Goal: Task Accomplishment & Management: Use online tool/utility

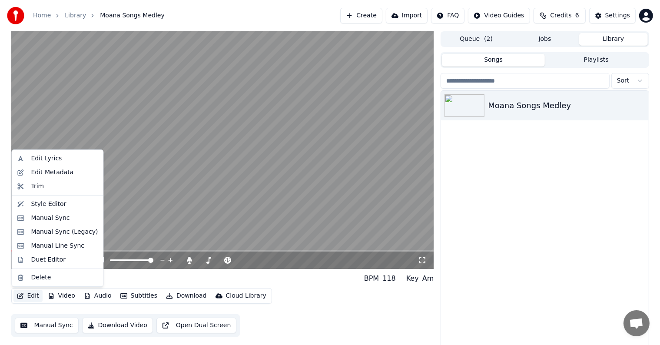
click at [22, 298] on icon "button" at bounding box center [20, 296] width 6 height 6
click at [35, 326] on button "Manual Sync" at bounding box center [47, 326] width 64 height 16
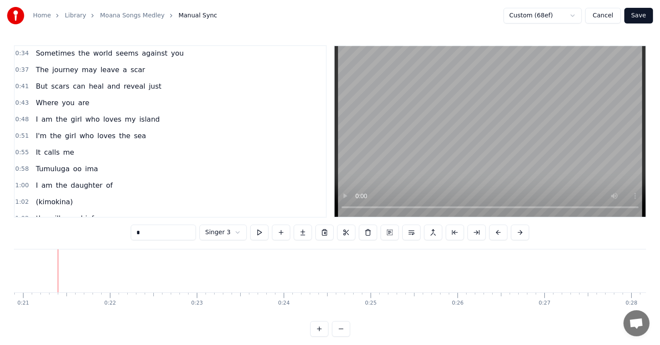
scroll to position [108, 0]
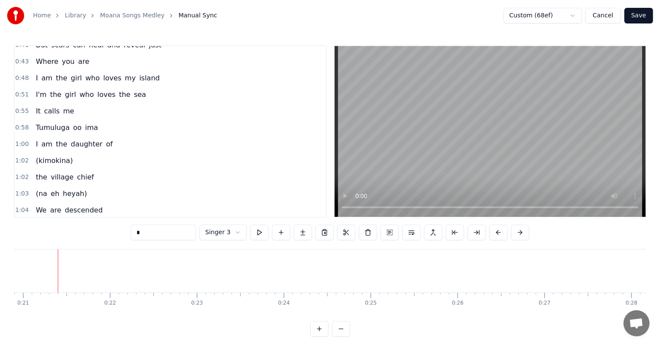
click at [43, 123] on span "Tumuluga" at bounding box center [53, 127] width 36 height 10
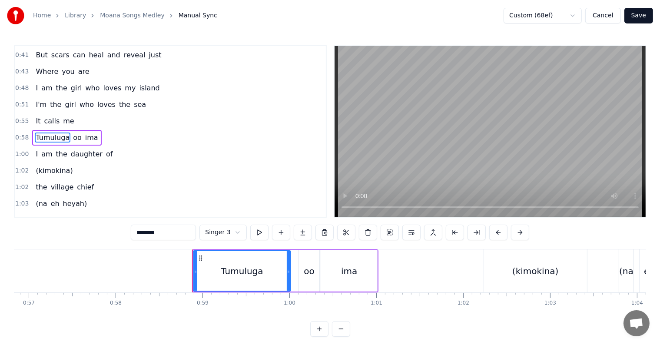
scroll to position [0, 5071]
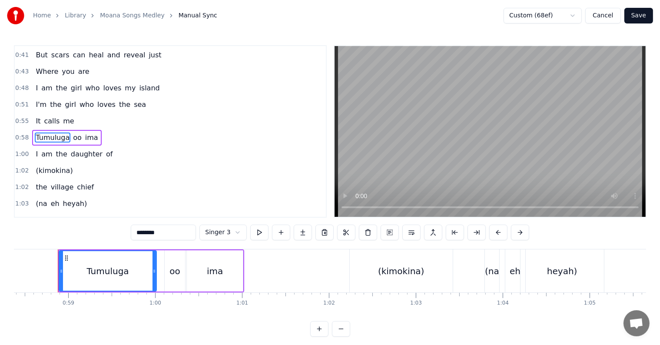
click at [47, 165] on span "(kimokina)" at bounding box center [54, 170] width 39 height 10
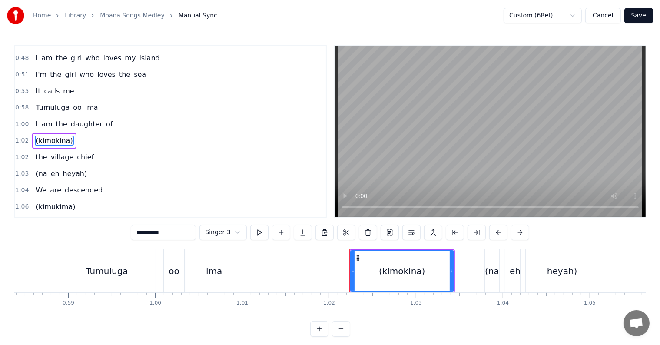
scroll to position [130, 0]
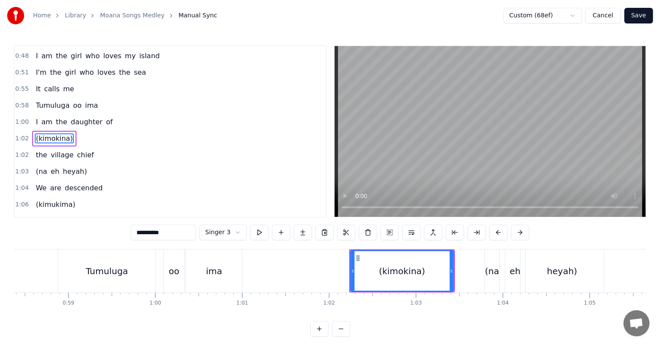
click at [50, 100] on span "Tumuluga" at bounding box center [53, 105] width 36 height 10
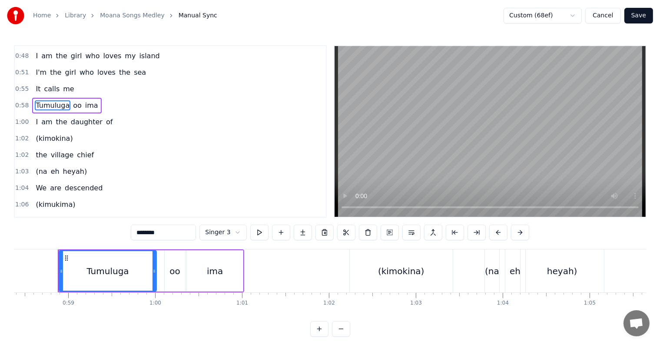
scroll to position [98, 0]
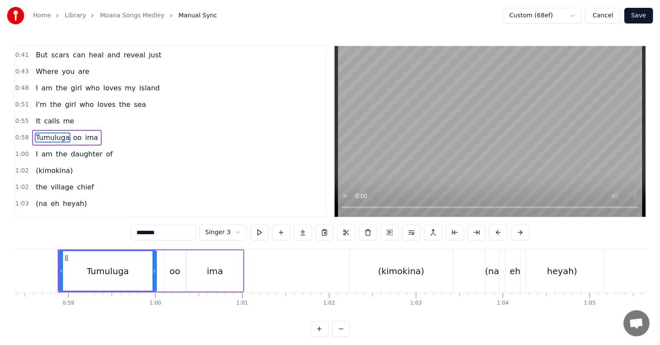
click at [137, 228] on input "********" at bounding box center [163, 233] width 65 height 16
click at [87, 133] on span "ima" at bounding box center [94, 137] width 15 height 10
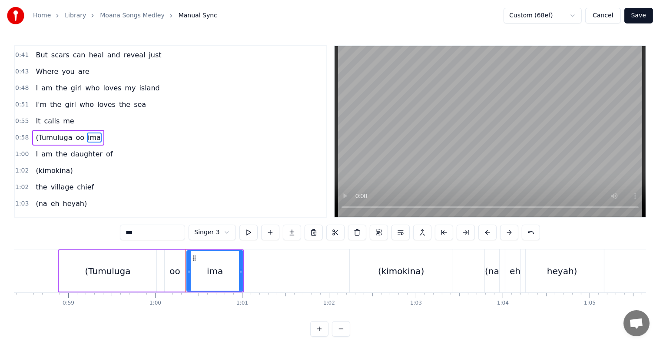
click at [162, 235] on input "***" at bounding box center [152, 233] width 65 height 16
type input "****"
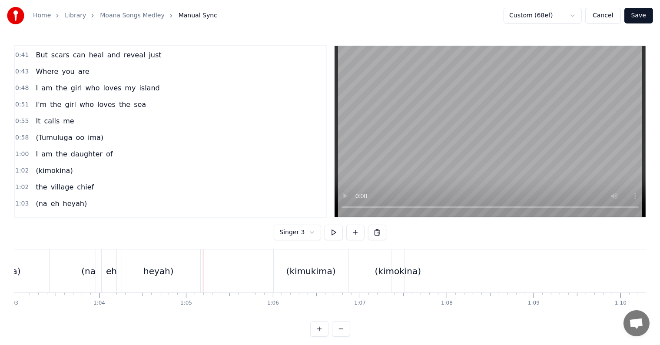
scroll to position [0, 5620]
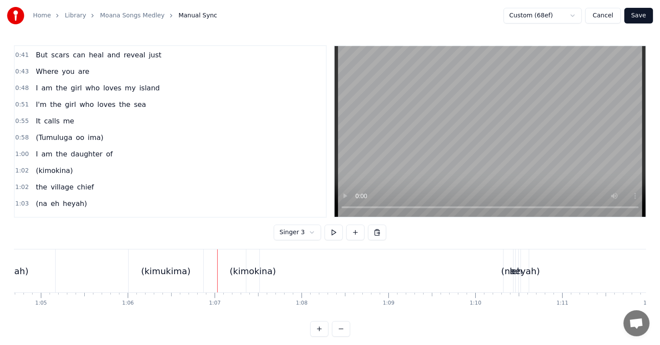
click at [261, 162] on div "1:02 (kimokina)" at bounding box center [170, 170] width 311 height 17
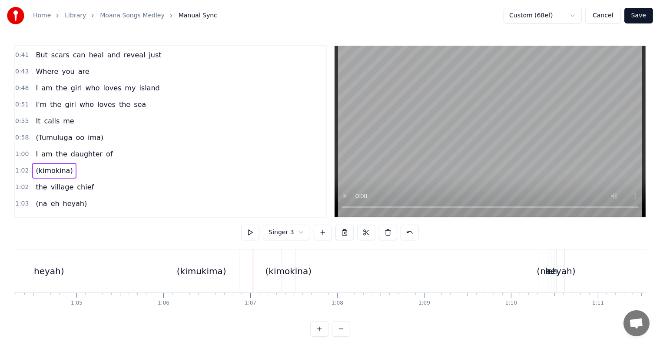
scroll to position [0, 5363]
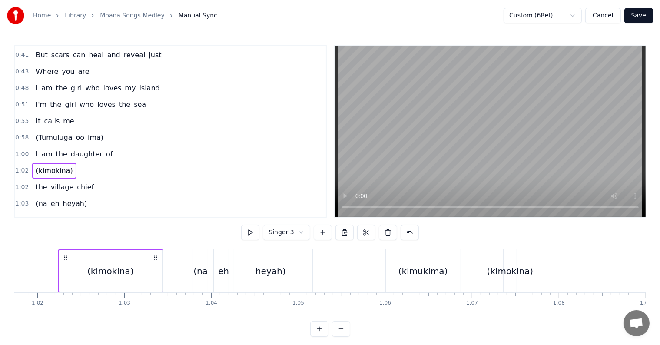
click at [414, 270] on div "(kimukima)" at bounding box center [423, 271] width 50 height 13
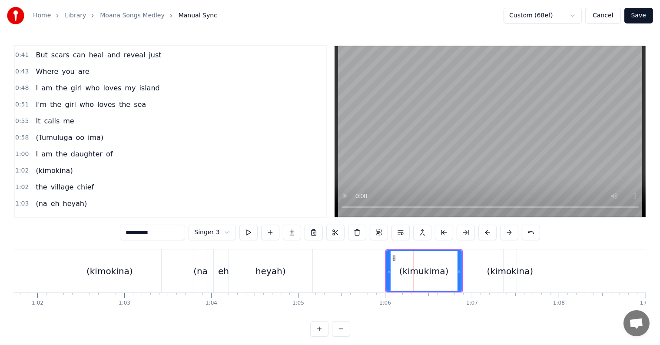
scroll to position [179, 0]
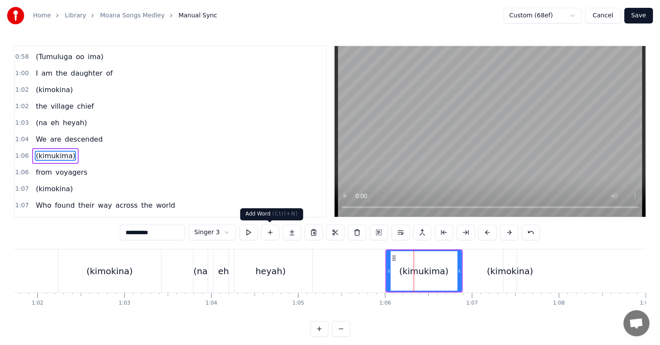
click at [273, 235] on button at bounding box center [270, 233] width 18 height 16
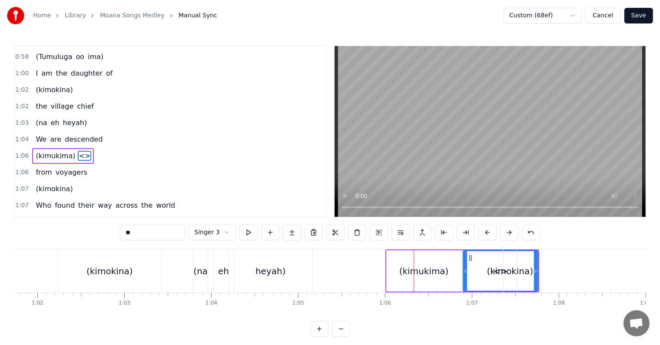
scroll to position [194, 0]
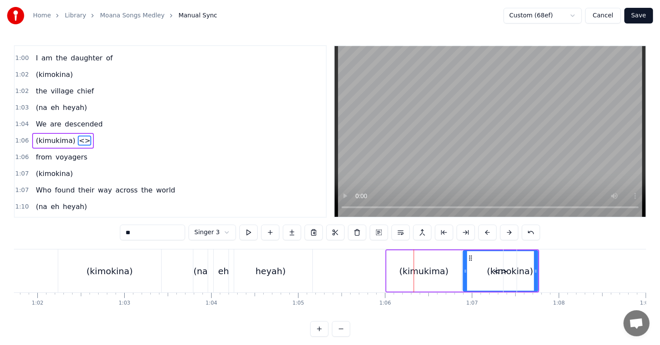
click at [78, 136] on span "<>" at bounding box center [84, 141] width 13 height 10
drag, startPoint x: 139, startPoint y: 234, endPoint x: 109, endPoint y: 228, distance: 30.9
click at [109, 228] on div "0:21 I know a girl from an island 0:24 She stands apart from the crowd 0:27 She…" at bounding box center [330, 190] width 632 height 291
click at [38, 136] on span "(kimukima)" at bounding box center [55, 141] width 41 height 10
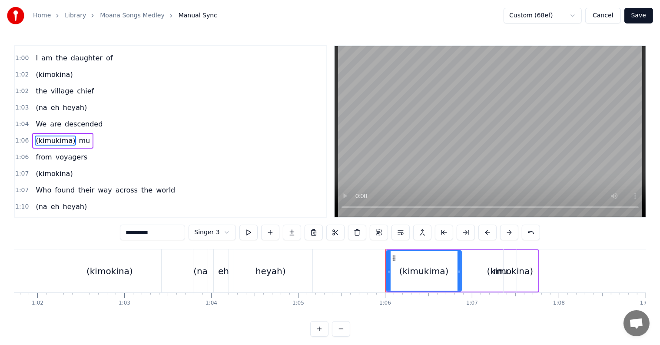
drag, startPoint x: 137, startPoint y: 232, endPoint x: 163, endPoint y: 232, distance: 25.6
click at [163, 232] on input "**********" at bounding box center [152, 233] width 65 height 16
type input "***"
click at [23, 136] on span "1:06" at bounding box center [21, 140] width 13 height 9
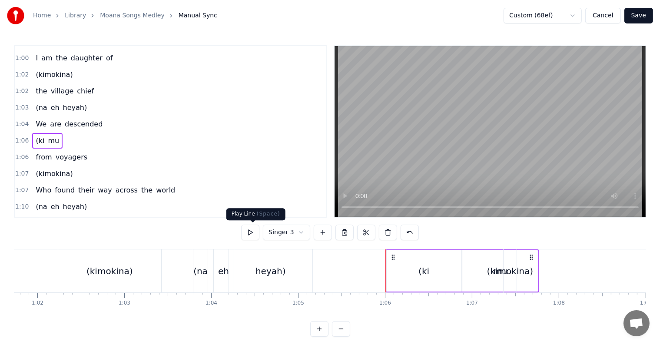
click at [248, 231] on button at bounding box center [250, 233] width 18 height 16
click at [248, 232] on button at bounding box center [250, 233] width 18 height 16
click at [52, 136] on span "mu" at bounding box center [53, 141] width 13 height 10
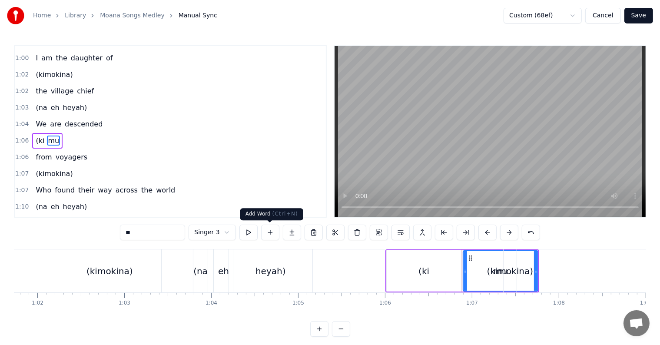
click at [270, 232] on button at bounding box center [270, 233] width 18 height 16
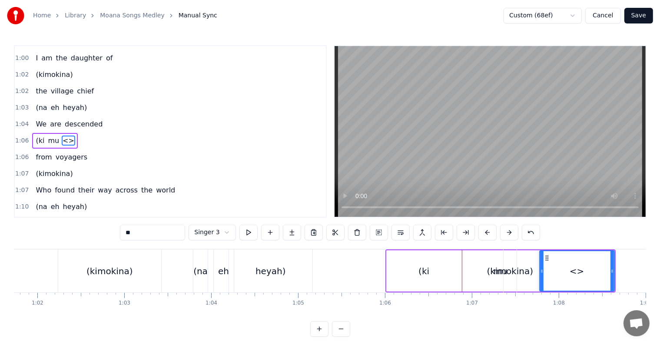
click at [62, 136] on span "<>" at bounding box center [68, 141] width 13 height 10
drag, startPoint x: 129, startPoint y: 229, endPoint x: 85, endPoint y: 225, distance: 43.7
click at [85, 225] on div "0:21 I know a girl from an island 0:24 She stands apart from the crowd 0:27 She…" at bounding box center [330, 190] width 632 height 291
type input "**"
click at [266, 232] on button at bounding box center [270, 233] width 18 height 16
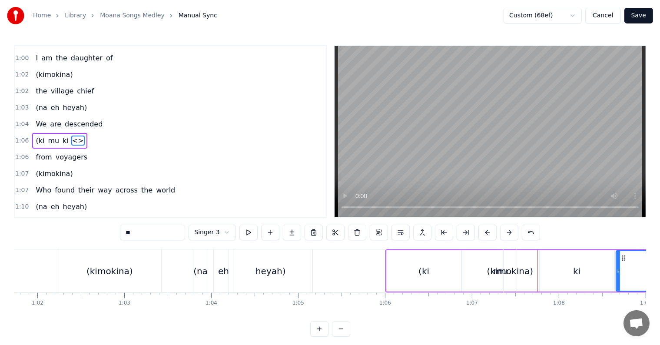
click at [71, 136] on span "<>" at bounding box center [77, 141] width 13 height 10
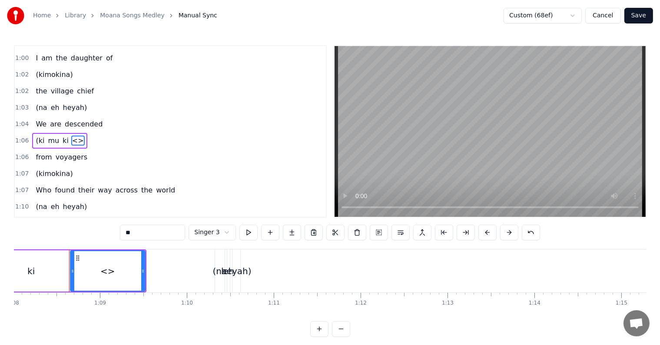
scroll to position [0, 5919]
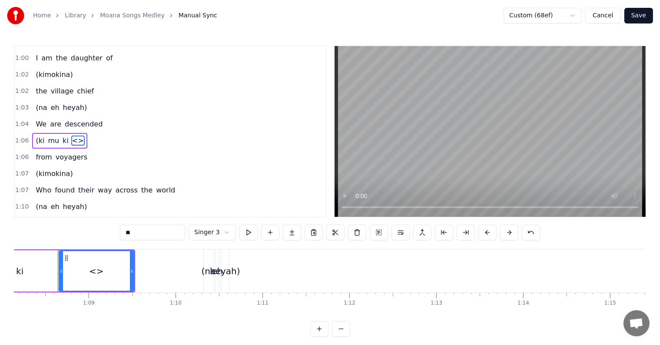
drag, startPoint x: 165, startPoint y: 233, endPoint x: 99, endPoint y: 223, distance: 66.8
click at [99, 223] on div "0:21 I know a girl from an island 0:24 She stands apart from the crowd 0:27 She…" at bounding box center [330, 190] width 632 height 291
type input "***"
click at [356, 234] on button at bounding box center [357, 233] width 18 height 16
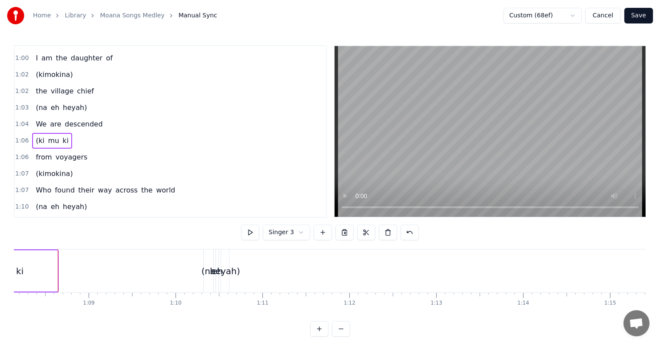
click at [62, 136] on span "ki" at bounding box center [66, 141] width 8 height 10
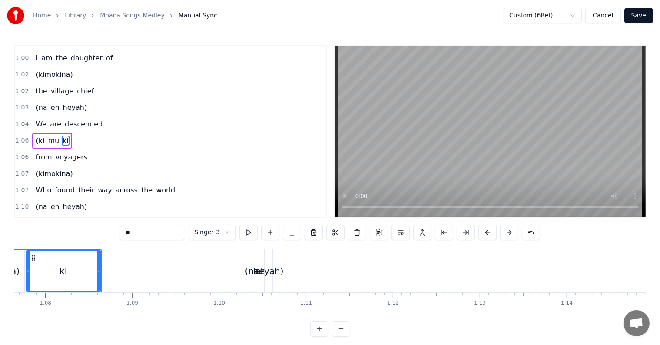
scroll to position [0, 5843]
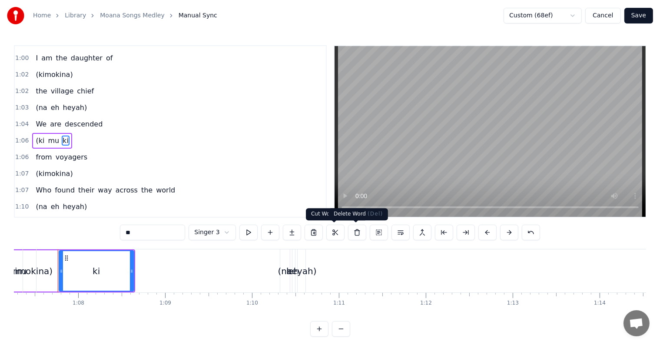
click at [355, 237] on button at bounding box center [357, 233] width 18 height 16
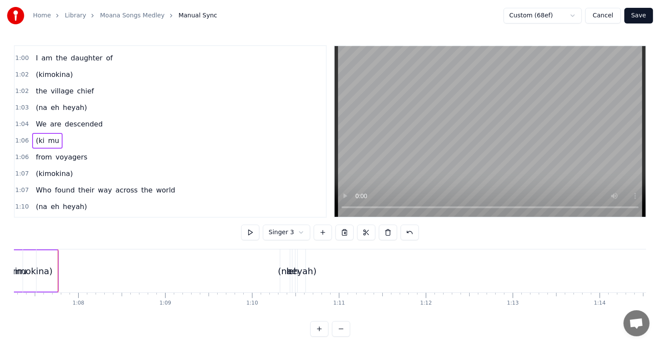
click at [47, 136] on span "mu" at bounding box center [53, 141] width 13 height 10
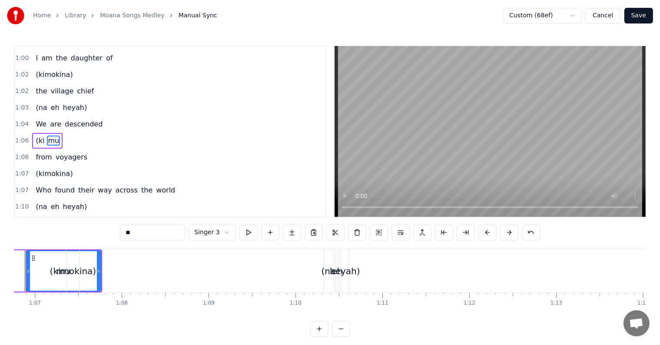
scroll to position [0, 5767]
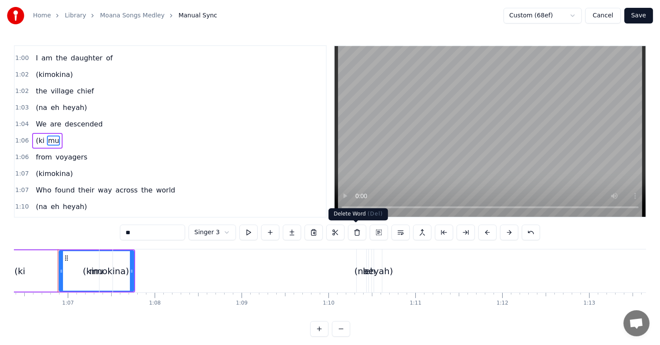
click at [359, 235] on button at bounding box center [357, 233] width 18 height 16
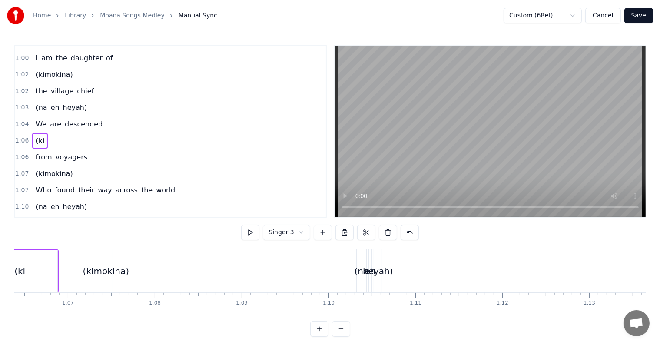
click at [36, 136] on span "(ki" at bounding box center [40, 141] width 10 height 10
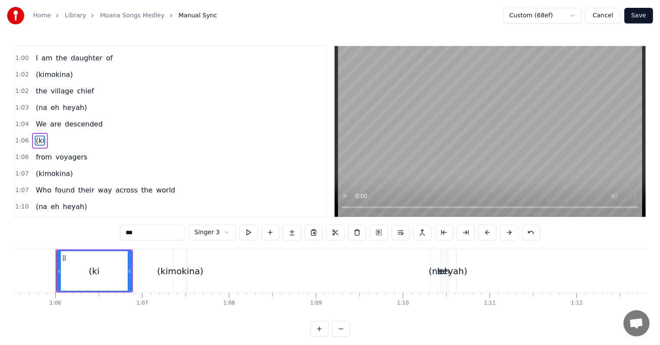
scroll to position [0, 5690]
click at [144, 230] on input "***" at bounding box center [152, 233] width 65 height 16
type input "**********"
click at [18, 136] on span "1:06" at bounding box center [21, 140] width 13 height 9
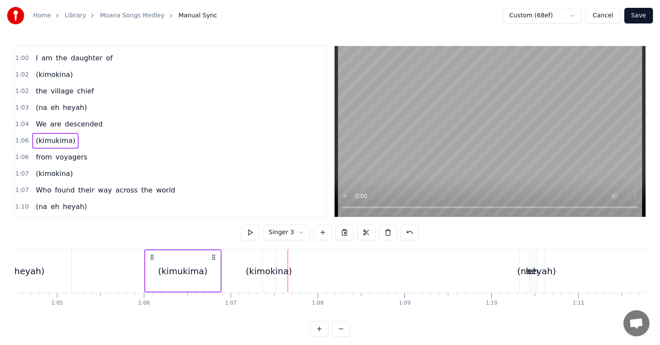
scroll to position [0, 5603]
click at [193, 272] on div "(kimukima)" at bounding box center [184, 271] width 50 height 13
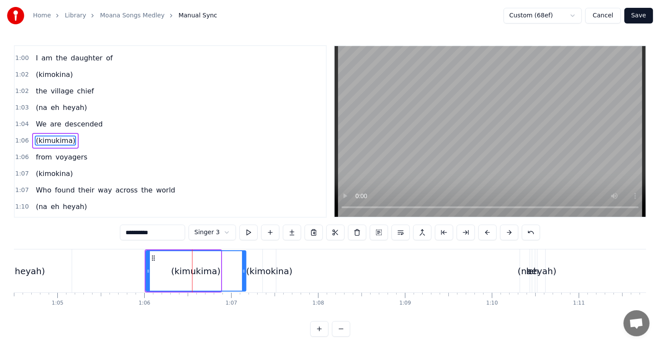
drag, startPoint x: 218, startPoint y: 269, endPoint x: 243, endPoint y: 270, distance: 25.2
click at [243, 270] on icon at bounding box center [243, 271] width 3 height 7
drag, startPoint x: 146, startPoint y: 275, endPoint x: 133, endPoint y: 274, distance: 12.6
click at [134, 274] on div at bounding box center [135, 271] width 3 height 40
click at [272, 267] on div "(kimokina)" at bounding box center [269, 271] width 46 height 13
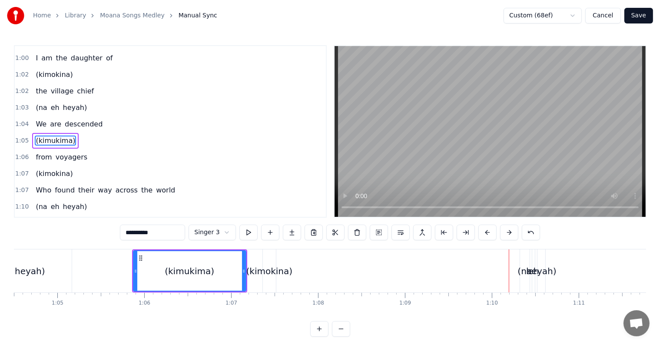
type input "**********"
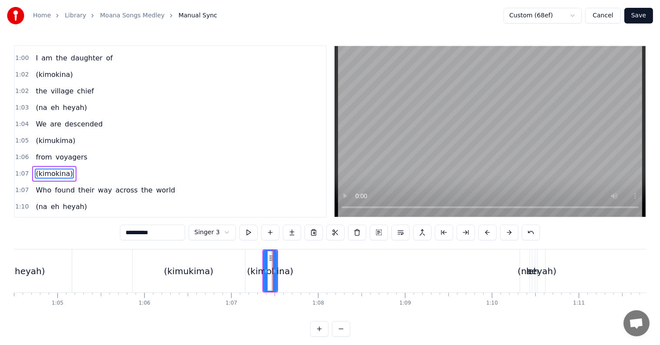
scroll to position [226, 0]
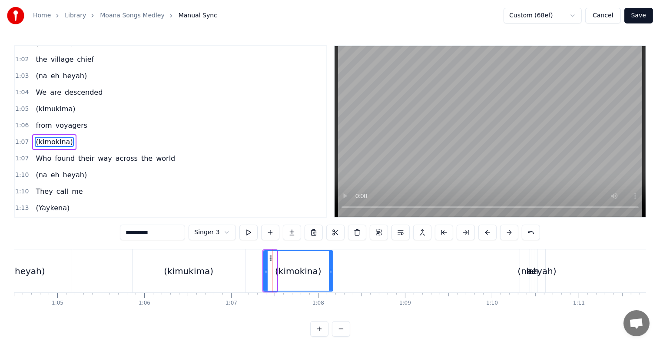
drag, startPoint x: 275, startPoint y: 268, endPoint x: 331, endPoint y: 273, distance: 56.2
click at [331, 273] on icon at bounding box center [330, 271] width 3 height 7
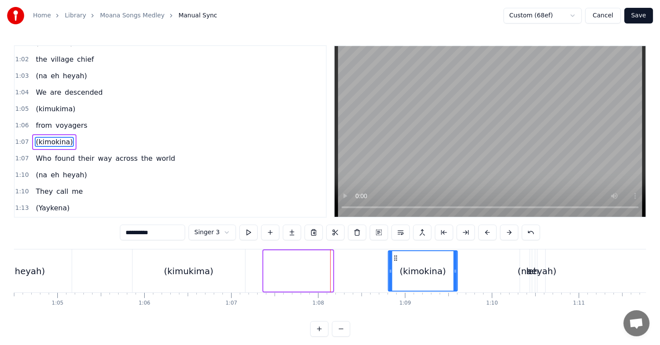
drag, startPoint x: 270, startPoint y: 256, endPoint x: 394, endPoint y: 258, distance: 124.2
click at [394, 258] on icon at bounding box center [395, 258] width 7 height 7
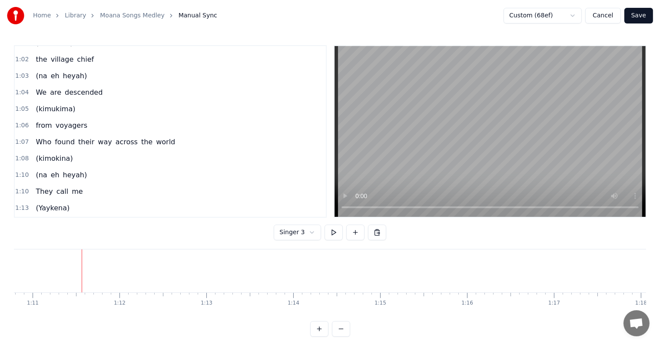
scroll to position [0, 6155]
click at [53, 170] on span "eh" at bounding box center [55, 175] width 10 height 10
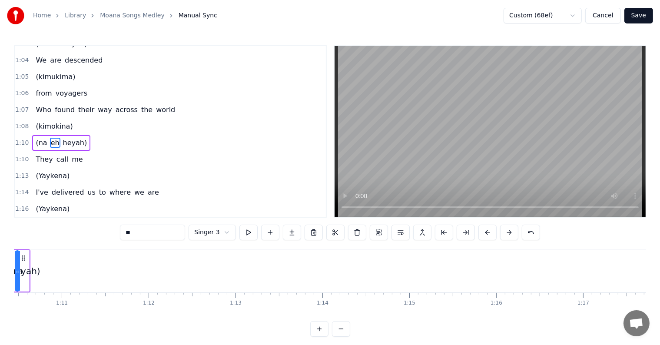
scroll to position [0, 6077]
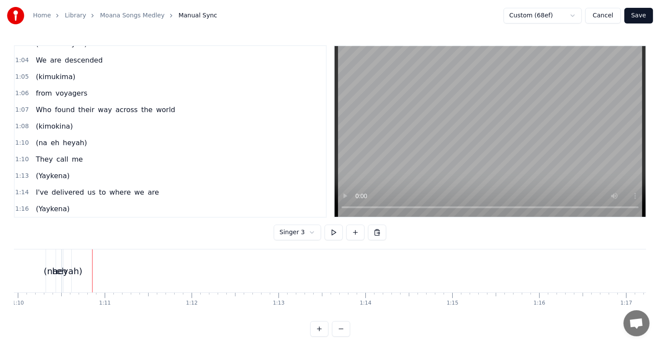
click at [71, 273] on div "heyah)" at bounding box center [67, 271] width 30 height 13
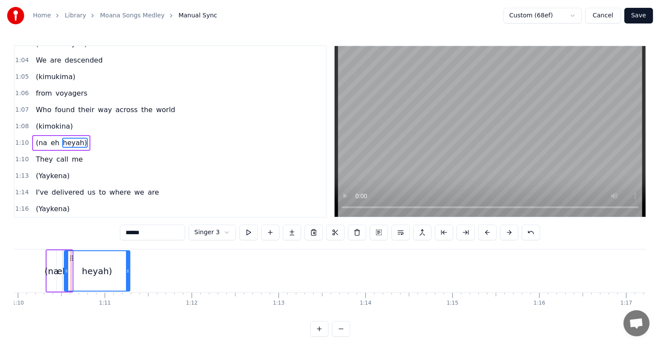
drag, startPoint x: 69, startPoint y: 269, endPoint x: 127, endPoint y: 271, distance: 58.2
click at [129, 271] on icon at bounding box center [127, 271] width 3 height 7
click at [54, 268] on div "(na" at bounding box center [52, 271] width 14 height 13
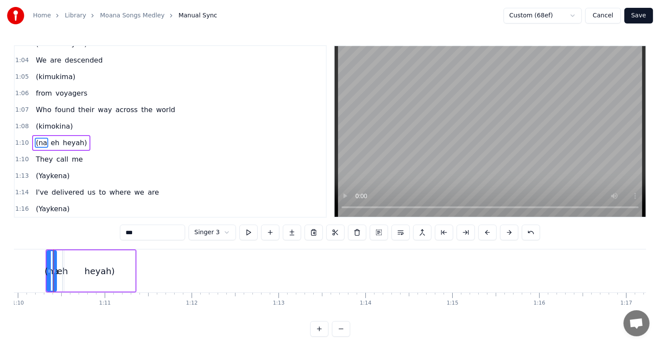
scroll to position [0, 6073]
click at [66, 271] on div "eh" at bounding box center [66, 271] width 11 height 13
type input "**"
drag, startPoint x: 68, startPoint y: 271, endPoint x: 83, endPoint y: 271, distance: 15.6
click at [83, 271] on div "(na eh heyah)" at bounding box center [95, 270] width 91 height 43
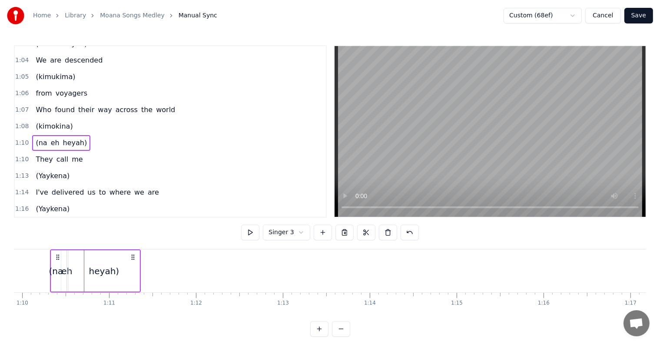
click at [66, 270] on div "eh" at bounding box center [66, 271] width 11 height 13
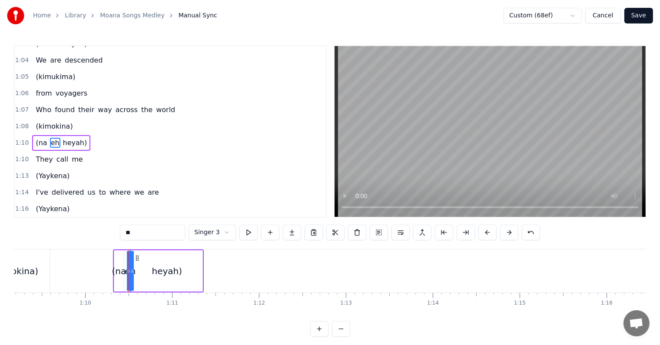
scroll to position [0, 6003]
click at [165, 267] on div "heyah)" at bounding box center [174, 271] width 30 height 13
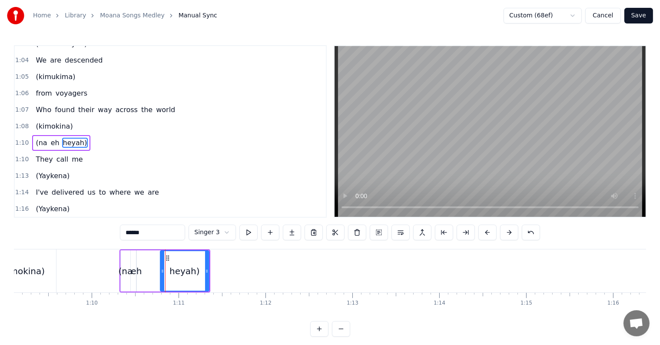
drag, startPoint x: 139, startPoint y: 269, endPoint x: 162, endPoint y: 271, distance: 23.1
click at [162, 271] on icon at bounding box center [162, 271] width 3 height 7
click at [136, 271] on div "eh" at bounding box center [136, 271] width 11 height 13
type input "**"
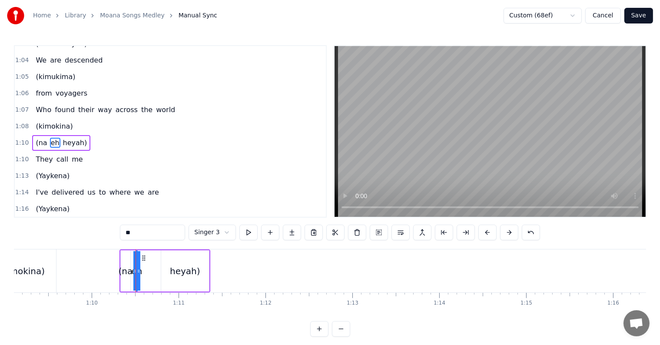
drag, startPoint x: 137, startPoint y: 271, endPoint x: 146, endPoint y: 271, distance: 9.1
click at [146, 271] on div "(na eh heyah)" at bounding box center [164, 270] width 91 height 43
click at [134, 269] on div "eh" at bounding box center [136, 271] width 11 height 13
drag, startPoint x: 142, startPoint y: 258, endPoint x: 162, endPoint y: 260, distance: 20.5
click at [162, 260] on icon at bounding box center [164, 258] width 7 height 7
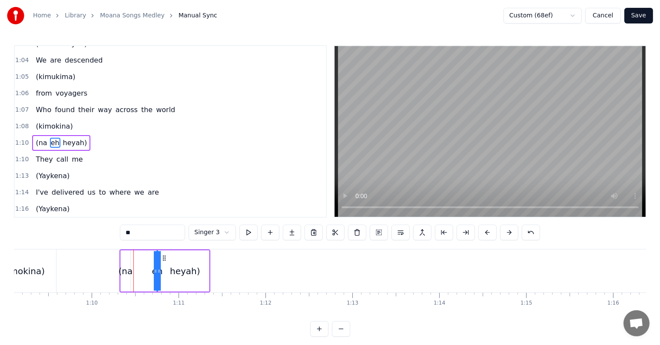
click at [25, 139] on span "1:10" at bounding box center [21, 143] width 13 height 9
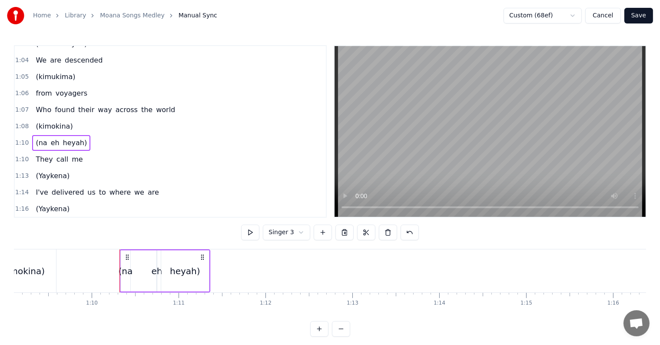
click at [127, 265] on div "(na" at bounding box center [126, 271] width 14 height 13
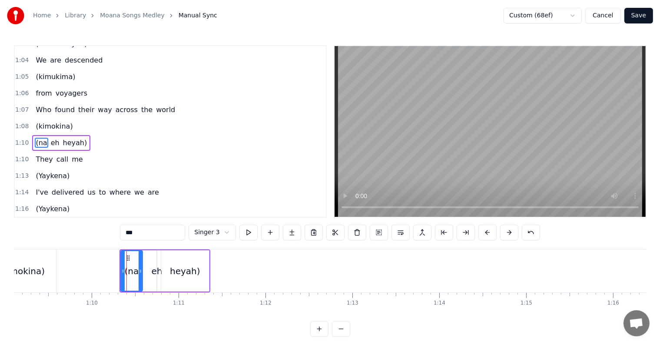
drag, startPoint x: 128, startPoint y: 270, endPoint x: 142, endPoint y: 270, distance: 13.9
click at [142, 270] on icon at bounding box center [140, 271] width 3 height 7
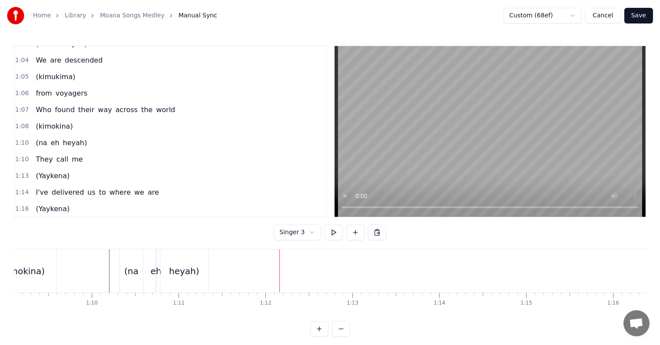
click at [50, 251] on div "(kimokina)" at bounding box center [21, 270] width 69 height 43
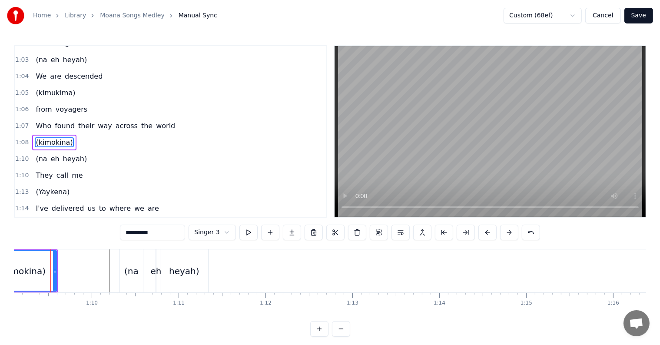
scroll to position [0, 5996]
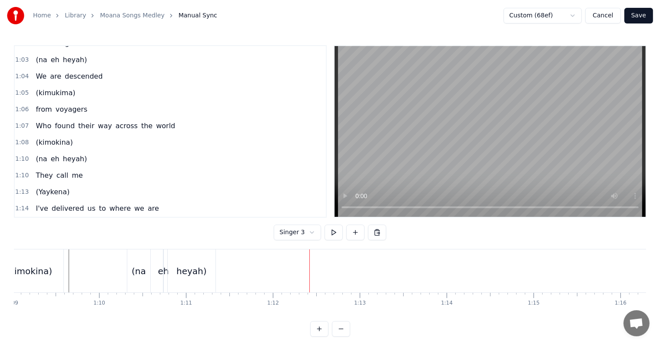
click at [62, 154] on span "heyah)" at bounding box center [75, 159] width 26 height 10
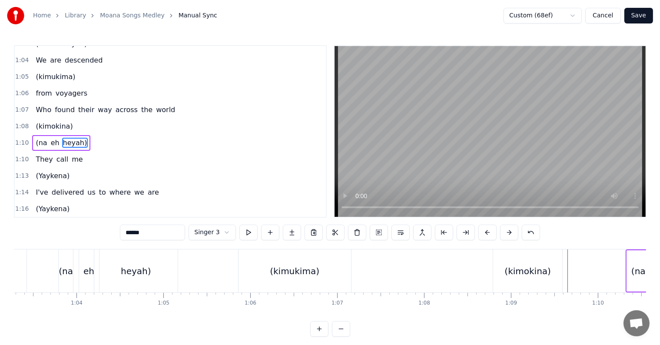
scroll to position [0, 5492]
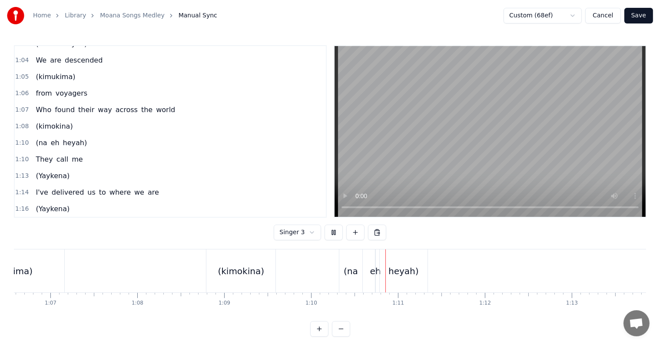
scroll to position [0, 6043]
click at [298, 235] on html "Home Library Moana Songs Medley Manual Sync Custom (68ef) Cancel Save 0:21 I kn…" at bounding box center [330, 175] width 660 height 351
click at [383, 272] on div "(Yaykena)" at bounding box center [366, 271] width 42 height 13
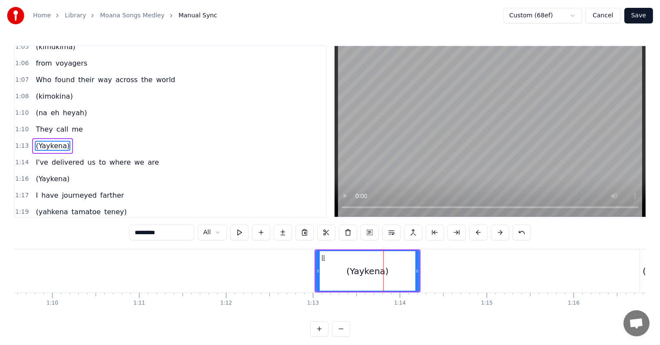
scroll to position [290, 0]
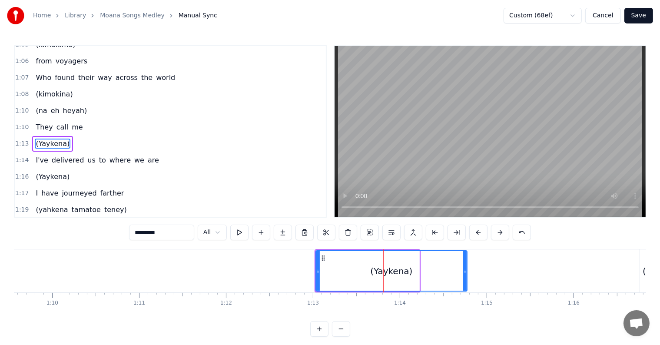
drag, startPoint x: 418, startPoint y: 268, endPoint x: 363, endPoint y: 270, distance: 54.8
click at [466, 270] on icon at bounding box center [464, 271] width 3 height 7
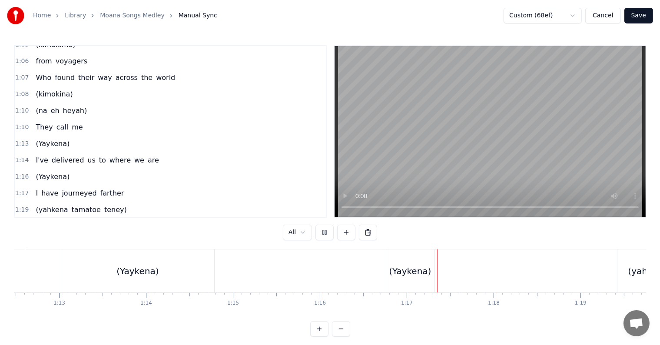
scroll to position [0, 6604]
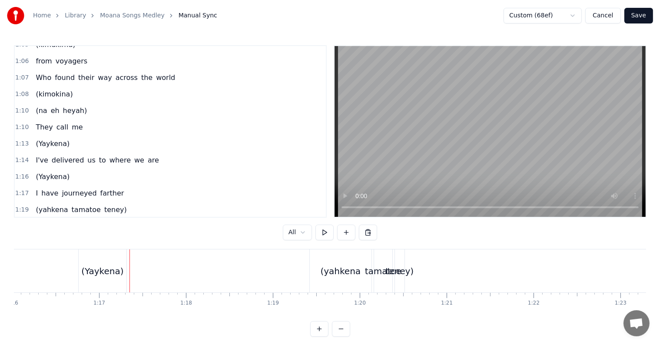
click at [82, 279] on div "(Yaykena)" at bounding box center [103, 270] width 48 height 43
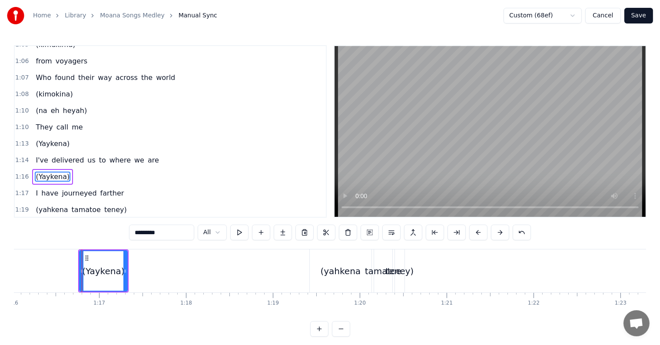
scroll to position [322, 0]
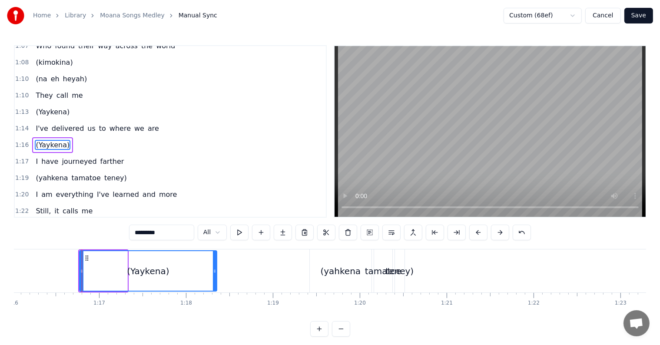
drag, startPoint x: 123, startPoint y: 271, endPoint x: 213, endPoint y: 274, distance: 89.5
click at [213, 274] on div at bounding box center [214, 271] width 3 height 40
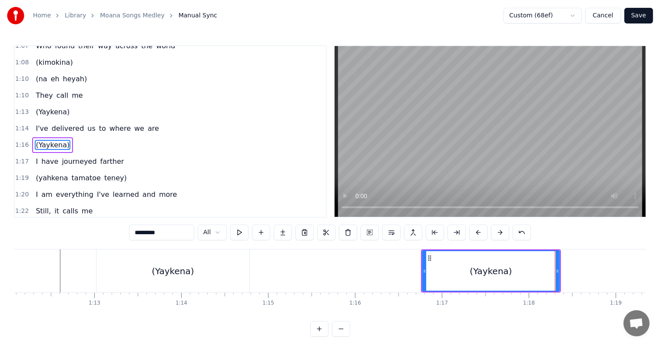
scroll to position [0, 6256]
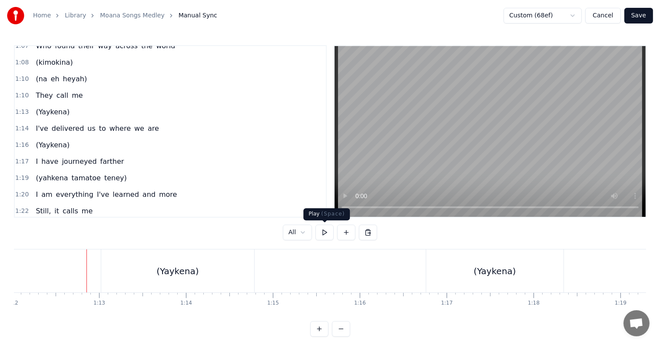
click at [324, 230] on button at bounding box center [324, 233] width 18 height 16
click at [324, 231] on button at bounding box center [324, 233] width 18 height 16
drag, startPoint x: 504, startPoint y: 272, endPoint x: 492, endPoint y: 272, distance: 12.2
click at [492, 272] on div "(Yaykena)" at bounding box center [494, 271] width 42 height 13
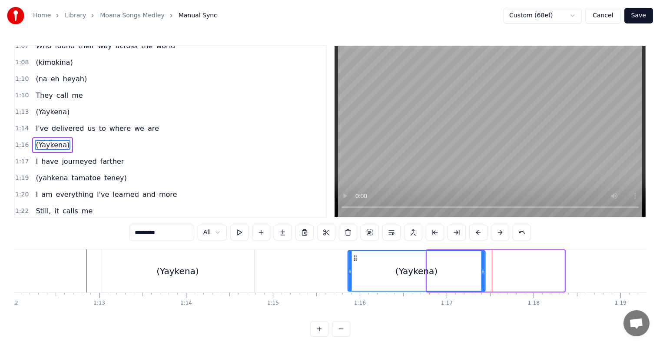
drag, startPoint x: 434, startPoint y: 257, endPoint x: 355, endPoint y: 258, distance: 79.5
click at [355, 258] on icon at bounding box center [354, 258] width 7 height 7
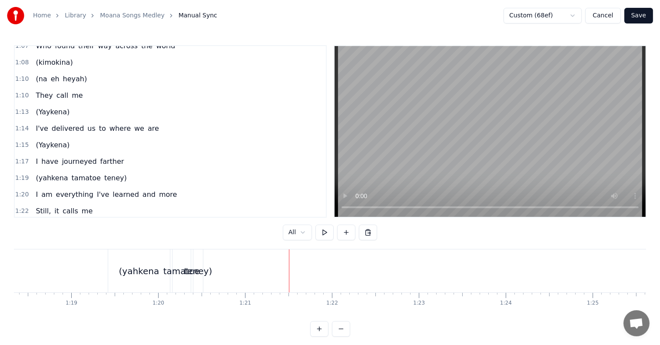
scroll to position [358, 0]
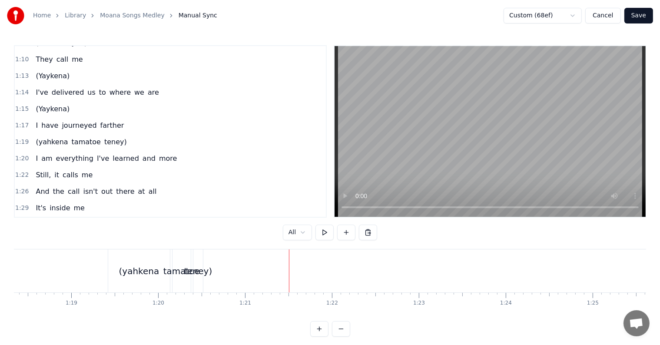
click at [103, 137] on span "teney)" at bounding box center [115, 142] width 24 height 10
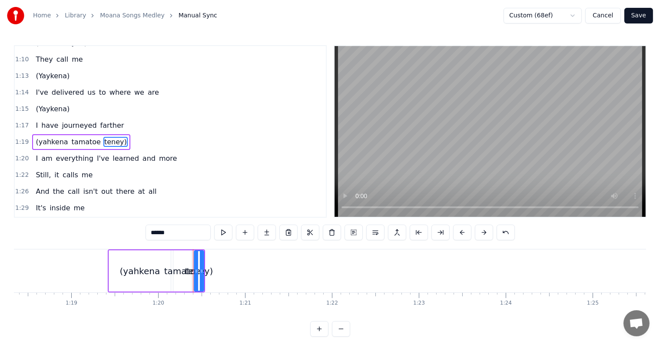
scroll to position [354, 0]
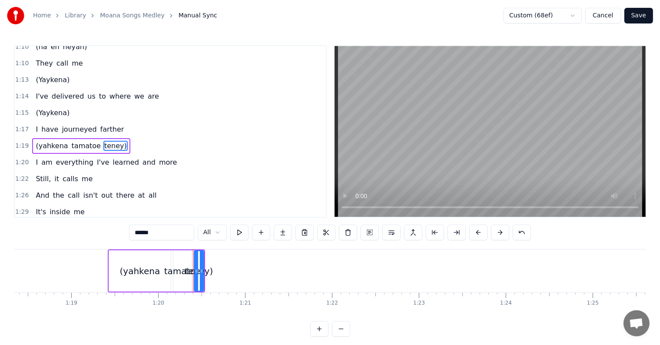
click at [20, 142] on span "1:19" at bounding box center [21, 146] width 13 height 9
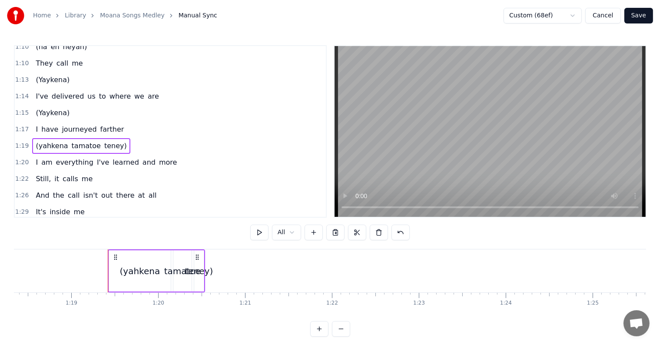
click at [103, 141] on span "teney)" at bounding box center [115, 146] width 24 height 10
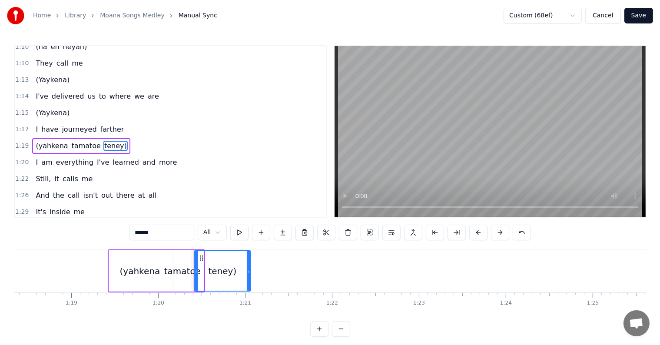
drag, startPoint x: 201, startPoint y: 269, endPoint x: 248, endPoint y: 273, distance: 47.1
click at [248, 273] on icon at bounding box center [248, 271] width 3 height 7
click at [168, 273] on div "tamatoe" at bounding box center [182, 271] width 36 height 13
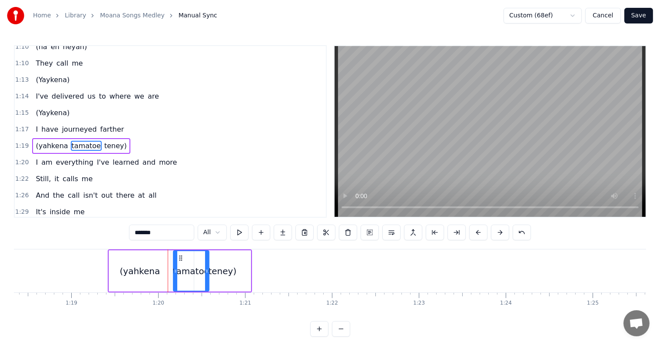
drag, startPoint x: 188, startPoint y: 270, endPoint x: 205, endPoint y: 270, distance: 17.8
click at [205, 270] on icon at bounding box center [206, 271] width 3 height 7
click at [129, 271] on div "(yahkena" at bounding box center [140, 271] width 40 height 13
type input "********"
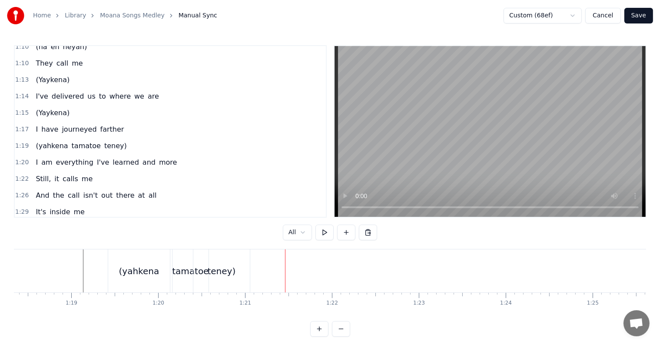
click at [224, 271] on div "teney)" at bounding box center [221, 271] width 28 height 13
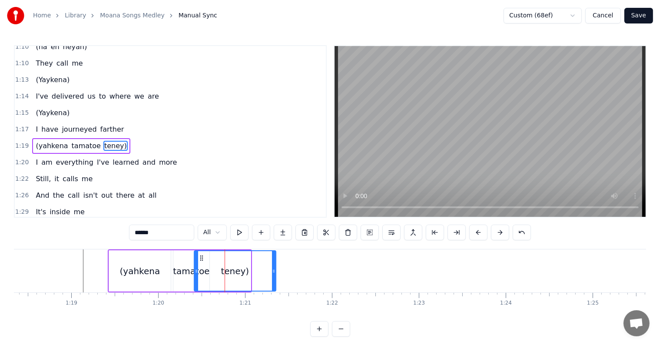
drag, startPoint x: 248, startPoint y: 272, endPoint x: 251, endPoint y: 278, distance: 6.2
click at [275, 272] on icon at bounding box center [273, 271] width 3 height 7
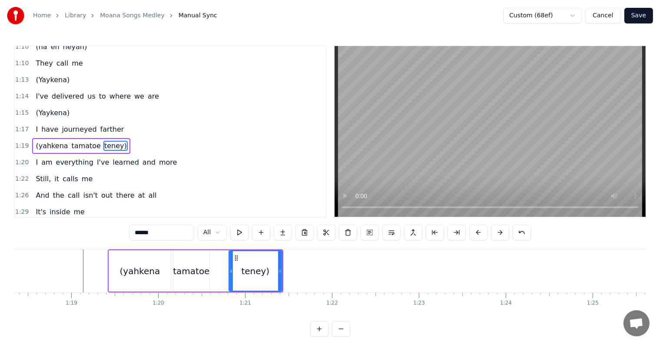
drag, startPoint x: 195, startPoint y: 271, endPoint x: 232, endPoint y: 270, distance: 36.9
click at [232, 270] on icon at bounding box center [230, 271] width 3 height 7
click at [184, 275] on div "tamatoe" at bounding box center [191, 271] width 36 height 13
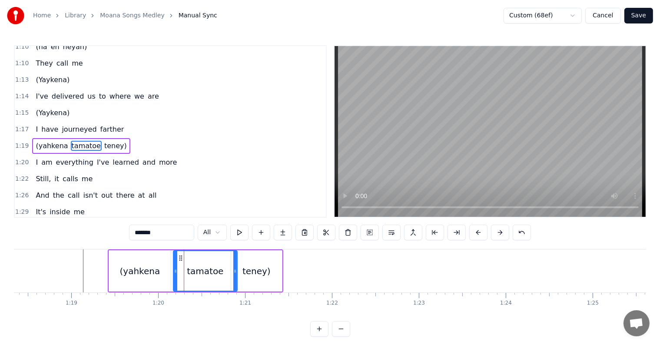
drag, startPoint x: 207, startPoint y: 270, endPoint x: 235, endPoint y: 271, distance: 27.9
click at [235, 271] on icon at bounding box center [234, 271] width 3 height 7
click at [270, 273] on div "teney)" at bounding box center [256, 270] width 51 height 41
type input "******"
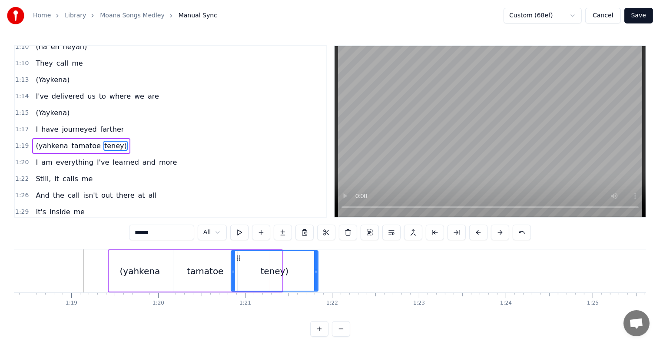
drag, startPoint x: 279, startPoint y: 271, endPoint x: 315, endPoint y: 272, distance: 36.5
click at [315, 272] on icon at bounding box center [315, 271] width 3 height 7
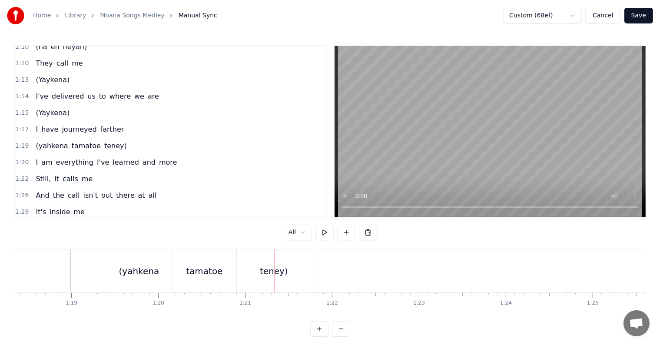
click at [193, 266] on div "tamatoe" at bounding box center [204, 271] width 36 height 13
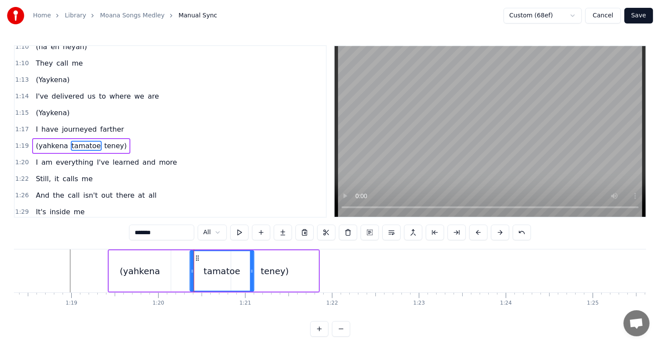
drag, startPoint x: 181, startPoint y: 256, endPoint x: 197, endPoint y: 258, distance: 16.6
click at [197, 258] on icon at bounding box center [197, 258] width 7 height 7
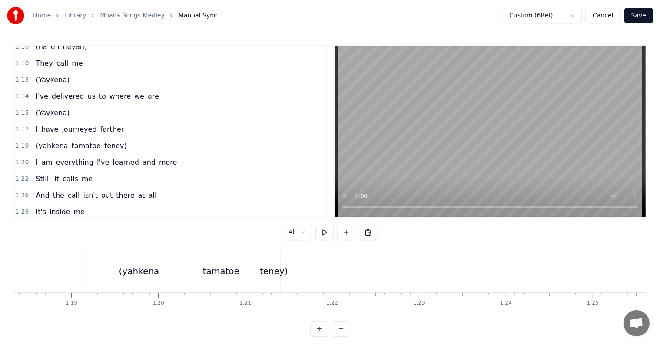
click at [278, 268] on div "teney)" at bounding box center [274, 271] width 28 height 13
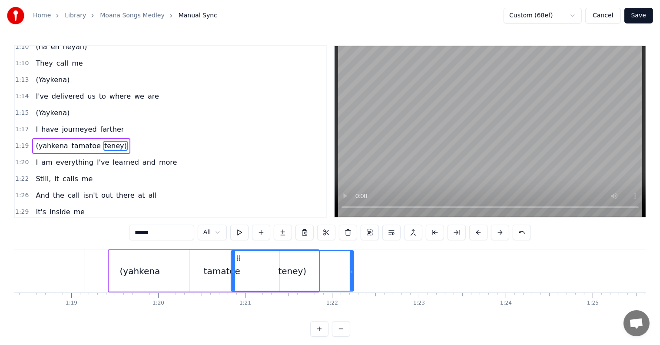
drag, startPoint x: 316, startPoint y: 269, endPoint x: 357, endPoint y: 268, distance: 40.8
click at [353, 268] on icon at bounding box center [351, 271] width 3 height 7
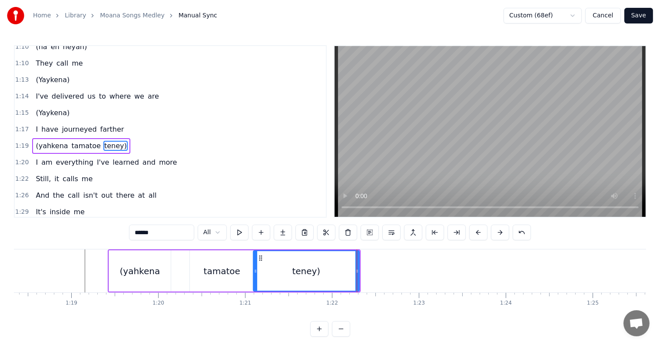
drag, startPoint x: 232, startPoint y: 270, endPoint x: 254, endPoint y: 270, distance: 22.2
click at [254, 270] on icon at bounding box center [255, 271] width 3 height 7
click at [205, 264] on div "tamatoe" at bounding box center [222, 270] width 64 height 41
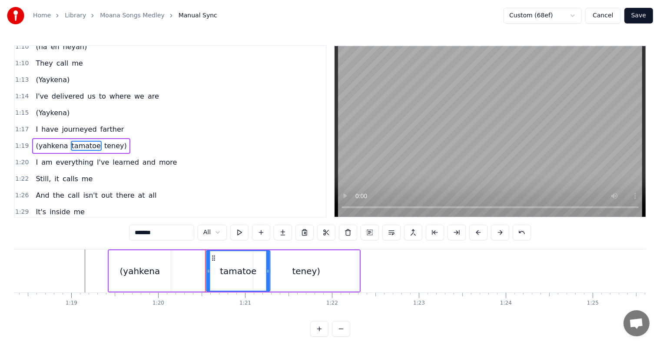
drag, startPoint x: 202, startPoint y: 258, endPoint x: 217, endPoint y: 258, distance: 15.2
click at [217, 258] on icon at bounding box center [213, 258] width 7 height 7
click at [283, 257] on div "teney)" at bounding box center [306, 270] width 106 height 41
type input "******"
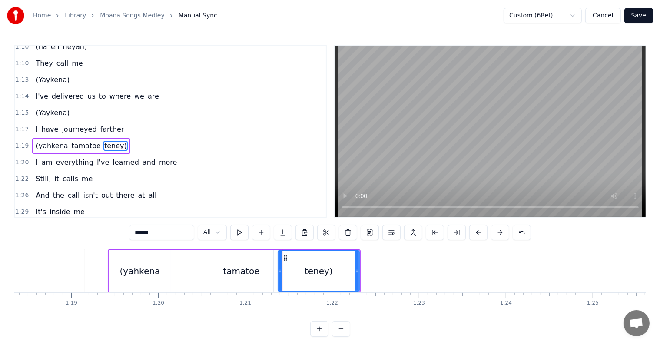
drag, startPoint x: 253, startPoint y: 269, endPoint x: 278, endPoint y: 269, distance: 24.8
click at [278, 269] on icon at bounding box center [279, 271] width 3 height 7
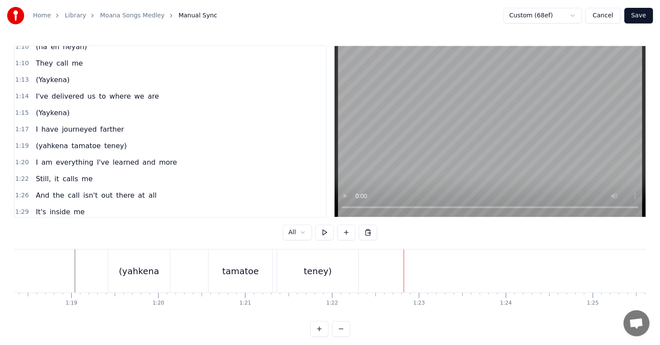
click at [247, 272] on div "tamatoe" at bounding box center [240, 271] width 36 height 13
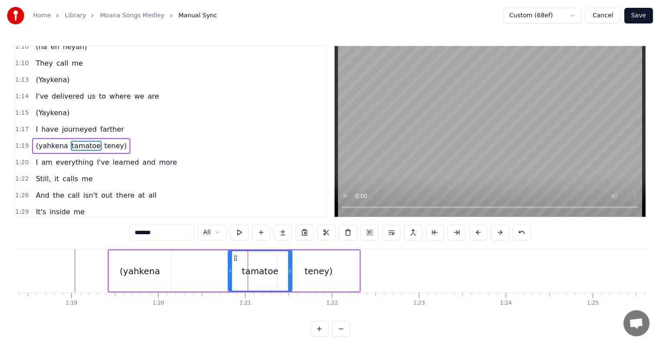
drag, startPoint x: 215, startPoint y: 259, endPoint x: 235, endPoint y: 254, distance: 19.7
click at [235, 256] on icon at bounding box center [235, 258] width 7 height 7
drag, startPoint x: 234, startPoint y: 256, endPoint x: 275, endPoint y: 242, distance: 42.7
click at [254, 255] on icon at bounding box center [253, 258] width 7 height 7
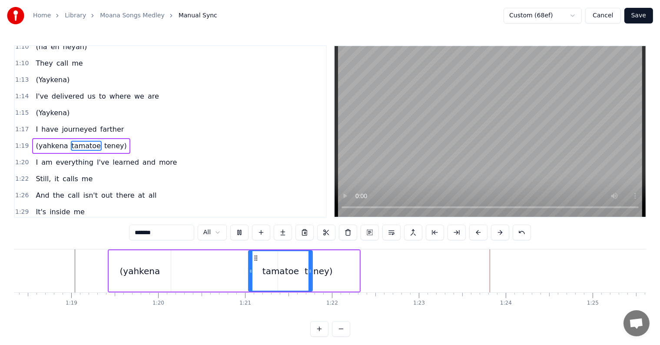
click at [255, 261] on div "tamatoe" at bounding box center [280, 271] width 63 height 40
click at [339, 271] on div "teney)" at bounding box center [318, 270] width 81 height 41
type input "******"
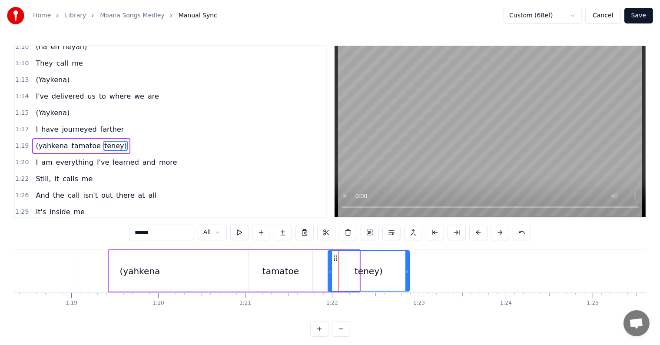
drag, startPoint x: 285, startPoint y: 257, endPoint x: 338, endPoint y: 260, distance: 53.1
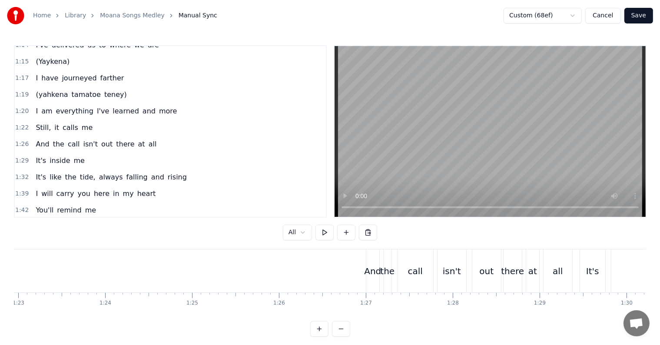
scroll to position [390, 0]
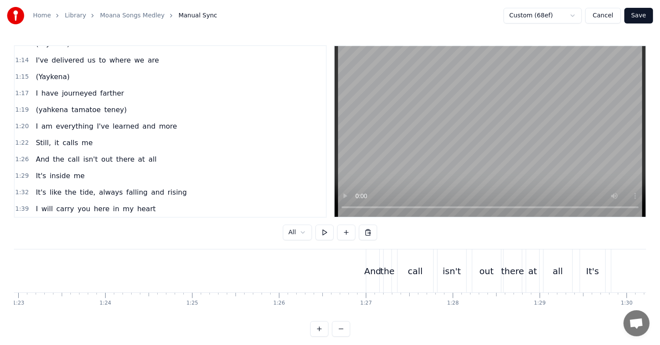
click at [58, 154] on span "the" at bounding box center [58, 159] width 13 height 10
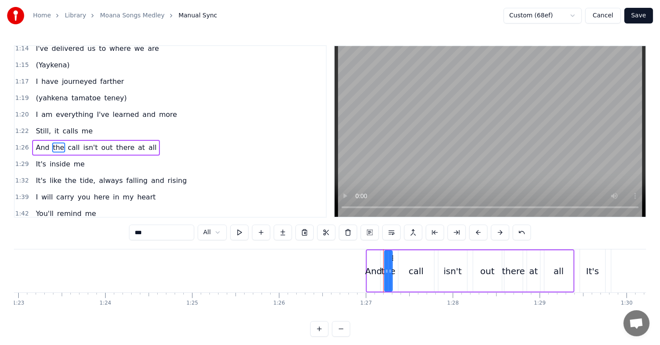
click at [26, 139] on div "1:26 And the call isn't out there at all" at bounding box center [170, 147] width 311 height 17
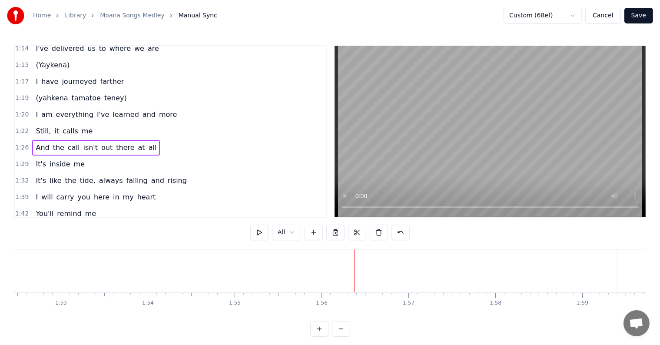
scroll to position [0, 10003]
click at [276, 232] on html "Home Library Moana Songs Medley Manual Sync Custom (68ef) Cancel Save 0:21 I kn…" at bounding box center [330, 175] width 660 height 351
click at [94, 272] on div "Moana!" at bounding box center [64, 270] width 510 height 43
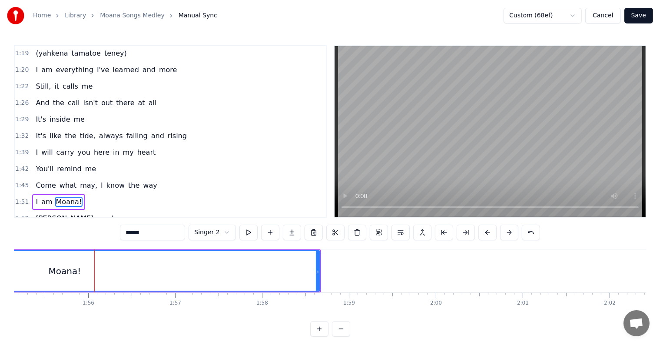
scroll to position [498, 0]
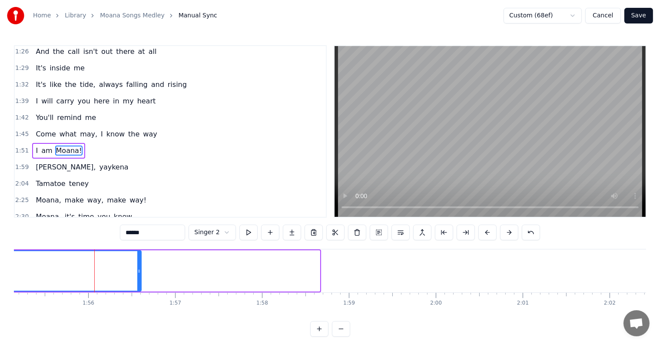
drag, startPoint x: 318, startPoint y: 267, endPoint x: 139, endPoint y: 268, distance: 178.5
click at [139, 268] on div at bounding box center [138, 271] width 3 height 40
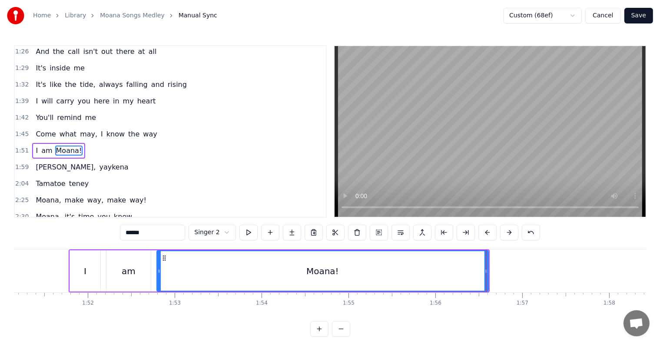
scroll to position [0, 9655]
click at [24, 146] on span "1:51" at bounding box center [21, 150] width 13 height 9
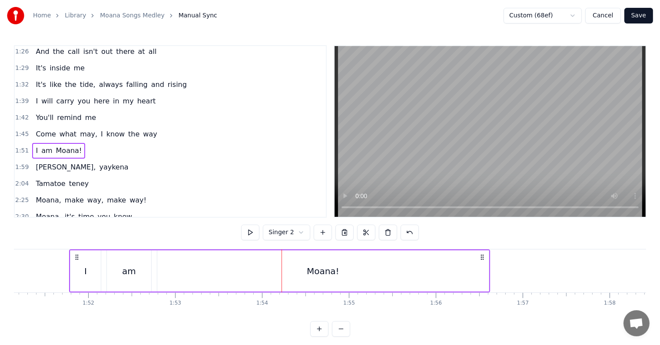
click at [324, 274] on div "Moana!" at bounding box center [323, 271] width 33 height 13
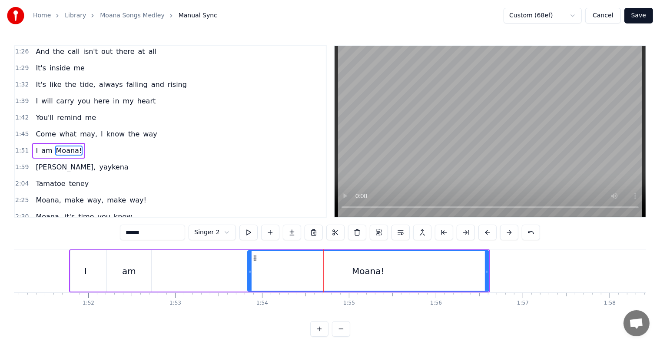
drag, startPoint x: 158, startPoint y: 272, endPoint x: 238, endPoint y: 269, distance: 80.0
click at [250, 269] on icon at bounding box center [249, 271] width 3 height 7
click at [14, 129] on div "Home Library Moana Songs Medley Manual Sync Custom (68ef) Cancel Save 0:21 I kn…" at bounding box center [330, 168] width 660 height 337
drag, startPoint x: 17, startPoint y: 130, endPoint x: 30, endPoint y: 132, distance: 13.2
click at [19, 146] on span "1:51" at bounding box center [21, 150] width 13 height 9
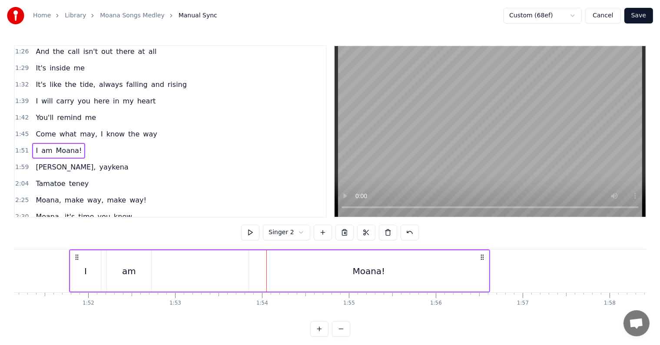
drag, startPoint x: 385, startPoint y: 266, endPoint x: 321, endPoint y: 264, distance: 63.5
click at [321, 264] on div "Moana!" at bounding box center [369, 270] width 240 height 41
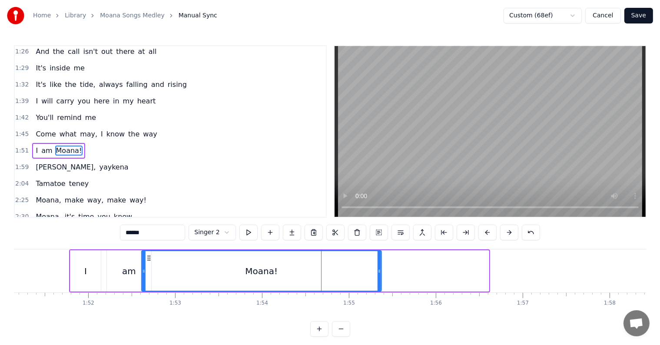
drag, startPoint x: 254, startPoint y: 258, endPoint x: 147, endPoint y: 257, distance: 107.3
click at [147, 257] on icon at bounding box center [149, 258] width 7 height 7
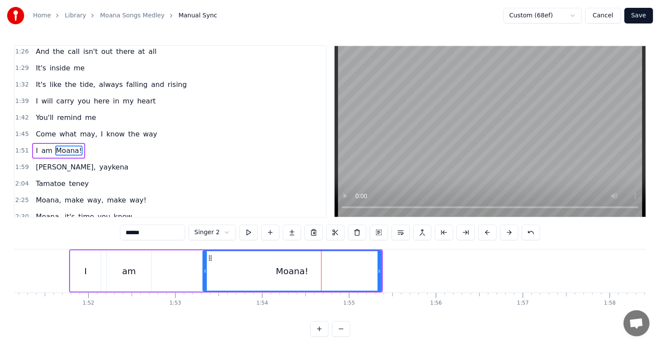
drag, startPoint x: 143, startPoint y: 268, endPoint x: 206, endPoint y: 266, distance: 63.4
click at [206, 266] on div at bounding box center [204, 271] width 3 height 40
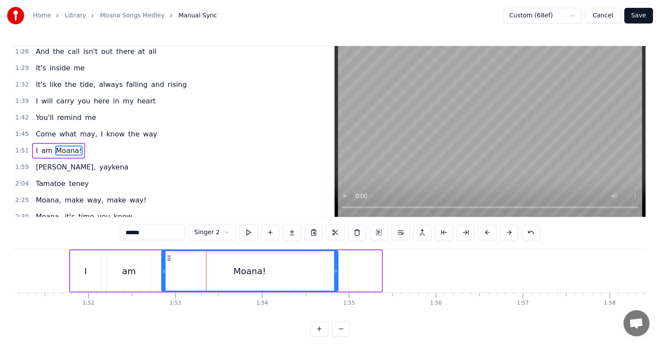
drag, startPoint x: 208, startPoint y: 256, endPoint x: 165, endPoint y: 260, distance: 43.7
click at [165, 260] on icon at bounding box center [168, 258] width 7 height 7
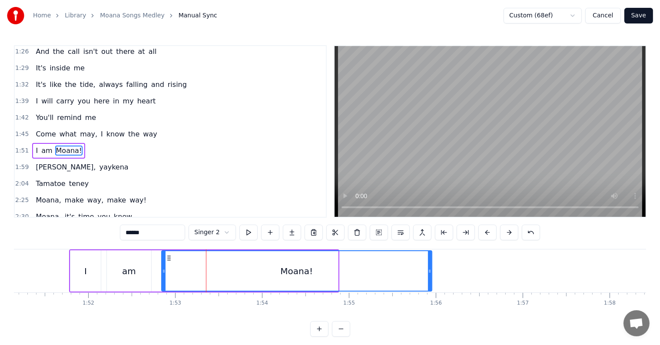
drag, startPoint x: 336, startPoint y: 270, endPoint x: 430, endPoint y: 264, distance: 94.0
click at [430, 264] on div at bounding box center [429, 271] width 3 height 40
click at [14, 129] on div "0:21 I know a girl from an island 0:24 She stands apart from the crowd 0:27 She…" at bounding box center [170, 131] width 313 height 172
click at [22, 146] on span "1:51" at bounding box center [21, 150] width 13 height 9
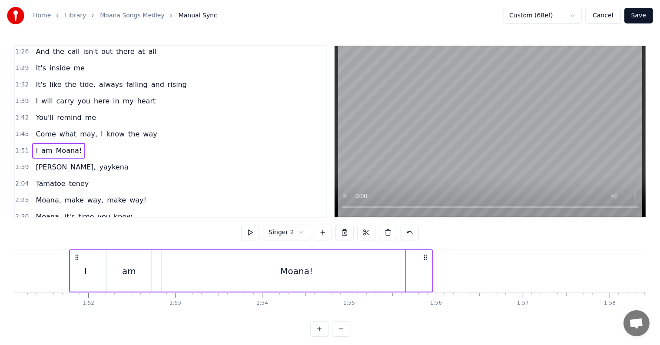
click at [295, 277] on div "Moana!" at bounding box center [296, 271] width 33 height 13
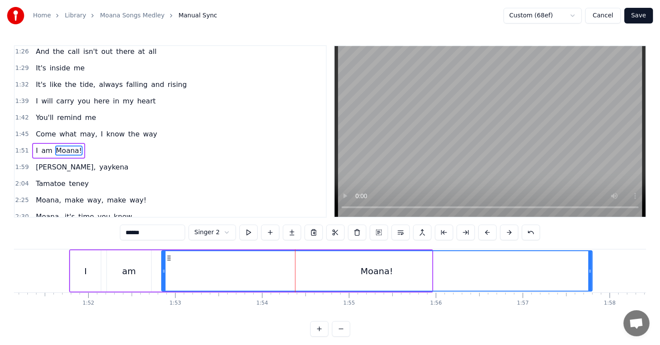
drag, startPoint x: 429, startPoint y: 273, endPoint x: 592, endPoint y: 273, distance: 162.9
click at [592, 273] on icon at bounding box center [589, 271] width 3 height 7
click at [390, 272] on div "Moana!" at bounding box center [378, 271] width 33 height 13
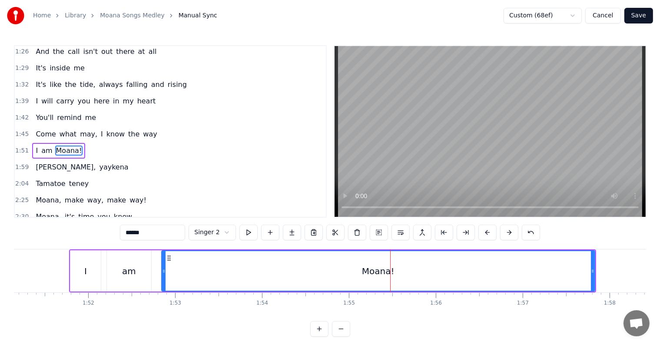
click at [167, 258] on icon at bounding box center [168, 258] width 7 height 7
click at [292, 232] on button at bounding box center [292, 233] width 18 height 16
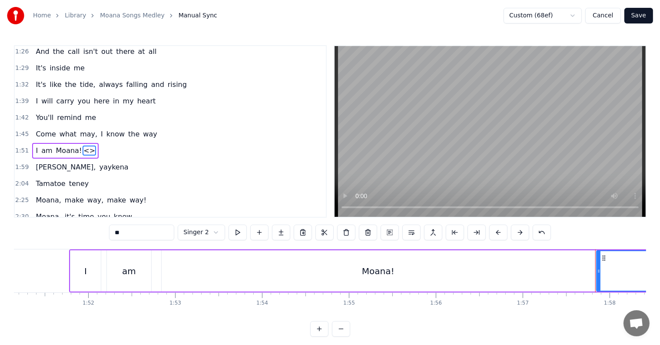
click at [67, 146] on span "Moana!" at bounding box center [69, 151] width 28 height 10
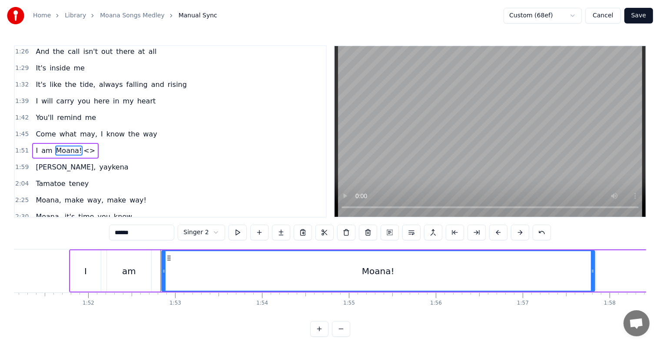
click at [148, 229] on input "******" at bounding box center [141, 233] width 65 height 16
click at [71, 146] on span "<>" at bounding box center [77, 151] width 13 height 10
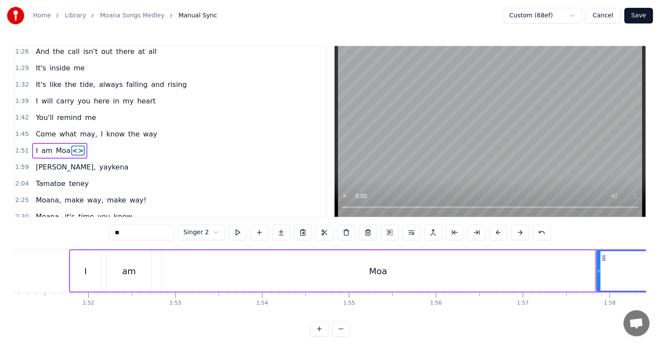
drag, startPoint x: 148, startPoint y: 233, endPoint x: 114, endPoint y: 232, distance: 33.9
click at [114, 232] on input "**" at bounding box center [141, 233] width 65 height 16
type input "***"
click at [250, 208] on div "2:30 Moana, it's time you knew" at bounding box center [170, 216] width 311 height 17
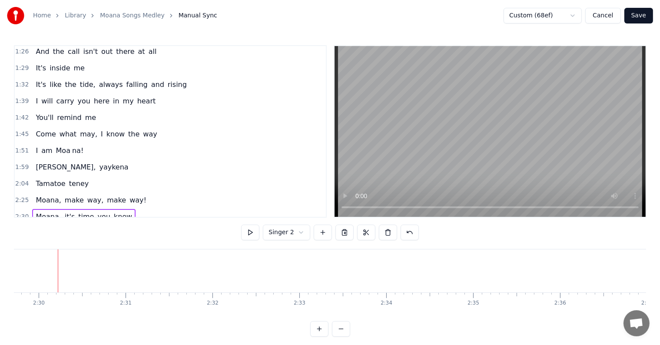
click at [15, 146] on span "1:51" at bounding box center [21, 150] width 13 height 9
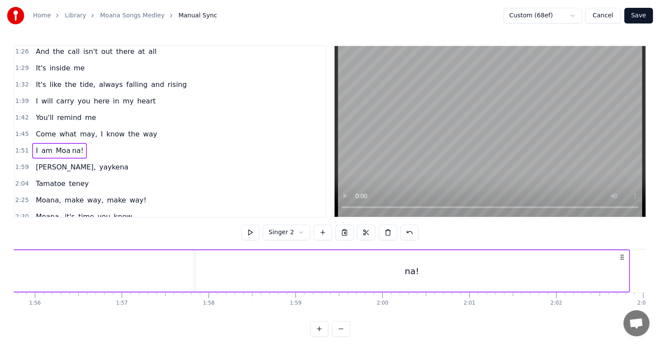
scroll to position [0, 9667]
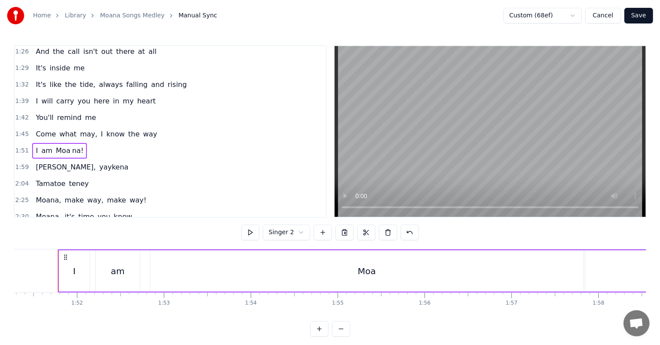
click at [398, 266] on div "Moa" at bounding box center [366, 270] width 433 height 41
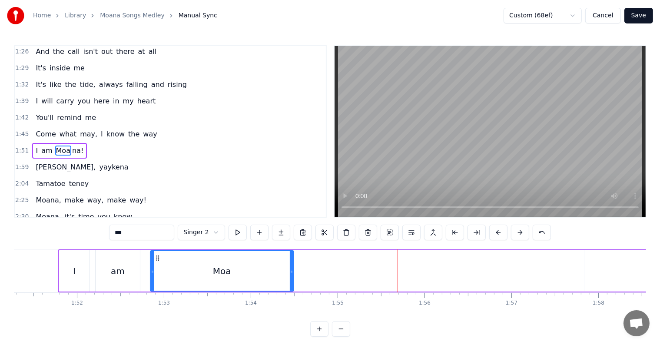
drag, startPoint x: 579, startPoint y: 268, endPoint x: 289, endPoint y: 263, distance: 289.8
click at [290, 263] on div at bounding box center [291, 271] width 3 height 40
click at [71, 146] on span "na!" at bounding box center [77, 151] width 13 height 10
type input "***"
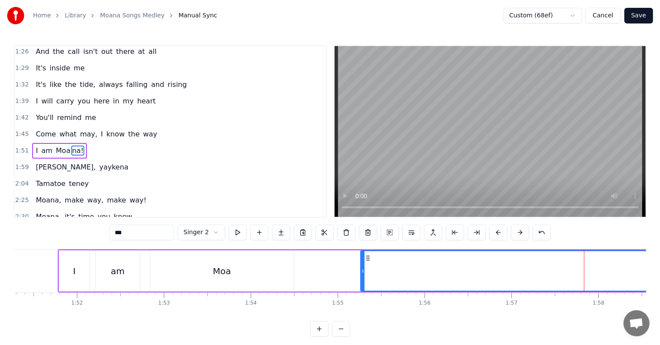
drag, startPoint x: 586, startPoint y: 269, endPoint x: 357, endPoint y: 266, distance: 228.5
click at [361, 266] on div at bounding box center [362, 271] width 3 height 40
click at [301, 268] on div "Moa na!" at bounding box center [584, 270] width 869 height 41
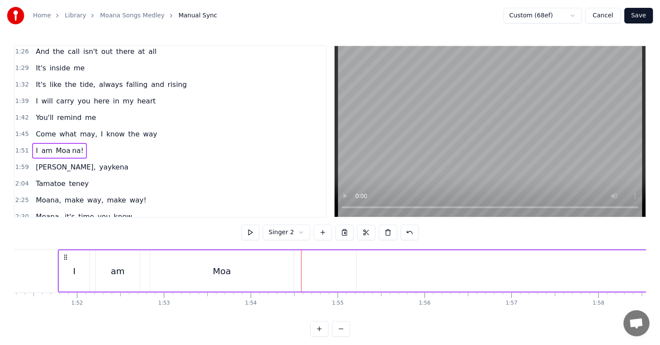
click at [217, 267] on div "Moa" at bounding box center [222, 271] width 18 height 13
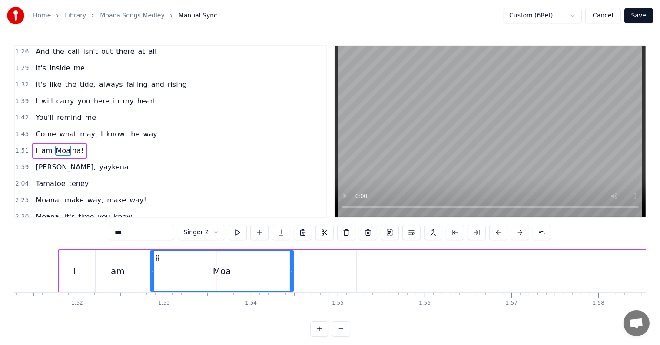
click at [319, 265] on div "Moa na!" at bounding box center [584, 270] width 869 height 41
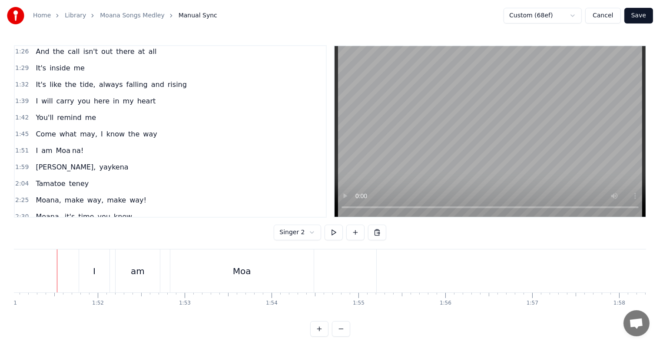
scroll to position [0, 9645]
click at [245, 270] on div "Moa" at bounding box center [243, 271] width 18 height 13
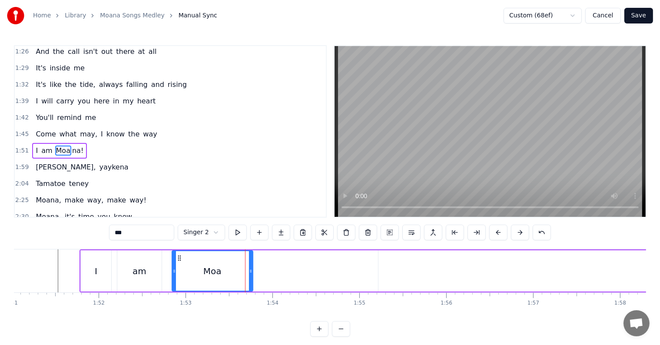
drag, startPoint x: 313, startPoint y: 271, endPoint x: 250, endPoint y: 273, distance: 62.6
click at [250, 273] on icon at bounding box center [250, 271] width 3 height 7
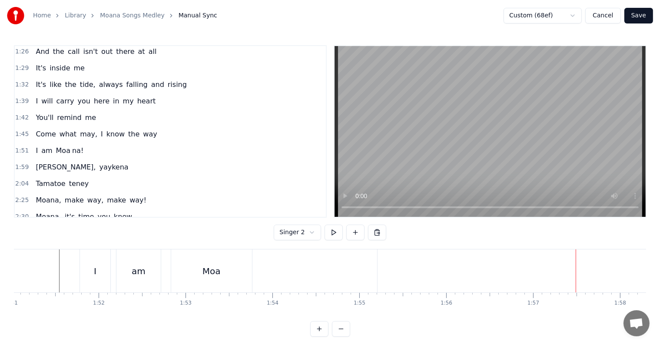
click at [219, 273] on div "Moa" at bounding box center [211, 271] width 18 height 13
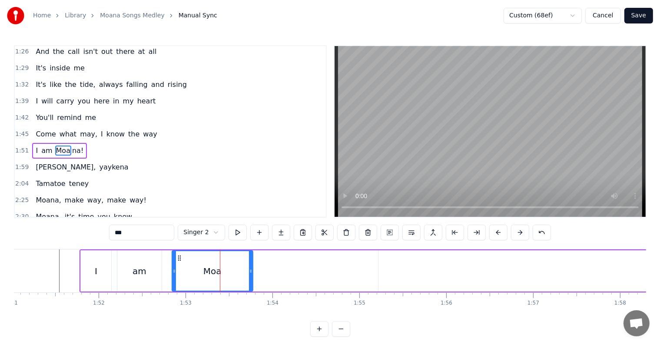
click at [134, 228] on input "***" at bounding box center [141, 233] width 65 height 16
click at [76, 146] on span "na!" at bounding box center [82, 151] width 13 height 10
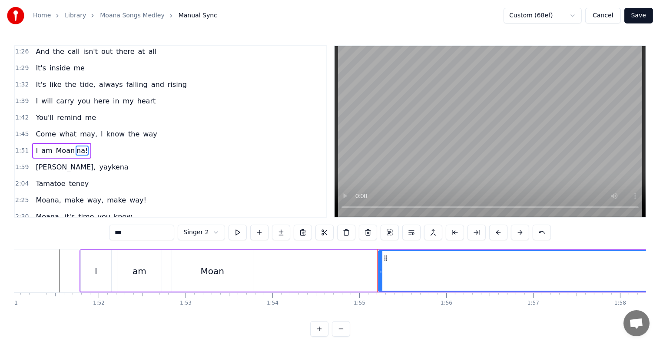
click at [120, 231] on input "***" at bounding box center [141, 233] width 65 height 16
type input "**"
click at [275, 267] on div "Moan a!" at bounding box center [606, 270] width 869 height 41
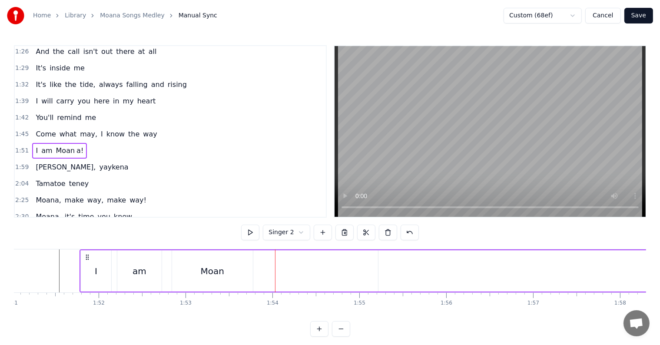
click at [203, 274] on div "Moan" at bounding box center [211, 271] width 23 height 13
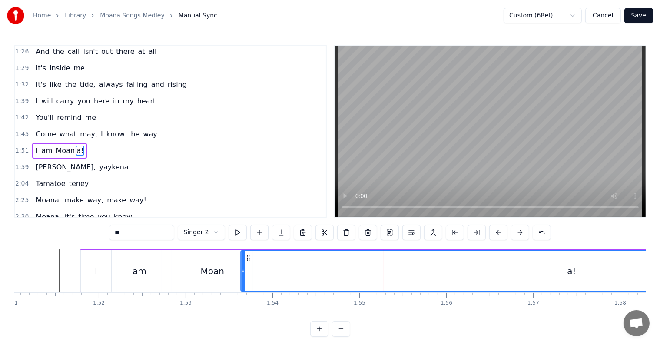
drag, startPoint x: 384, startPoint y: 256, endPoint x: 247, endPoint y: 256, distance: 137.3
click at [247, 256] on icon at bounding box center [248, 258] width 7 height 7
click at [208, 274] on div "Moan" at bounding box center [211, 271] width 23 height 13
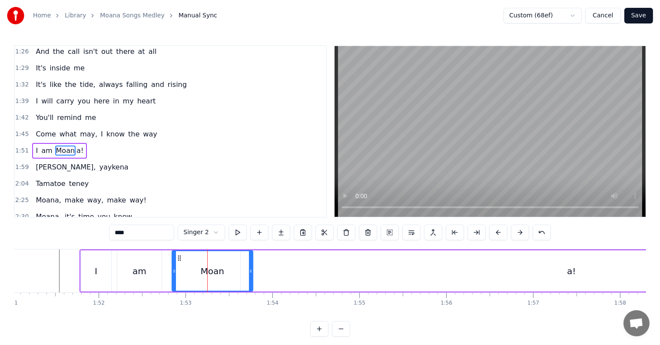
click at [271, 258] on div "a!" at bounding box center [572, 270] width 662 height 41
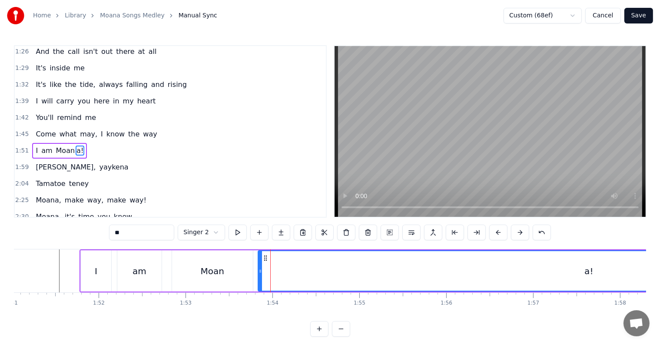
drag, startPoint x: 245, startPoint y: 256, endPoint x: 263, endPoint y: 256, distance: 17.4
click at [263, 256] on icon at bounding box center [265, 258] width 7 height 7
click at [215, 268] on div "Moan" at bounding box center [211, 271] width 23 height 13
type input "****"
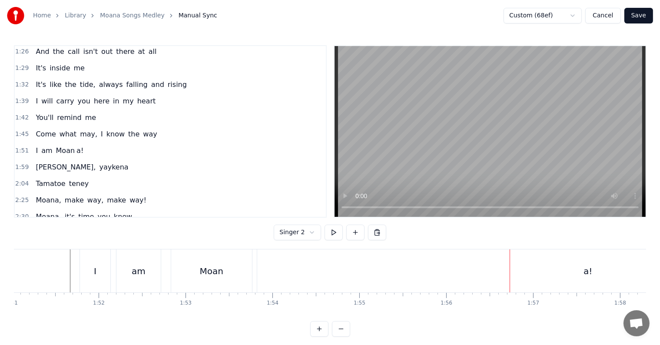
scroll to position [0, 10198]
click at [43, 273] on div "a!" at bounding box center [35, 270] width 662 height 43
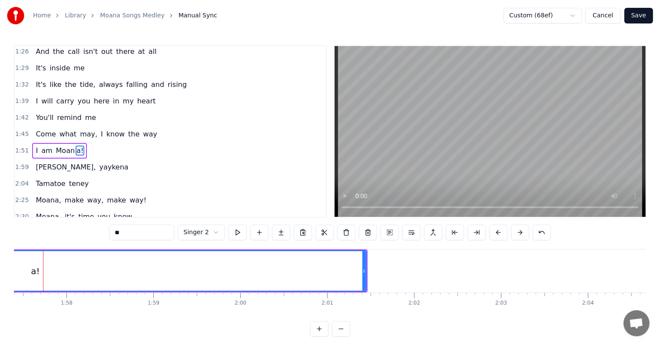
scroll to position [0, 10183]
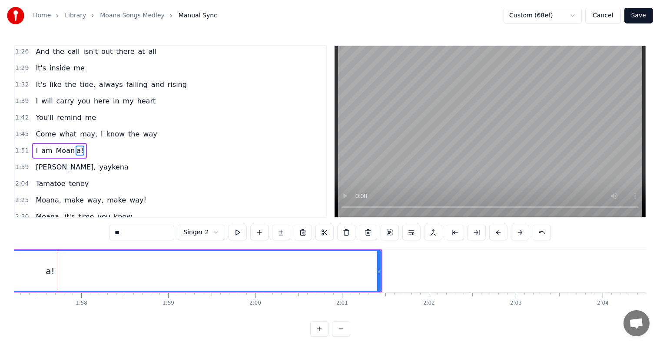
drag, startPoint x: 380, startPoint y: 268, endPoint x: 191, endPoint y: 268, distance: 189.4
click at [214, 270] on div "a!" at bounding box center [50, 270] width 662 height 41
click at [189, 268] on div "a!" at bounding box center [50, 271] width 661 height 40
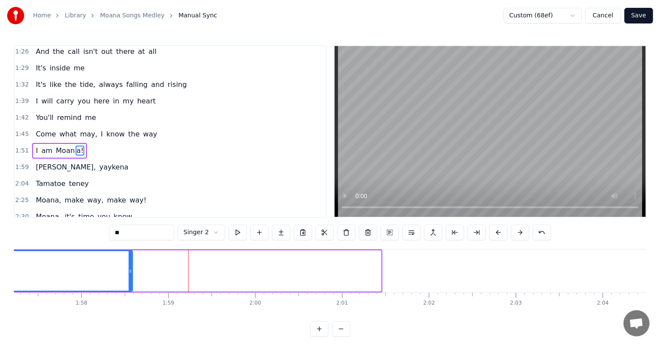
drag, startPoint x: 379, startPoint y: 268, endPoint x: 126, endPoint y: 271, distance: 252.8
click at [129, 269] on icon at bounding box center [130, 271] width 3 height 7
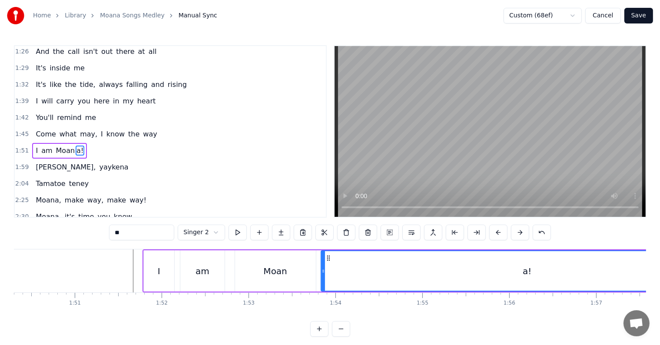
scroll to position [0, 9558]
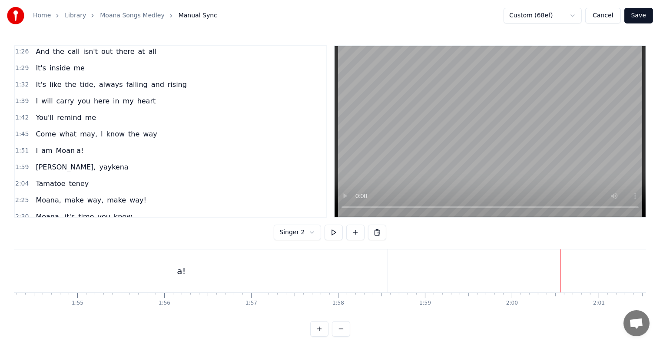
scroll to position [0, 9909]
click at [184, 271] on div "a!" at bounding box center [199, 270] width 412 height 43
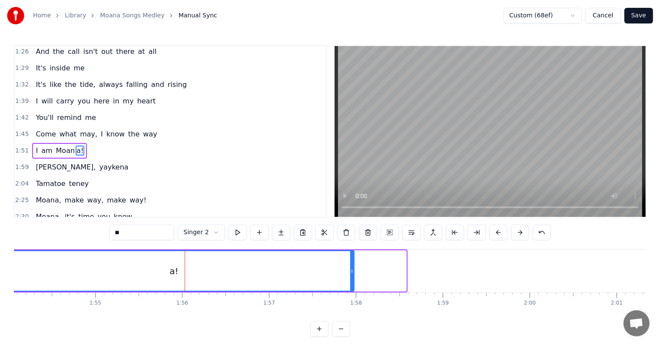
drag, startPoint x: 404, startPoint y: 269, endPoint x: 352, endPoint y: 268, distance: 51.7
click at [351, 268] on icon at bounding box center [351, 271] width 3 height 7
click at [33, 159] on div "Yaykena, yaykena" at bounding box center [81, 167] width 99 height 16
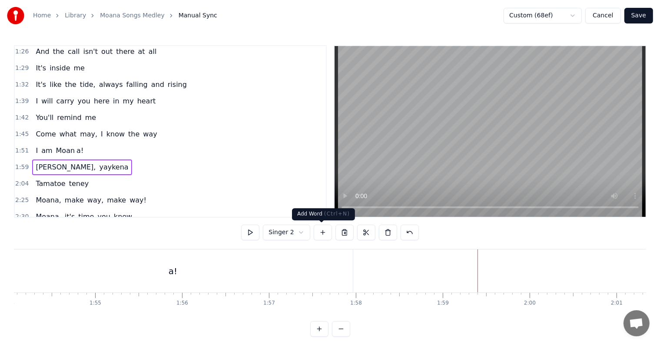
click at [320, 231] on button at bounding box center [323, 233] width 18 height 16
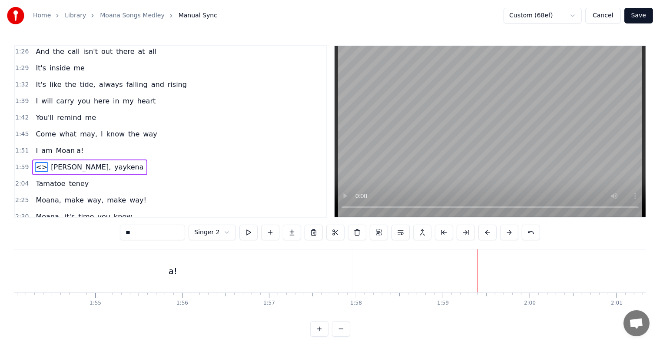
scroll to position [514, 0]
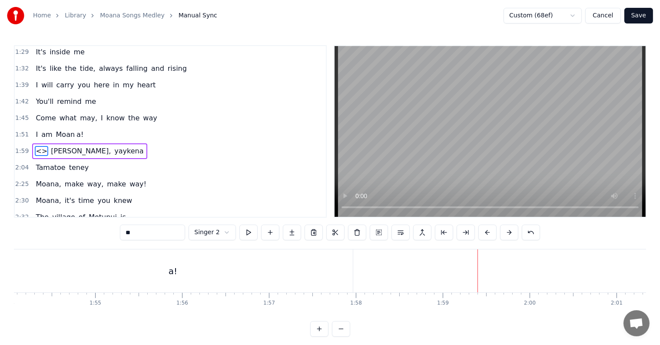
drag, startPoint x: 167, startPoint y: 235, endPoint x: 96, endPoint y: 228, distance: 71.6
click at [96, 228] on div "0:21 I know a girl from an island 0:24 She stands apart from the crowd 0:27 She…" at bounding box center [330, 190] width 632 height 291
type input "********"
click at [218, 192] on div "2:30 Moana, it's time you knew" at bounding box center [170, 200] width 311 height 17
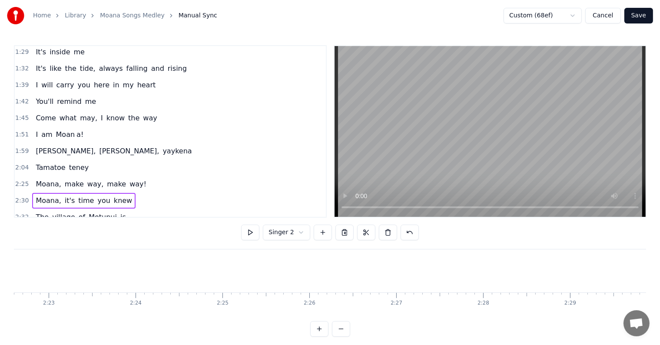
scroll to position [0, 13006]
click at [22, 147] on span "1:59" at bounding box center [21, 151] width 13 height 9
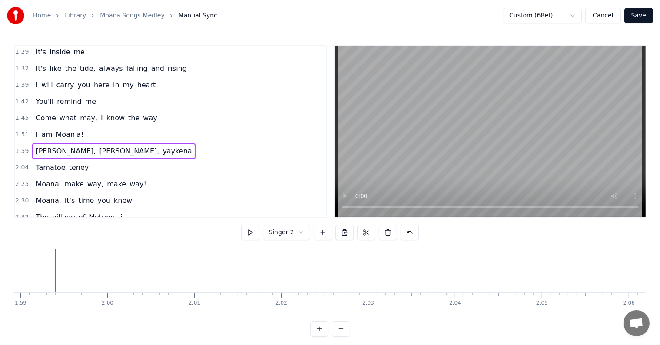
scroll to position [0, 10329]
click at [297, 234] on html "Home Library Moana Songs Medley Manual Sync Custom (68ef) Cancel Save 0:21 I kn…" at bounding box center [330, 175] width 660 height 351
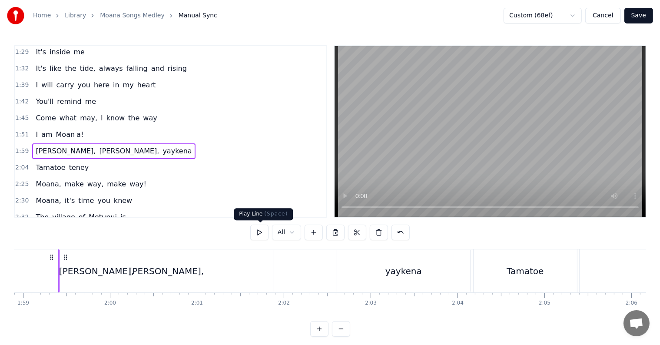
click at [263, 233] on button at bounding box center [259, 233] width 18 height 16
click at [262, 233] on button at bounding box center [259, 233] width 18 height 16
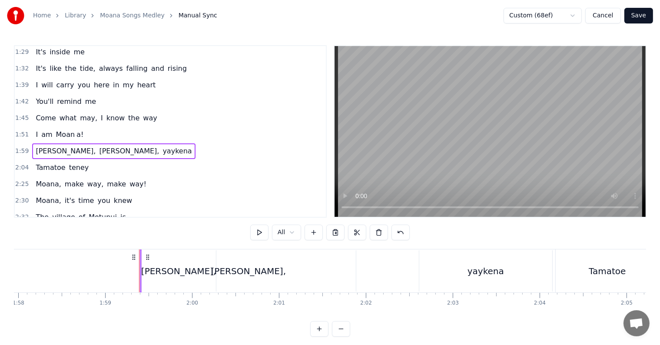
scroll to position [0, 10223]
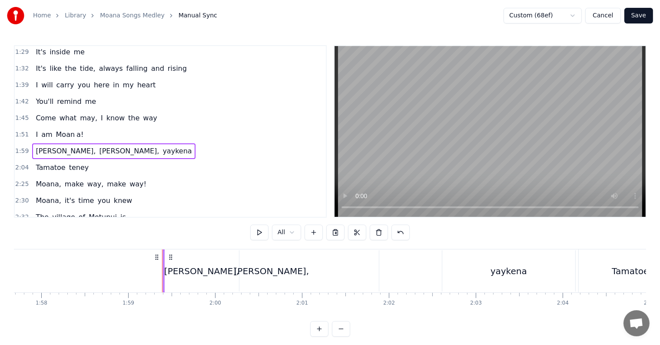
click at [170, 256] on icon at bounding box center [170, 257] width 7 height 7
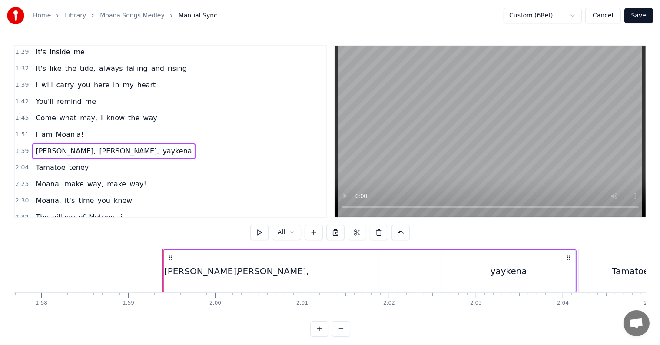
click at [236, 259] on div "[PERSON_NAME]," at bounding box center [271, 270] width 215 height 41
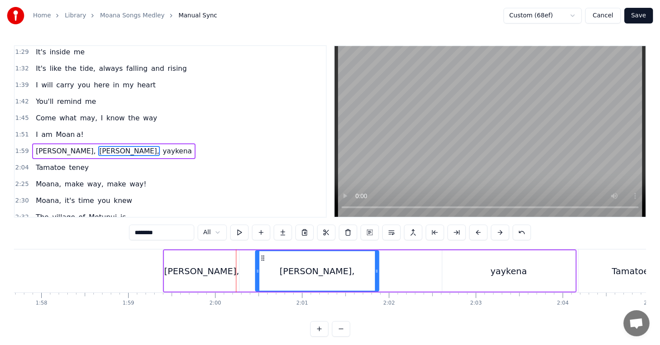
drag, startPoint x: 166, startPoint y: 268, endPoint x: 202, endPoint y: 271, distance: 35.8
click at [259, 268] on icon at bounding box center [257, 271] width 3 height 7
click at [182, 269] on div "[PERSON_NAME]," at bounding box center [201, 271] width 75 height 13
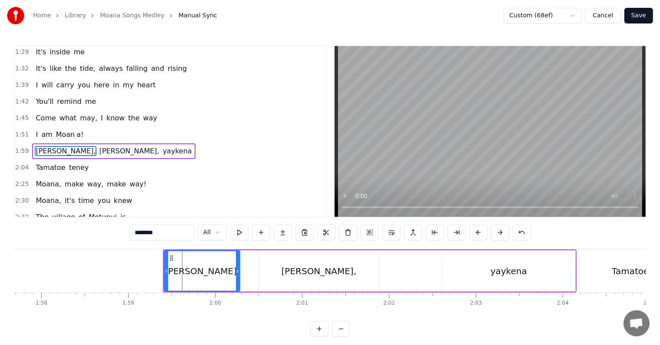
drag, startPoint x: 197, startPoint y: 267, endPoint x: 250, endPoint y: 268, distance: 53.0
click at [250, 268] on div "[PERSON_NAME], [PERSON_NAME], yaykena" at bounding box center [370, 270] width 414 height 43
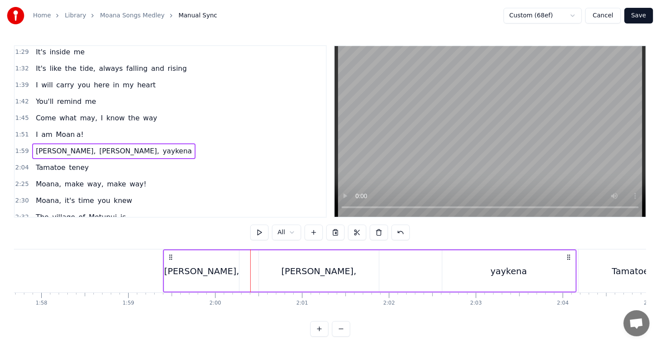
click at [185, 268] on div "[PERSON_NAME]," at bounding box center [201, 271] width 75 height 13
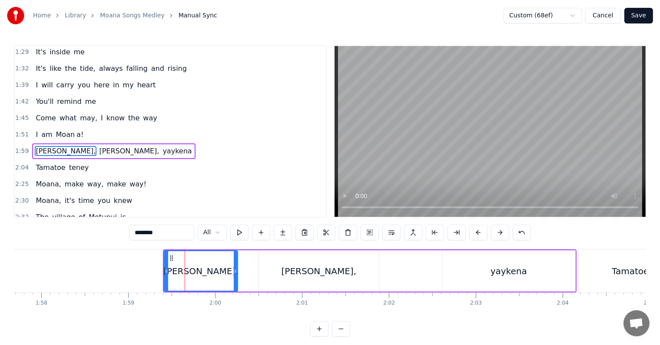
drag, startPoint x: 194, startPoint y: 268, endPoint x: 257, endPoint y: 270, distance: 63.5
click at [268, 270] on div "[PERSON_NAME], [PERSON_NAME], yaykena" at bounding box center [370, 270] width 414 height 43
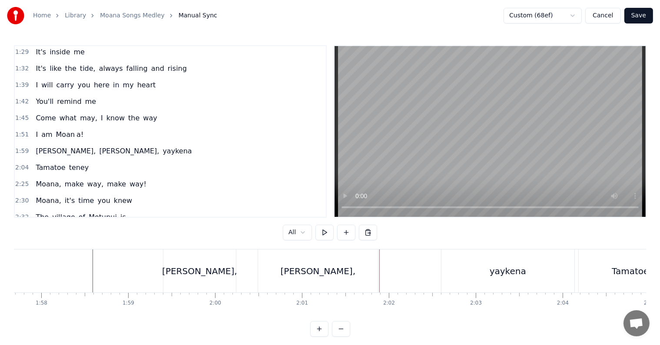
click at [328, 268] on div "[PERSON_NAME]," at bounding box center [318, 271] width 75 height 13
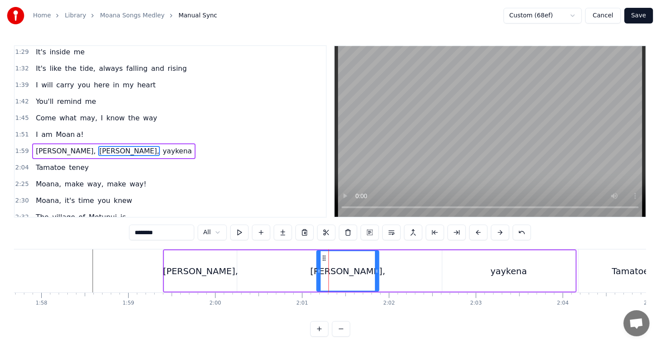
drag, startPoint x: 260, startPoint y: 269, endPoint x: 318, endPoint y: 268, distance: 57.8
click at [318, 268] on icon at bounding box center [318, 271] width 3 height 7
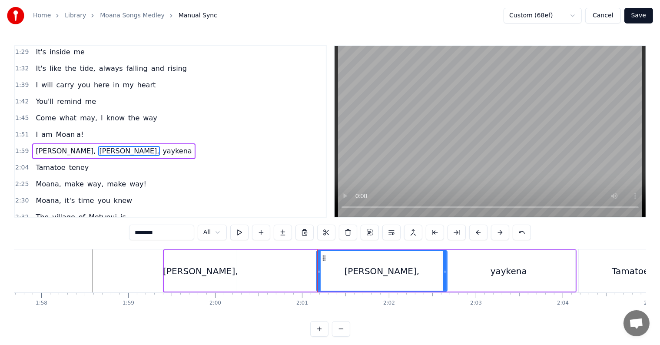
drag, startPoint x: 377, startPoint y: 271, endPoint x: 414, endPoint y: 275, distance: 37.2
click at [447, 270] on icon at bounding box center [444, 271] width 3 height 7
drag, startPoint x: 322, startPoint y: 257, endPoint x: 328, endPoint y: 258, distance: 5.7
click at [328, 258] on icon at bounding box center [331, 258] width 7 height 7
click at [509, 274] on div "yaykena" at bounding box center [508, 271] width 36 height 13
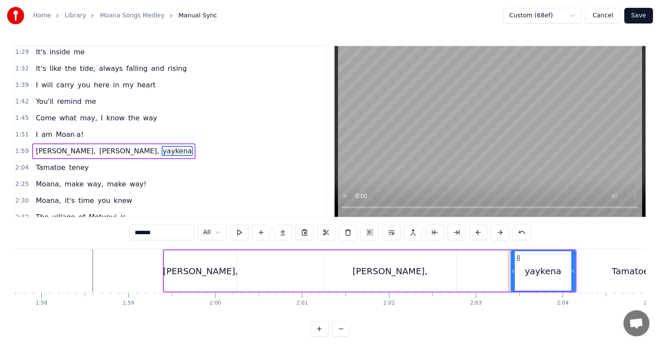
drag, startPoint x: 444, startPoint y: 263, endPoint x: 465, endPoint y: 268, distance: 21.4
click at [513, 269] on div at bounding box center [512, 271] width 3 height 40
click at [407, 268] on div "[PERSON_NAME]," at bounding box center [390, 270] width 132 height 41
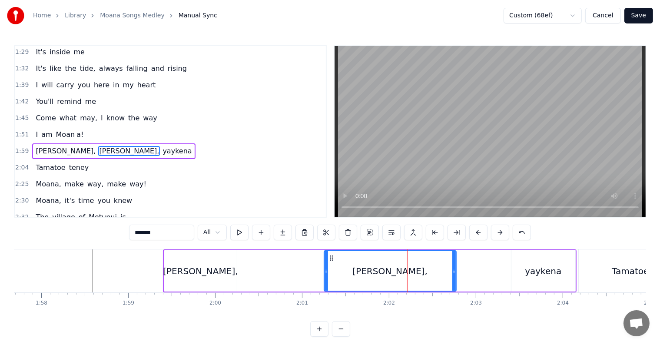
type input "********"
drag, startPoint x: 327, startPoint y: 267, endPoint x: 371, endPoint y: 268, distance: 44.3
click at [370, 268] on icon at bounding box center [367, 271] width 3 height 7
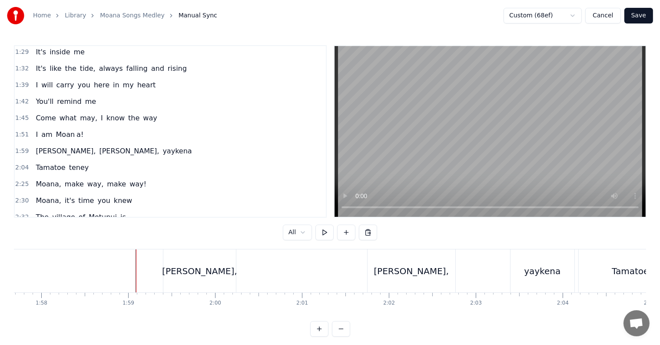
click at [188, 270] on div "[PERSON_NAME]," at bounding box center [199, 271] width 75 height 13
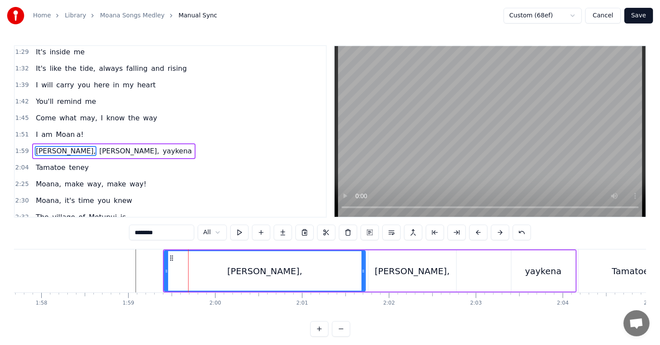
drag, startPoint x: 242, startPoint y: 270, endPoint x: 364, endPoint y: 278, distance: 121.8
click at [364, 278] on div at bounding box center [362, 271] width 3 height 40
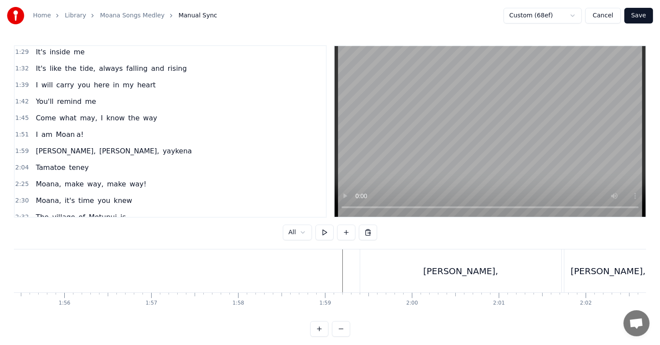
scroll to position [0, 10018]
click at [466, 273] on div "[PERSON_NAME]," at bounding box center [468, 271] width 75 height 13
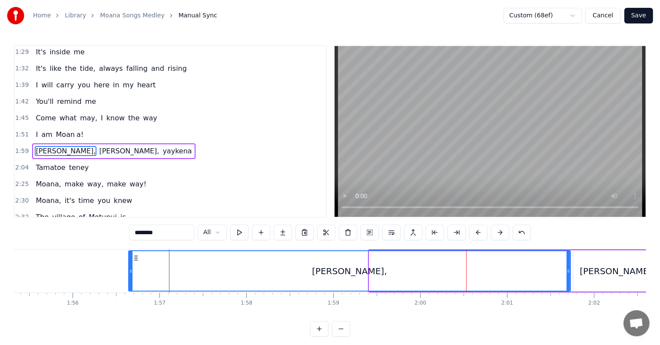
drag, startPoint x: 370, startPoint y: 271, endPoint x: 119, endPoint y: 265, distance: 251.1
click at [129, 265] on div at bounding box center [130, 271] width 3 height 40
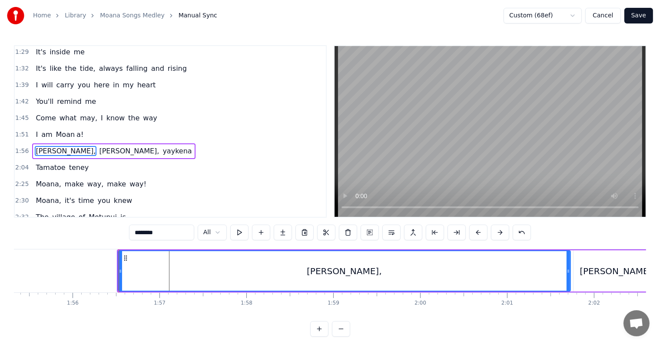
click at [335, 268] on div "[PERSON_NAME]," at bounding box center [344, 271] width 75 height 13
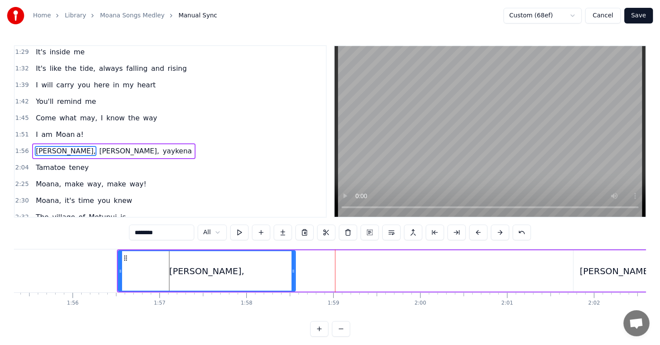
drag, startPoint x: 567, startPoint y: 270, endPoint x: 289, endPoint y: 271, distance: 278.0
click at [291, 271] on icon at bounding box center [292, 271] width 3 height 7
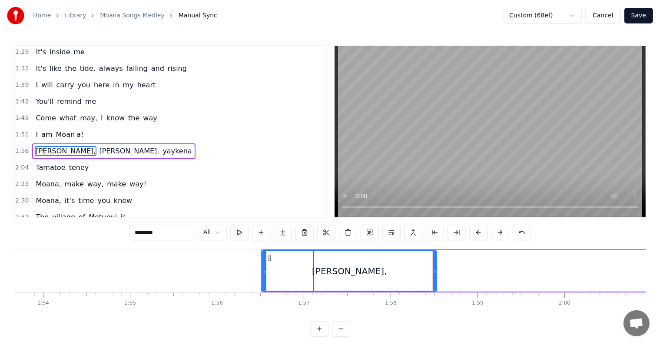
scroll to position [0, 9862]
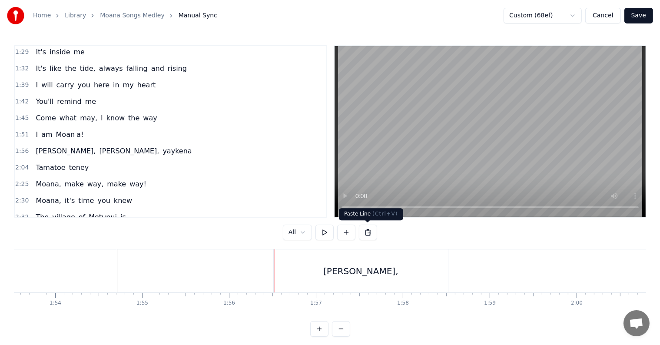
click at [380, 272] on div "[PERSON_NAME]," at bounding box center [361, 270] width 174 height 43
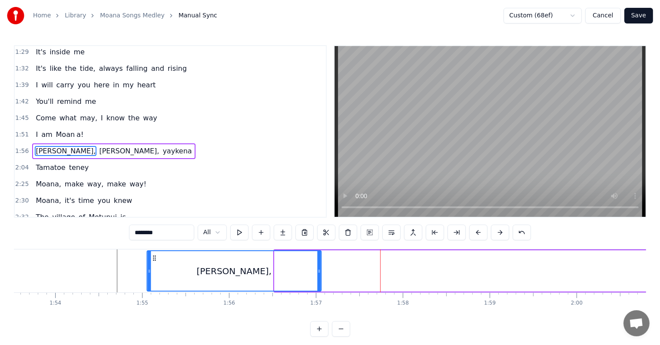
drag, startPoint x: 281, startPoint y: 257, endPoint x: 154, endPoint y: 254, distance: 127.3
click at [154, 255] on icon at bounding box center [154, 258] width 7 height 7
click at [263, 9] on div "Home Library Moana Songs Medley Manual Sync Custom (68ef) Cancel Save" at bounding box center [330, 15] width 660 height 31
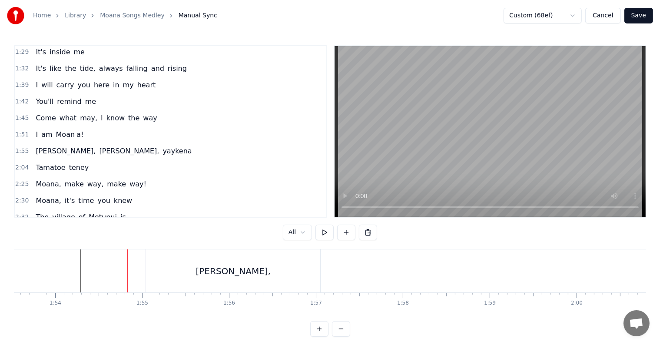
click at [253, 264] on div "[PERSON_NAME]," at bounding box center [236, 270] width 174 height 43
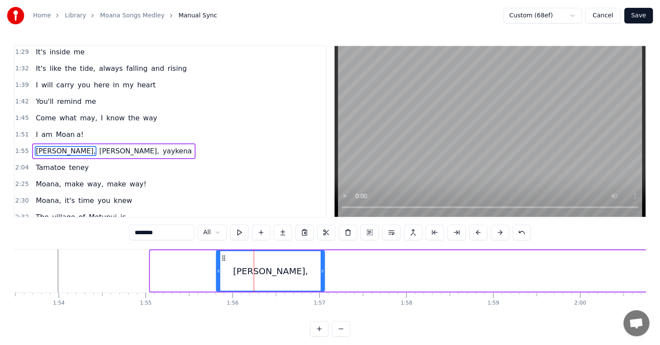
drag, startPoint x: 151, startPoint y: 269, endPoint x: 218, endPoint y: 267, distance: 66.9
click at [218, 268] on icon at bounding box center [218, 271] width 3 height 7
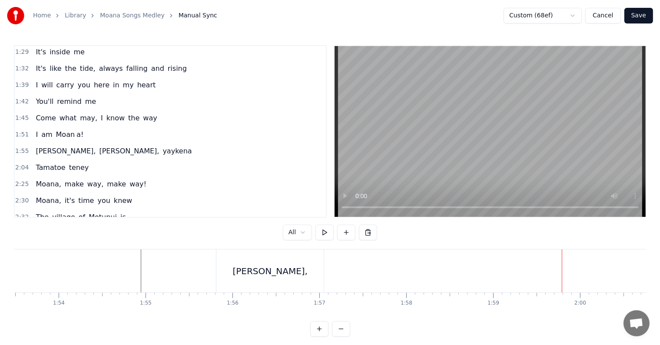
click at [98, 146] on span "[PERSON_NAME]," at bounding box center [129, 151] width 62 height 10
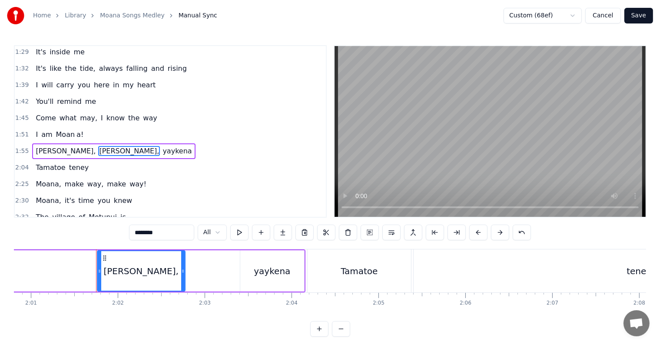
scroll to position [0, 10533]
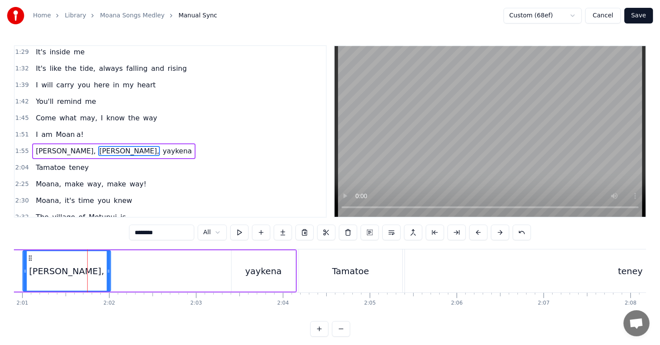
drag, startPoint x: 64, startPoint y: 257, endPoint x: 12, endPoint y: 253, distance: 52.3
click at [12, 253] on div "Home Library Moana Songs Medley Manual Sync Custom (68ef) Cancel Save 0:21 I kn…" at bounding box center [330, 168] width 660 height 337
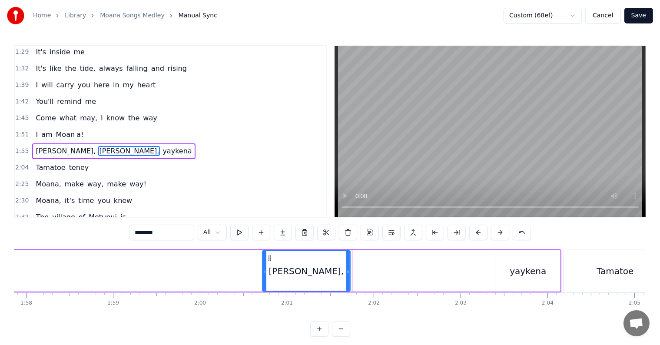
scroll to position [0, 10233]
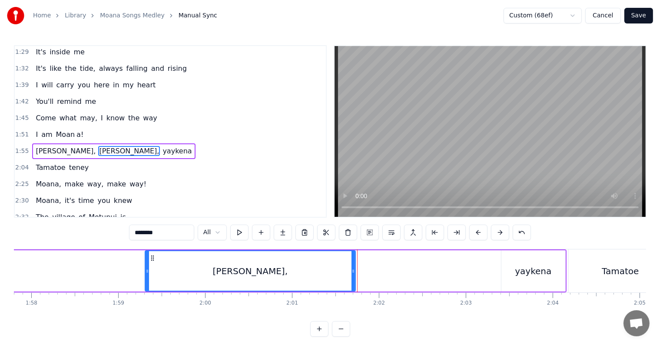
drag, startPoint x: 268, startPoint y: 271, endPoint x: 146, endPoint y: 269, distance: 122.5
click at [146, 269] on icon at bounding box center [147, 271] width 3 height 7
drag, startPoint x: 353, startPoint y: 268, endPoint x: 316, endPoint y: 281, distance: 38.6
click at [362, 269] on icon at bounding box center [360, 271] width 3 height 7
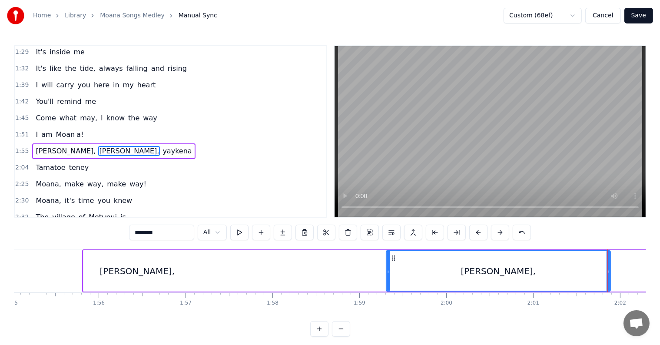
scroll to position [0, 9973]
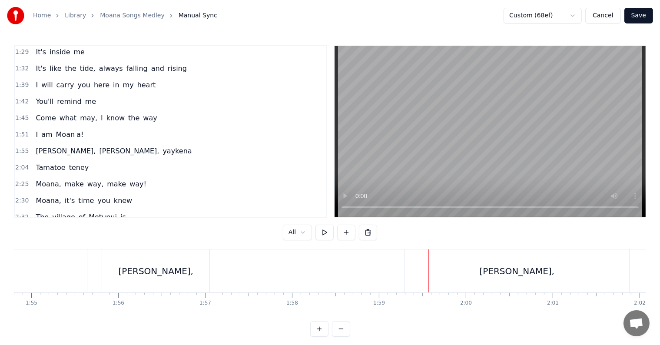
click at [504, 273] on div "[PERSON_NAME]," at bounding box center [517, 271] width 75 height 13
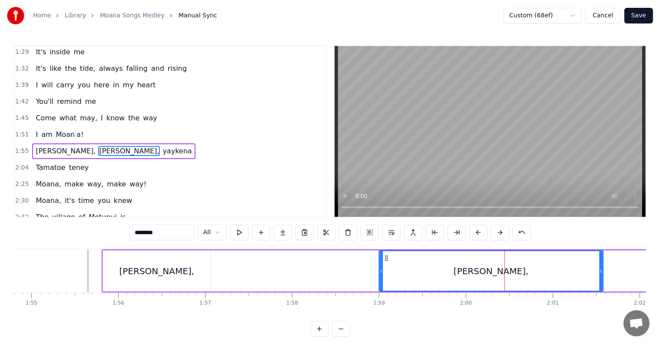
drag, startPoint x: 410, startPoint y: 258, endPoint x: 384, endPoint y: 258, distance: 26.5
click at [384, 258] on icon at bounding box center [386, 258] width 7 height 7
drag, startPoint x: 320, startPoint y: 272, endPoint x: 327, endPoint y: 265, distance: 9.8
click at [320, 272] on div "[PERSON_NAME], [PERSON_NAME], yaykena" at bounding box center [464, 270] width 725 height 43
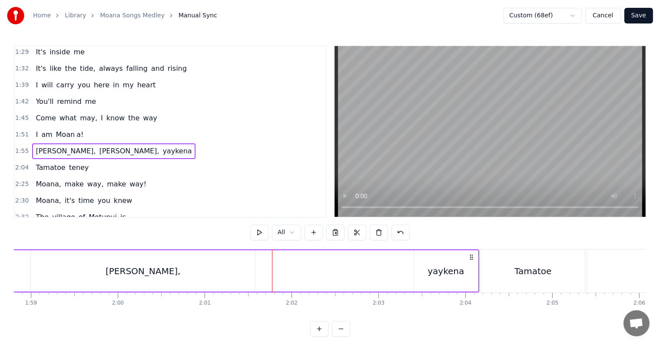
scroll to position [0, 10309]
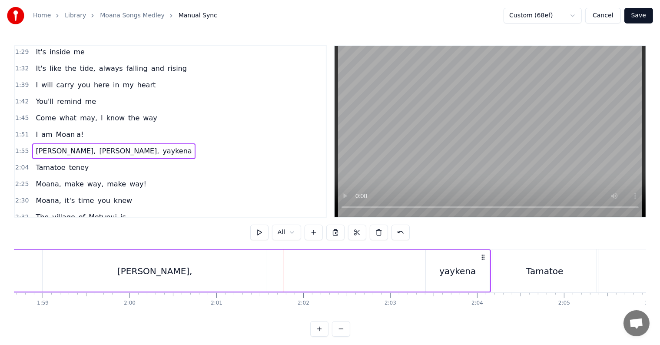
click at [190, 265] on div "[PERSON_NAME]," at bounding box center [155, 270] width 224 height 41
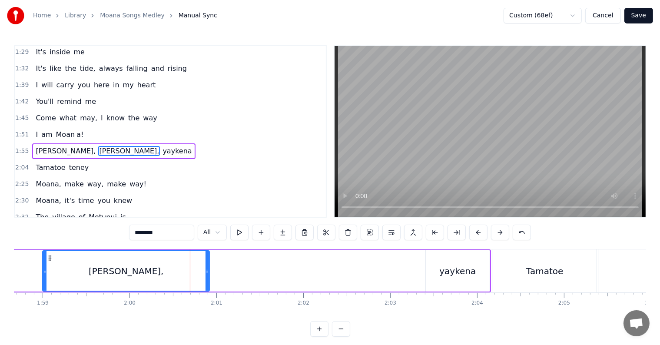
drag, startPoint x: 264, startPoint y: 268, endPoint x: 169, endPoint y: 276, distance: 95.5
click at [205, 266] on div at bounding box center [206, 271] width 3 height 40
click at [30, 268] on div "[PERSON_NAME], [PERSON_NAME], yaykena" at bounding box center [127, 270] width 725 height 43
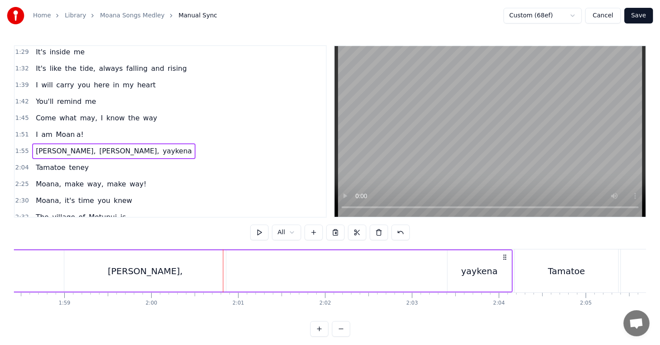
scroll to position [0, 10281]
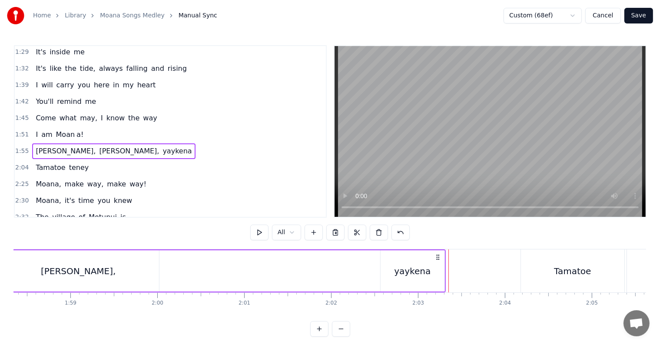
drag, startPoint x: 471, startPoint y: 260, endPoint x: 436, endPoint y: 260, distance: 35.2
click at [436, 260] on icon at bounding box center [437, 257] width 7 height 7
click at [400, 232] on button at bounding box center [400, 233] width 18 height 16
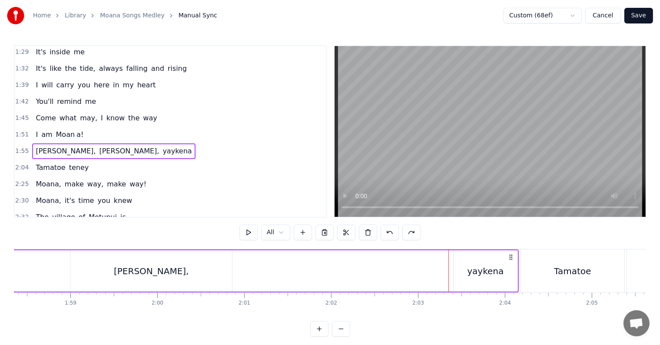
click at [499, 269] on div "yaykena" at bounding box center [485, 271] width 36 height 13
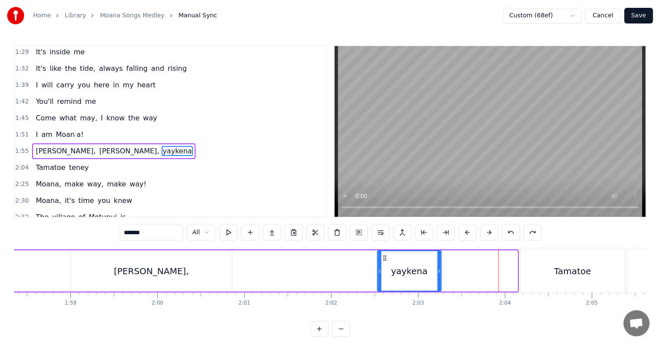
drag, startPoint x: 459, startPoint y: 254, endPoint x: 383, endPoint y: 257, distance: 76.1
click at [383, 257] on icon at bounding box center [384, 258] width 7 height 7
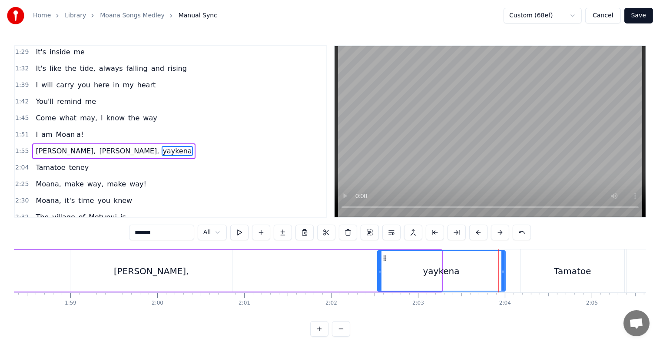
drag, startPoint x: 439, startPoint y: 270, endPoint x: 503, endPoint y: 267, distance: 63.9
click at [503, 267] on div at bounding box center [502, 271] width 3 height 40
click at [328, 261] on div "[PERSON_NAME], [PERSON_NAME], yaykena" at bounding box center [149, 270] width 713 height 43
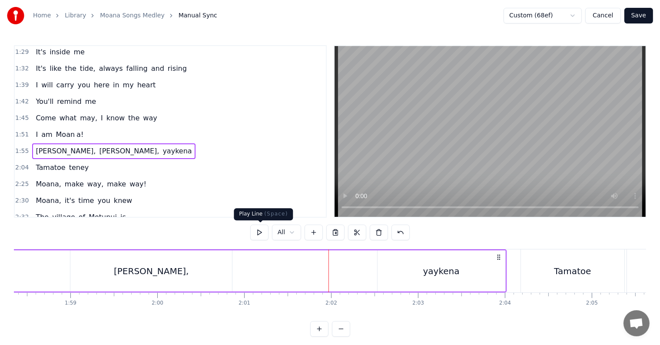
click at [258, 234] on button at bounding box center [259, 233] width 18 height 16
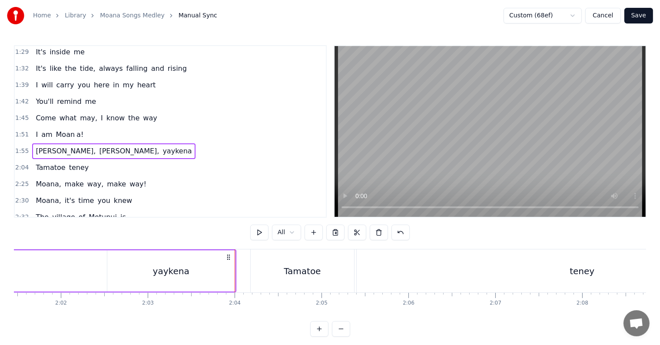
scroll to position [0, 10531]
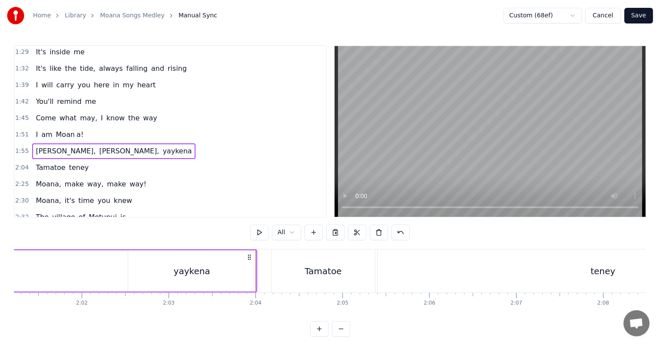
click at [21, 147] on span "1:55" at bounding box center [21, 151] width 13 height 9
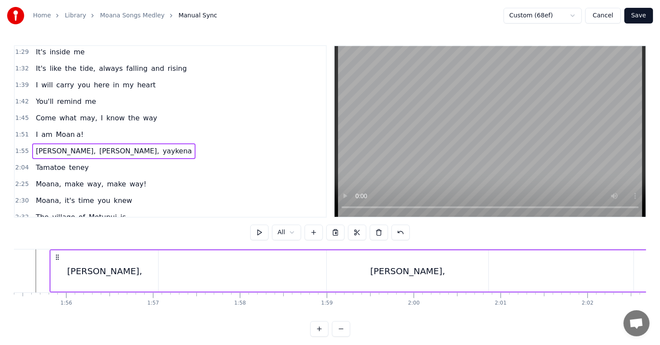
scroll to position [0, 10017]
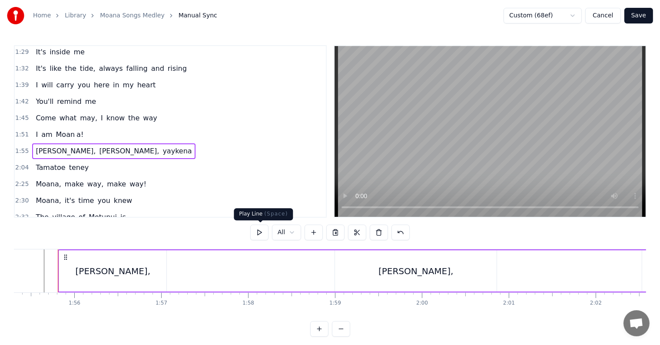
click at [260, 232] on button at bounding box center [259, 233] width 18 height 16
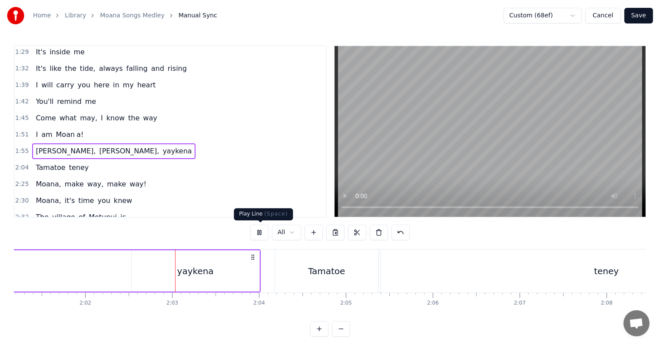
scroll to position [0, 10573]
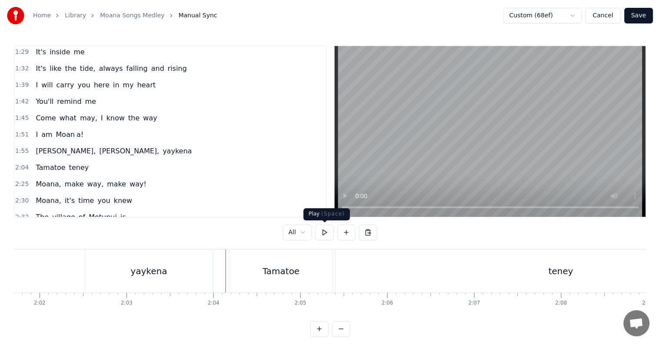
click at [322, 230] on button at bounding box center [324, 233] width 18 height 16
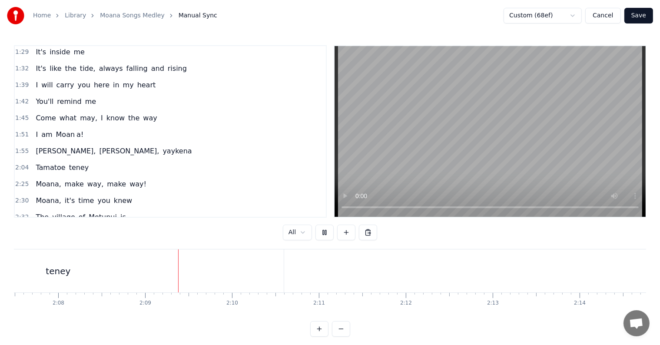
scroll to position [0, 11138]
click at [322, 236] on button at bounding box center [324, 233] width 18 height 16
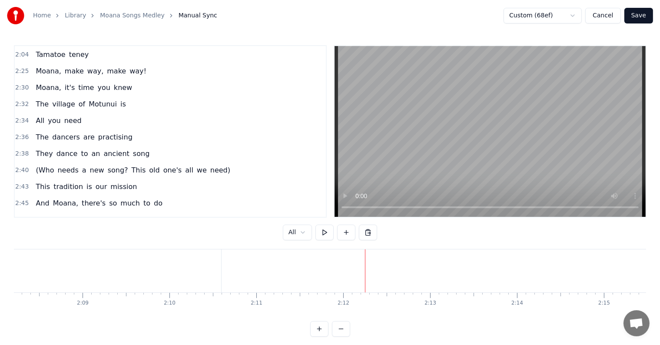
scroll to position [644, 0]
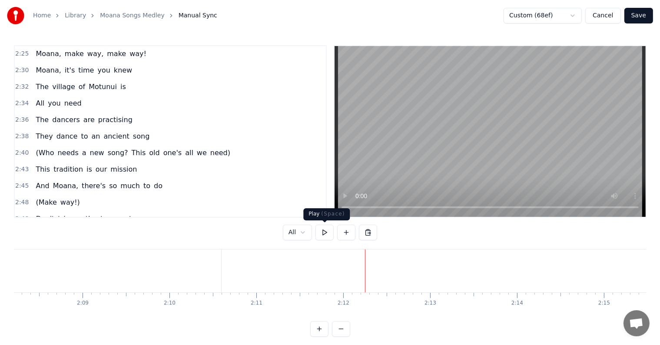
click at [327, 235] on button at bounding box center [324, 233] width 18 height 16
click at [328, 231] on button at bounding box center [324, 233] width 18 height 16
click at [295, 236] on html "Home Library Moana Songs Medley Manual Sync Custom (68ef) Cancel Save 0:21 I kn…" at bounding box center [330, 175] width 660 height 351
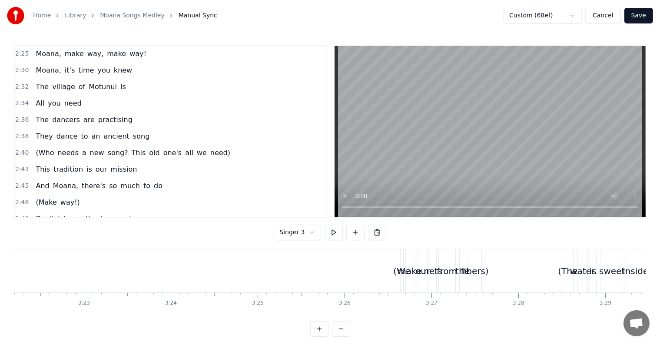
scroll to position [0, 17565]
click at [411, 266] on div "make" at bounding box center [410, 271] width 24 height 13
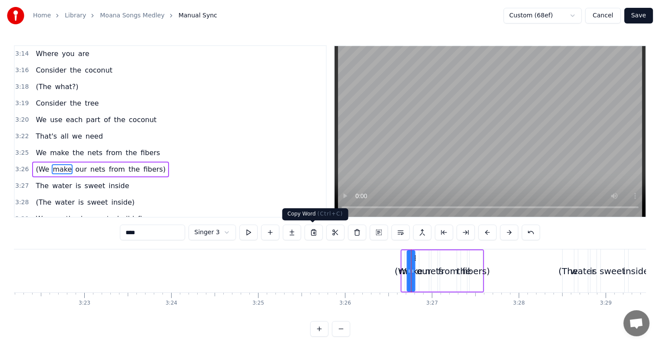
scroll to position [1057, 0]
click at [21, 165] on span "3:26" at bounding box center [21, 169] width 13 height 9
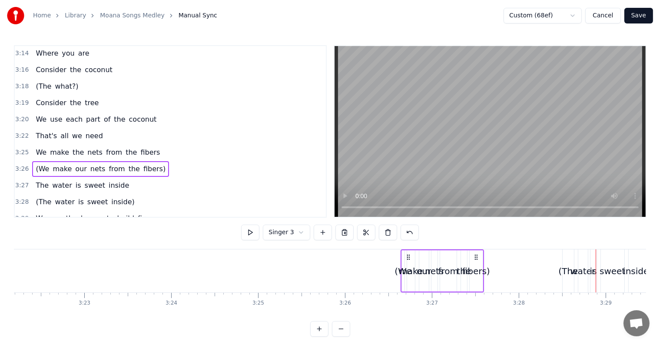
click at [26, 165] on span "3:26" at bounding box center [21, 169] width 13 height 9
click at [251, 233] on button at bounding box center [250, 233] width 18 height 16
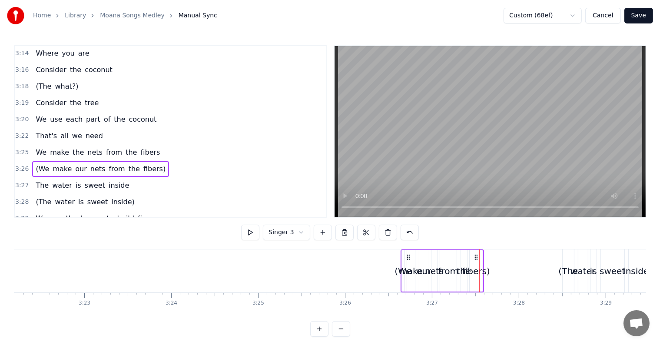
click at [36, 164] on span "(We" at bounding box center [42, 169] width 15 height 10
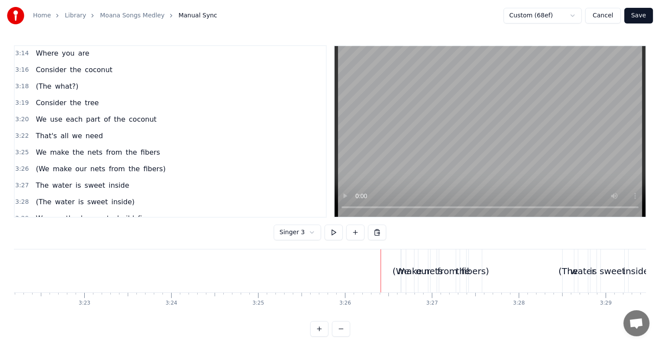
click at [397, 268] on div "(We" at bounding box center [400, 271] width 17 height 13
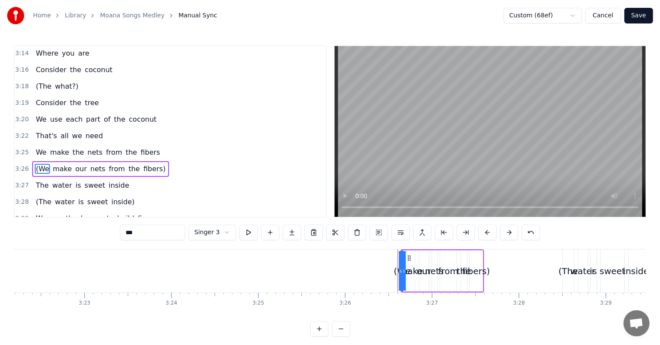
click at [407, 258] on icon at bounding box center [409, 258] width 7 height 7
drag, startPoint x: 350, startPoint y: 270, endPoint x: 368, endPoint y: 270, distance: 17.8
click at [375, 270] on div "(We make our nets from the fibers)" at bounding box center [415, 270] width 136 height 43
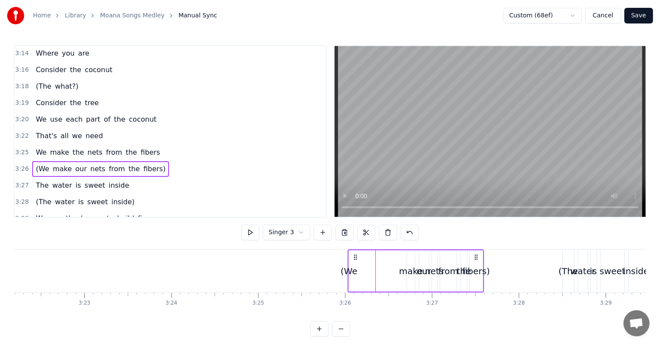
click at [352, 271] on div "(We" at bounding box center [349, 271] width 17 height 13
click at [405, 271] on div "make" at bounding box center [411, 271] width 24 height 13
type input "****"
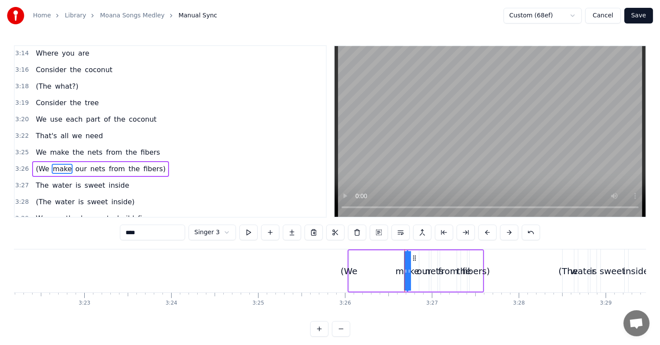
drag, startPoint x: 413, startPoint y: 258, endPoint x: 397, endPoint y: 259, distance: 16.6
click at [397, 259] on div "(We make our nets from the fibers)" at bounding box center [415, 270] width 136 height 43
click at [400, 271] on div "make" at bounding box center [407, 271] width 24 height 13
drag, startPoint x: 404, startPoint y: 269, endPoint x: 428, endPoint y: 271, distance: 23.5
click at [428, 271] on icon at bounding box center [427, 271] width 3 height 7
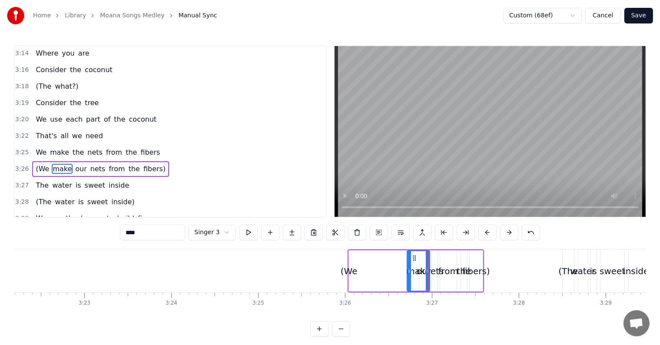
click at [343, 270] on div "(We" at bounding box center [349, 271] width 17 height 13
type input "***"
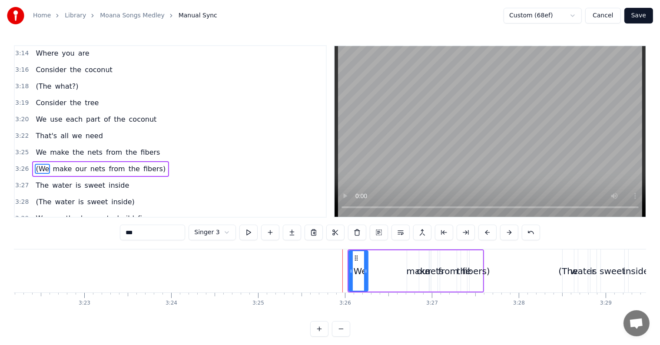
drag, startPoint x: 347, startPoint y: 271, endPoint x: 367, endPoint y: 270, distance: 20.0
click at [367, 270] on icon at bounding box center [365, 271] width 3 height 7
drag, startPoint x: 354, startPoint y: 258, endPoint x: 332, endPoint y: 257, distance: 21.3
click at [332, 257] on icon at bounding box center [334, 258] width 7 height 7
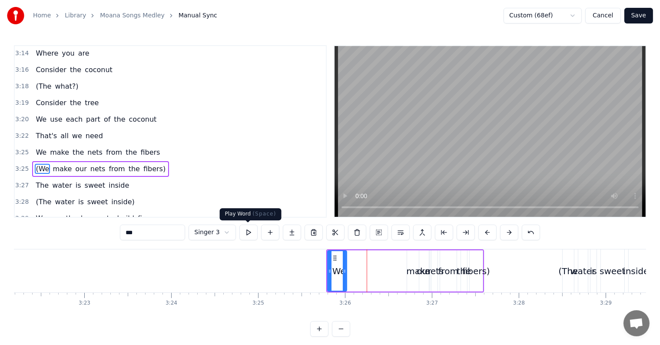
click at [244, 230] on button at bounding box center [248, 233] width 18 height 16
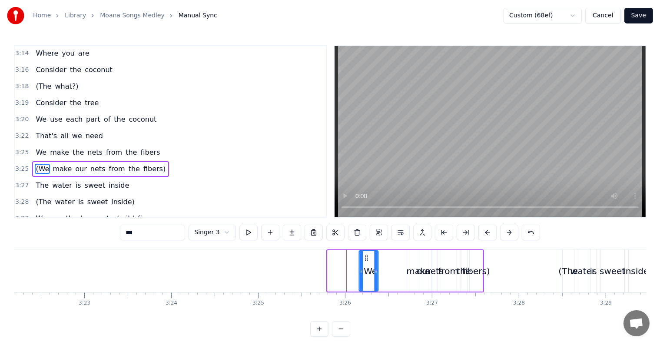
drag, startPoint x: 335, startPoint y: 256, endPoint x: 365, endPoint y: 261, distance: 30.3
click at [367, 260] on icon at bounding box center [366, 258] width 7 height 7
click at [25, 165] on span "3:26" at bounding box center [21, 169] width 13 height 9
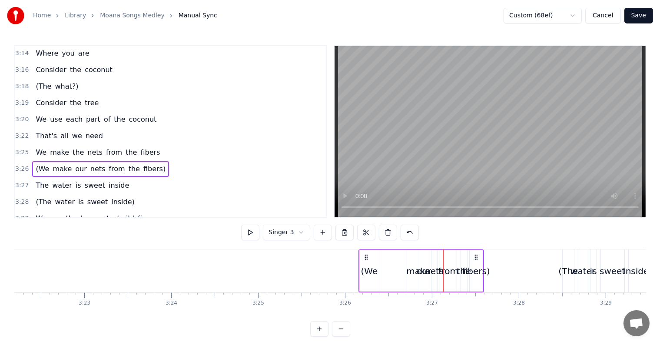
click at [409, 278] on div "make" at bounding box center [418, 270] width 23 height 41
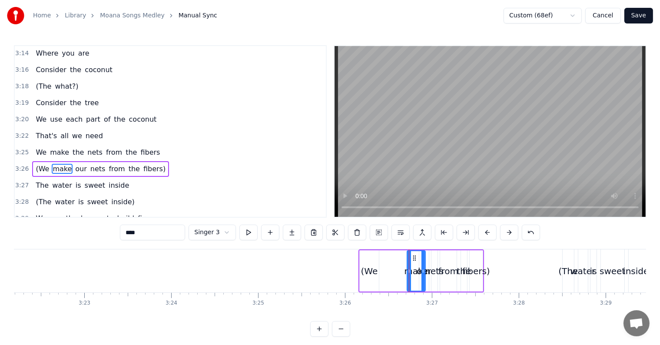
drag, startPoint x: 427, startPoint y: 264, endPoint x: 422, endPoint y: 261, distance: 6.2
click at [422, 262] on div at bounding box center [422, 271] width 3 height 40
drag, startPoint x: 413, startPoint y: 257, endPoint x: 386, endPoint y: 257, distance: 26.9
click at [386, 257] on icon at bounding box center [387, 258] width 7 height 7
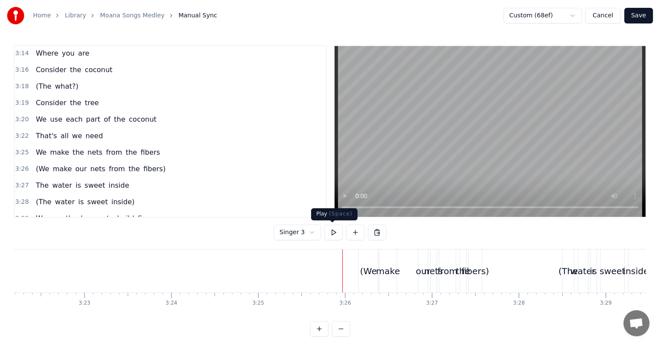
click at [328, 234] on button at bounding box center [333, 233] width 18 height 16
click at [329, 236] on button at bounding box center [333, 233] width 18 height 16
click at [476, 272] on div "fibers)" at bounding box center [475, 271] width 28 height 13
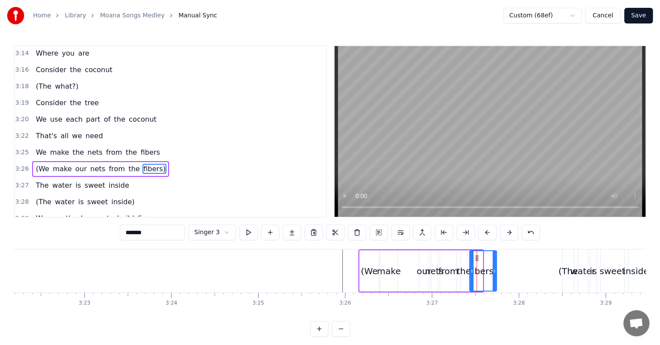
drag, startPoint x: 481, startPoint y: 276, endPoint x: 495, endPoint y: 278, distance: 14.0
click at [496, 278] on div at bounding box center [494, 271] width 3 height 40
drag, startPoint x: 478, startPoint y: 258, endPoint x: 497, endPoint y: 261, distance: 19.2
click at [468, 275] on div "the" at bounding box center [464, 271] width 14 height 13
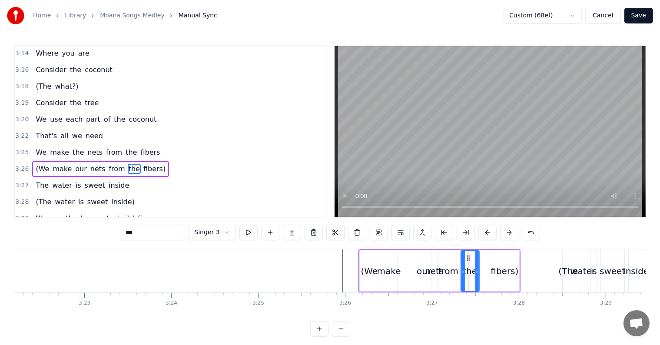
drag, startPoint x: 465, startPoint y: 268, endPoint x: 477, endPoint y: 271, distance: 12.5
click at [477, 271] on icon at bounding box center [476, 271] width 3 height 7
drag, startPoint x: 467, startPoint y: 256, endPoint x: 478, endPoint y: 257, distance: 10.5
click at [478, 257] on icon at bounding box center [478, 258] width 7 height 7
click at [419, 270] on div "our" at bounding box center [424, 271] width 14 height 13
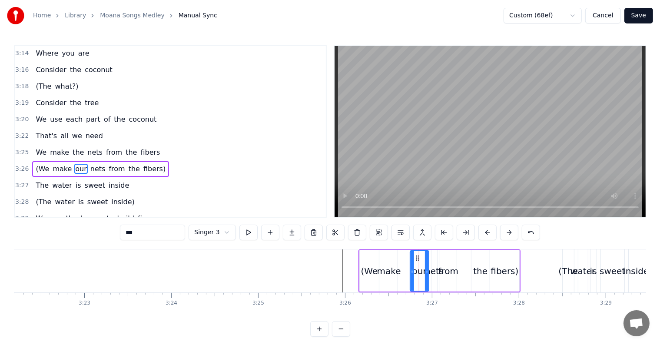
drag, startPoint x: 421, startPoint y: 262, endPoint x: 412, endPoint y: 262, distance: 9.1
click at [412, 262] on div at bounding box center [411, 271] width 3 height 40
drag, startPoint x: 415, startPoint y: 257, endPoint x: 408, endPoint y: 256, distance: 7.0
click at [408, 256] on icon at bounding box center [410, 258] width 7 height 7
click at [430, 273] on div "nets" at bounding box center [434, 271] width 19 height 13
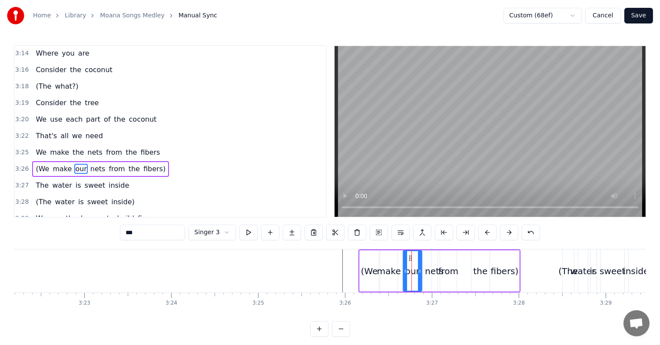
type input "****"
click at [437, 258] on icon at bounding box center [438, 258] width 7 height 7
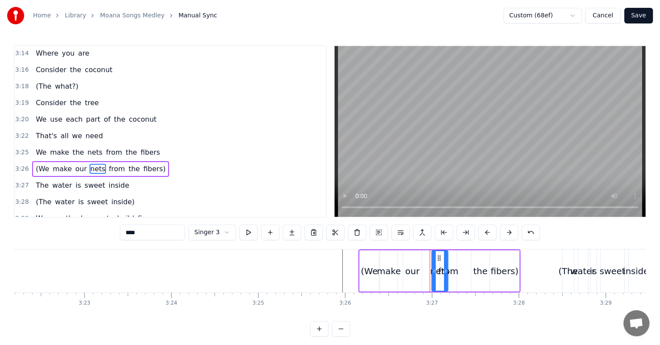
drag, startPoint x: 435, startPoint y: 266, endPoint x: 447, endPoint y: 268, distance: 11.4
click at [447, 267] on div at bounding box center [445, 271] width 3 height 40
click at [458, 275] on div "(We make our nets from the fibers)" at bounding box center [439, 270] width 162 height 43
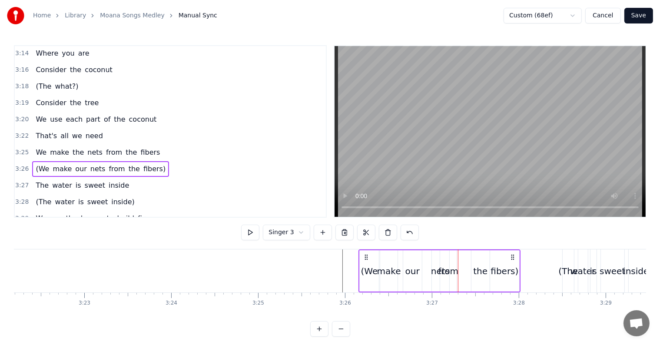
click at [454, 273] on div "from" at bounding box center [448, 271] width 20 height 13
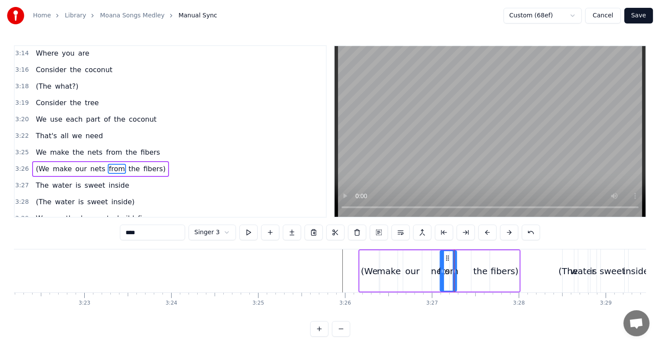
drag, startPoint x: 451, startPoint y: 277, endPoint x: 459, endPoint y: 277, distance: 7.4
click at [459, 277] on div "(We make our nets from the fibers)" at bounding box center [439, 270] width 162 height 43
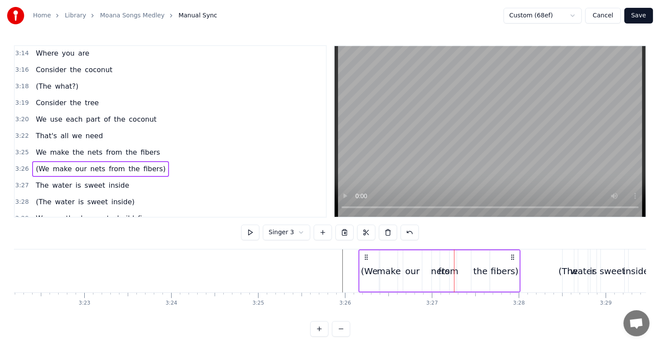
click at [444, 254] on div "from" at bounding box center [448, 270] width 17 height 41
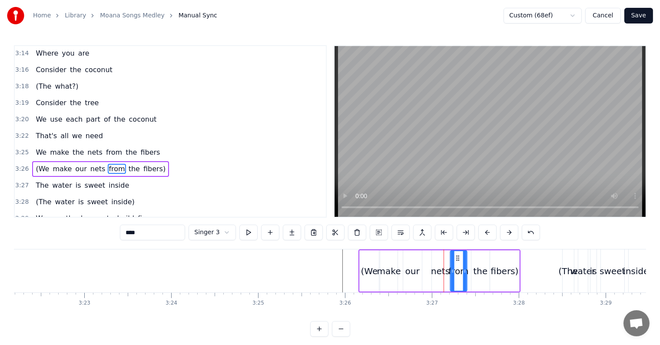
drag, startPoint x: 445, startPoint y: 258, endPoint x: 455, endPoint y: 260, distance: 10.6
click at [455, 260] on icon at bounding box center [457, 258] width 7 height 7
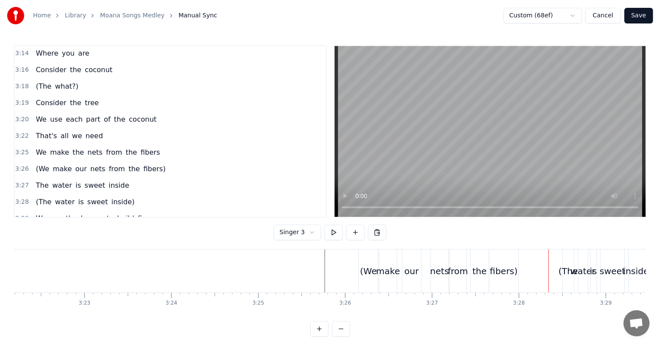
click at [503, 271] on div "fibers)" at bounding box center [504, 271] width 28 height 13
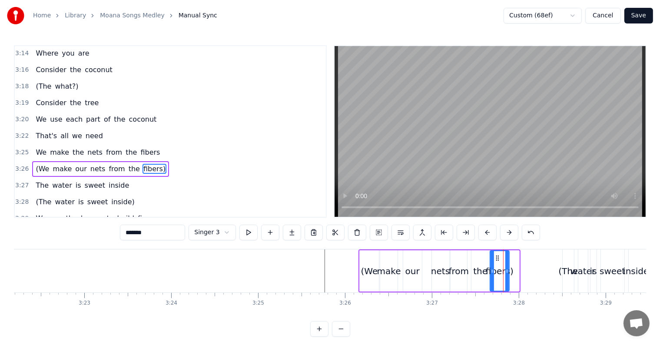
drag, startPoint x: 513, startPoint y: 268, endPoint x: 507, endPoint y: 268, distance: 5.2
click at [507, 268] on icon at bounding box center [506, 271] width 3 height 7
click at [493, 257] on icon at bounding box center [494, 258] width 7 height 7
click at [476, 275] on div "the" at bounding box center [480, 271] width 14 height 13
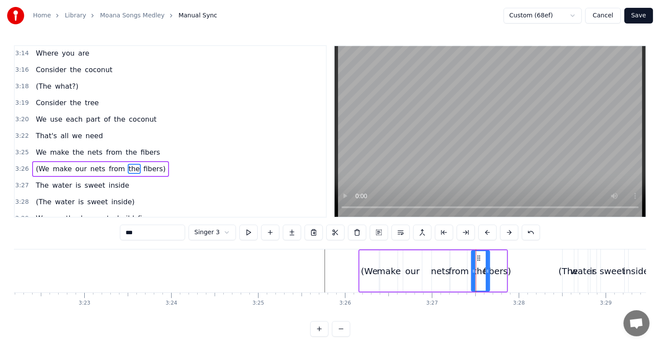
drag, startPoint x: 478, startPoint y: 253, endPoint x: 473, endPoint y: 253, distance: 4.8
click at [473, 253] on div "the" at bounding box center [480, 271] width 17 height 40
click at [473, 255] on icon at bounding box center [475, 258] width 7 height 7
click at [434, 275] on div "nets" at bounding box center [440, 271] width 19 height 13
type input "****"
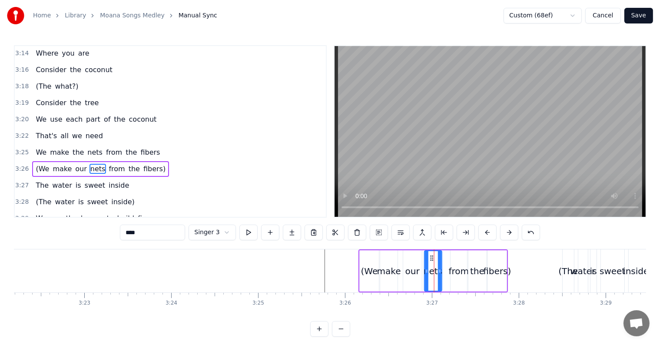
drag, startPoint x: 438, startPoint y: 254, endPoint x: 430, endPoint y: 253, distance: 7.4
click at [430, 253] on div "nets" at bounding box center [433, 271] width 17 height 40
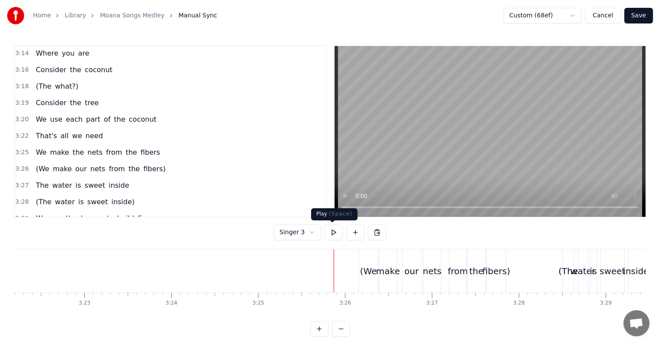
click at [328, 232] on button at bounding box center [333, 233] width 18 height 16
click at [369, 270] on div "(We" at bounding box center [368, 271] width 17 height 13
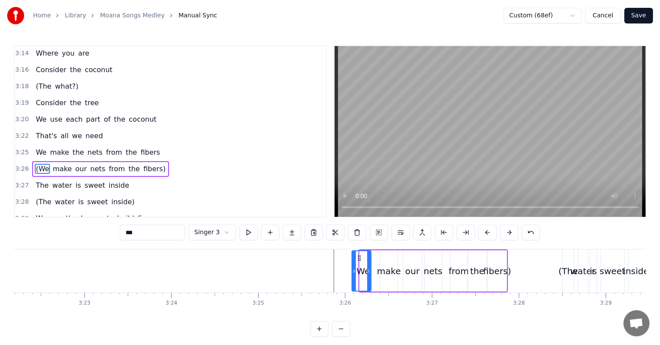
drag, startPoint x: 365, startPoint y: 255, endPoint x: 356, endPoint y: 255, distance: 8.7
click at [356, 255] on icon at bounding box center [359, 258] width 7 height 7
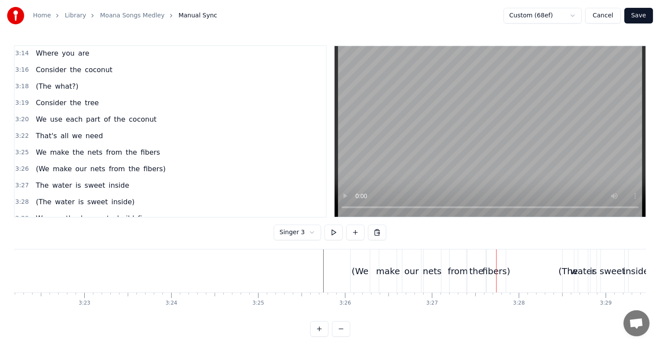
click at [390, 273] on div "make" at bounding box center [388, 271] width 24 height 13
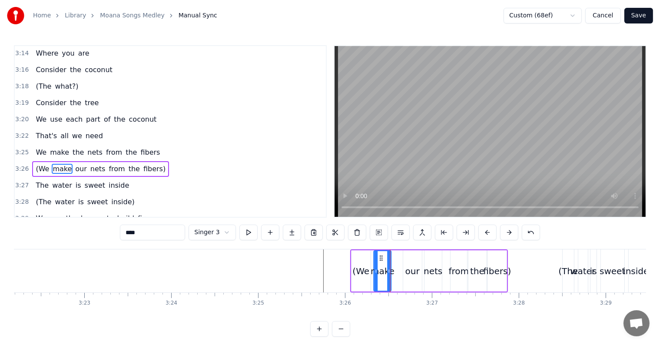
drag, startPoint x: 385, startPoint y: 256, endPoint x: 379, endPoint y: 255, distance: 6.1
click at [379, 255] on icon at bounding box center [381, 258] width 7 height 7
click at [410, 271] on div "our" at bounding box center [412, 271] width 14 height 13
drag, startPoint x: 410, startPoint y: 255, endPoint x: 403, endPoint y: 255, distance: 7.0
click at [403, 255] on icon at bounding box center [403, 258] width 7 height 7
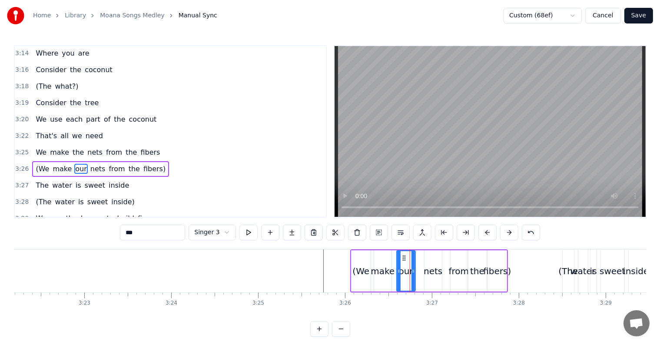
click at [427, 265] on div "nets" at bounding box center [432, 271] width 19 height 13
drag, startPoint x: 429, startPoint y: 259, endPoint x: 423, endPoint y: 258, distance: 5.4
click at [423, 258] on icon at bounding box center [426, 258] width 7 height 7
click at [453, 269] on div "from" at bounding box center [459, 271] width 20 height 13
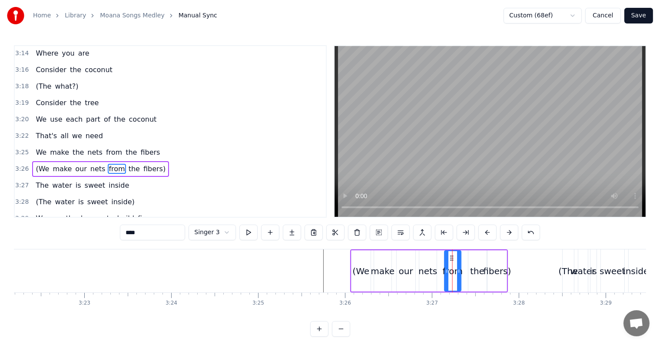
click at [451, 258] on circle at bounding box center [451, 258] width 0 height 0
click at [474, 269] on div "the" at bounding box center [477, 271] width 14 height 13
drag, startPoint x: 474, startPoint y: 255, endPoint x: 469, endPoint y: 254, distance: 5.2
click at [470, 255] on icon at bounding box center [470, 258] width 7 height 7
click at [490, 269] on div "fibers)" at bounding box center [497, 271] width 28 height 13
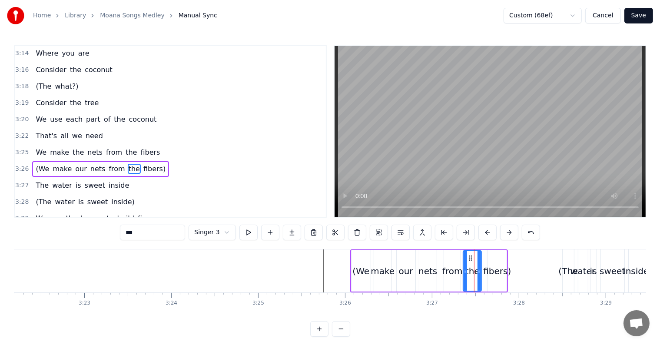
type input "*******"
drag, startPoint x: 493, startPoint y: 256, endPoint x: 458, endPoint y: 265, distance: 35.9
click at [488, 255] on icon at bounding box center [491, 258] width 7 height 7
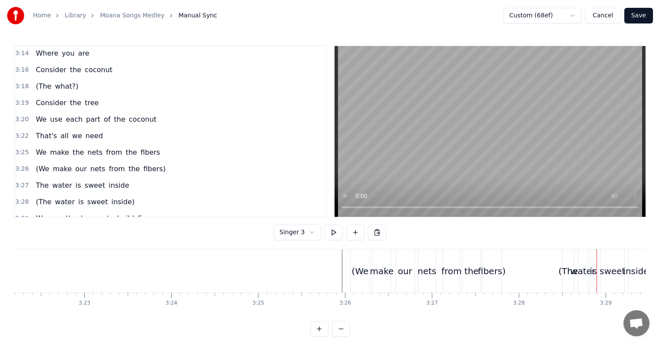
click at [564, 271] on div "(The" at bounding box center [568, 271] width 20 height 13
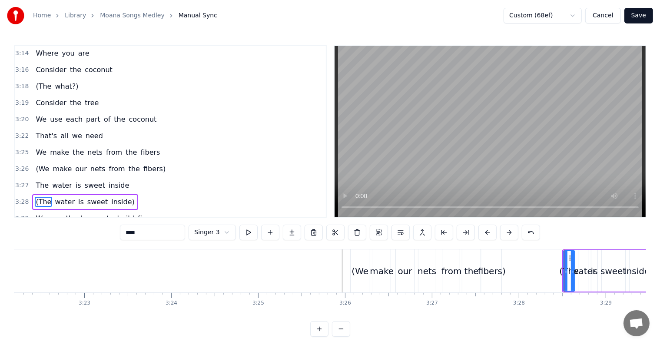
scroll to position [1089, 0]
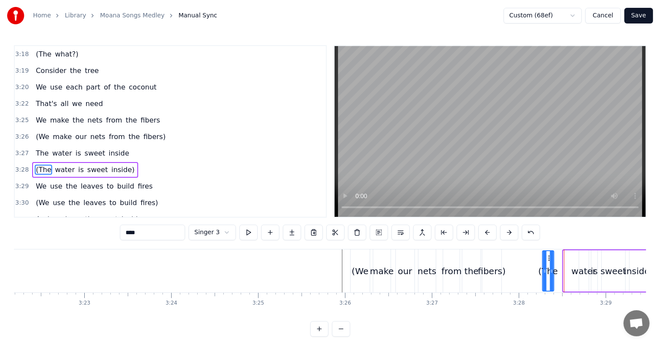
drag, startPoint x: 569, startPoint y: 257, endPoint x: 539, endPoint y: 257, distance: 30.4
click at [546, 257] on icon at bounding box center [549, 258] width 7 height 7
drag, startPoint x: 543, startPoint y: 269, endPoint x: 553, endPoint y: 271, distance: 10.6
click at [553, 271] on icon at bounding box center [552, 271] width 3 height 7
click at [588, 271] on div "water" at bounding box center [583, 271] width 25 height 13
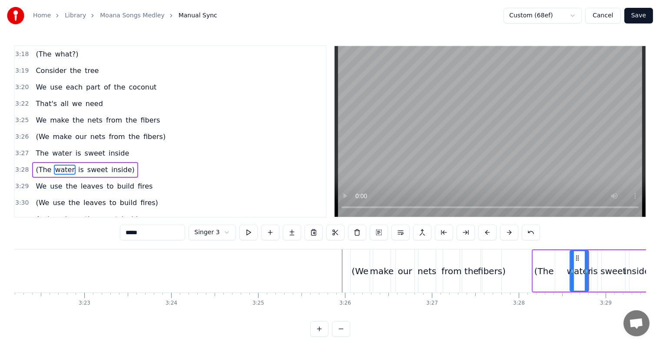
drag, startPoint x: 579, startPoint y: 270, endPoint x: 570, endPoint y: 270, distance: 9.1
click at [570, 270] on icon at bounding box center [571, 271] width 3 height 7
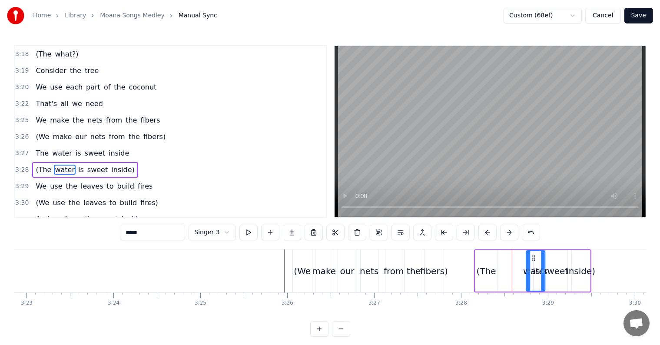
scroll to position [0, 17623]
drag, startPoint x: 576, startPoint y: 258, endPoint x: 504, endPoint y: 262, distance: 71.8
click at [504, 262] on div "water" at bounding box center [508, 271] width 18 height 40
click at [536, 270] on div "is" at bounding box center [536, 271] width 7 height 13
drag, startPoint x: 533, startPoint y: 265, endPoint x: 524, endPoint y: 264, distance: 9.6
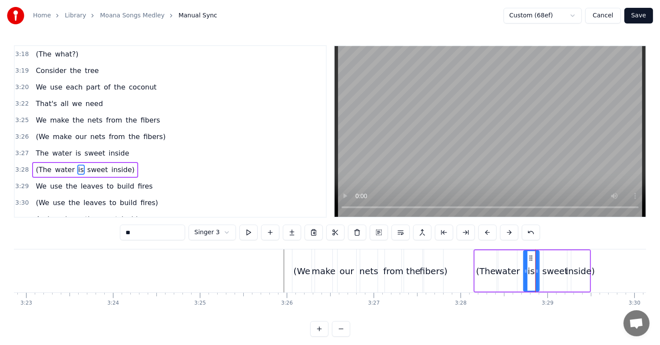
click at [524, 264] on div at bounding box center [525, 271] width 3 height 40
click at [528, 256] on icon at bounding box center [527, 258] width 7 height 7
click at [548, 266] on div "sweet" at bounding box center [555, 271] width 26 height 13
click at [549, 270] on icon at bounding box center [548, 271] width 3 height 7
drag, startPoint x: 553, startPoint y: 258, endPoint x: 544, endPoint y: 257, distance: 8.7
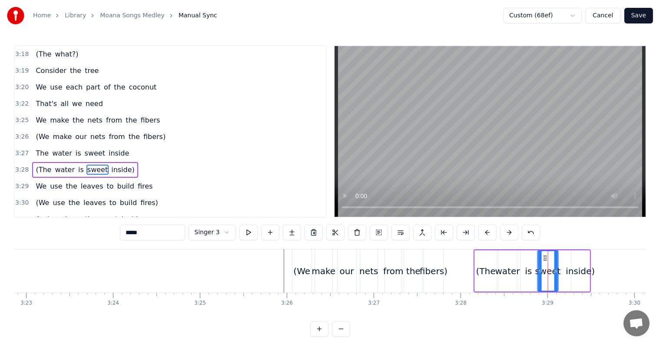
click at [544, 257] on icon at bounding box center [545, 258] width 7 height 7
click at [570, 268] on div "inside)" at bounding box center [580, 271] width 29 height 13
type input "*******"
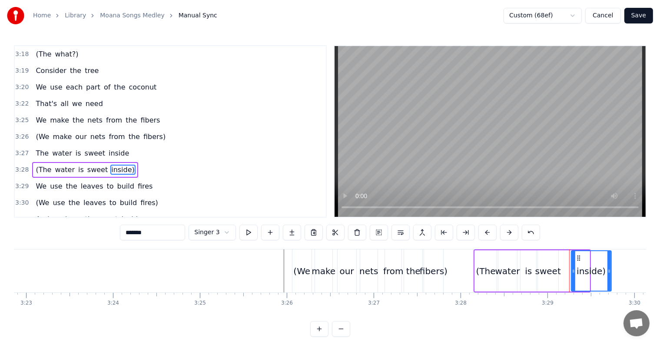
drag, startPoint x: 587, startPoint y: 268, endPoint x: 609, endPoint y: 271, distance: 22.0
click at [609, 271] on icon at bounding box center [608, 271] width 3 height 7
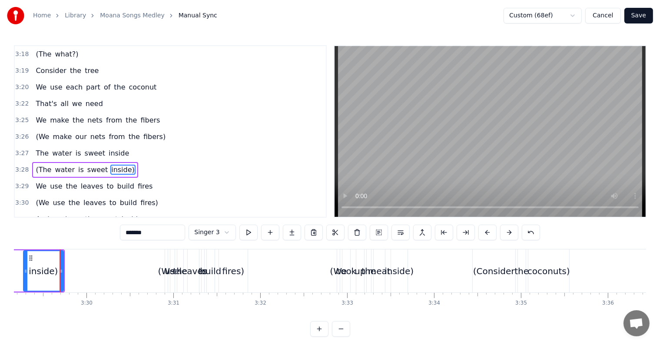
scroll to position [0, 18173]
click at [23, 165] on span "3:28" at bounding box center [21, 169] width 13 height 9
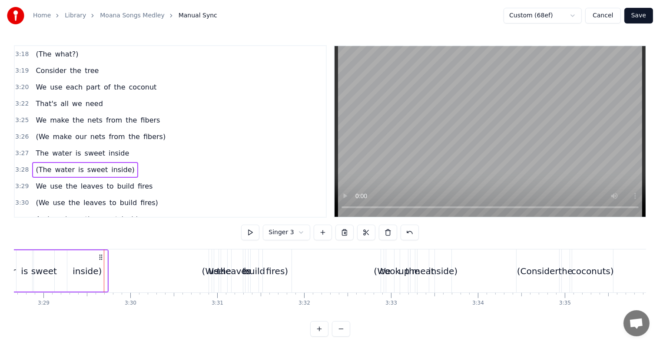
scroll to position [0, 18038]
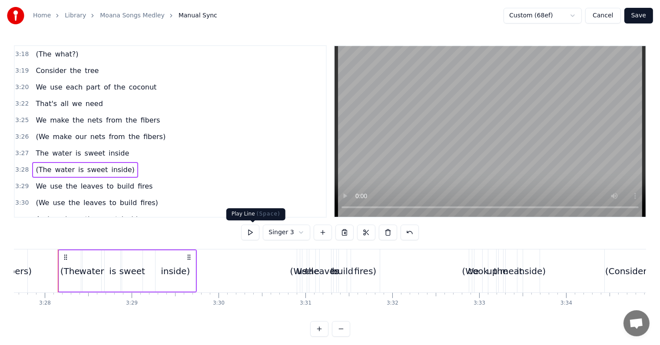
click at [257, 231] on button at bounding box center [250, 233] width 18 height 16
click at [297, 275] on div "(We use the leaves to build fires)" at bounding box center [339, 270] width 85 height 43
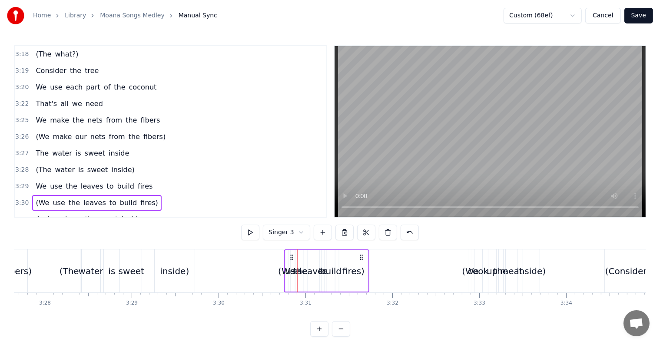
drag, startPoint x: 303, startPoint y: 255, endPoint x: 292, endPoint y: 261, distance: 12.4
click at [292, 259] on icon at bounding box center [291, 257] width 7 height 7
click at [288, 269] on div "use" at bounding box center [293, 271] width 15 height 13
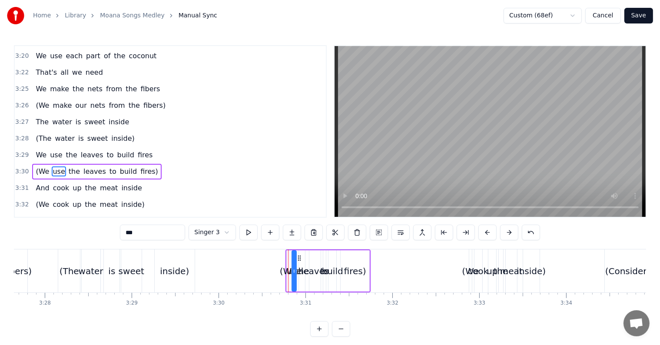
scroll to position [1121, 0]
drag, startPoint x: 294, startPoint y: 270, endPoint x: 308, endPoint y: 271, distance: 14.4
click at [306, 271] on icon at bounding box center [304, 271] width 3 height 7
drag, startPoint x: 300, startPoint y: 258, endPoint x: 299, endPoint y: 263, distance: 5.4
click at [288, 271] on div "(We" at bounding box center [288, 271] width 17 height 13
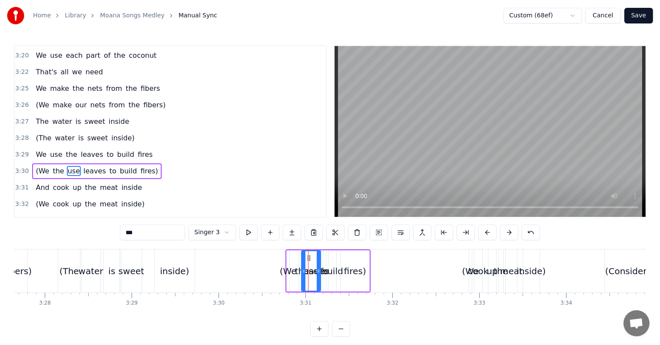
type input "***"
drag, startPoint x: 289, startPoint y: 268, endPoint x: 301, endPoint y: 271, distance: 12.4
click at [301, 271] on div "(We the use leaves to build fires)" at bounding box center [327, 270] width 85 height 43
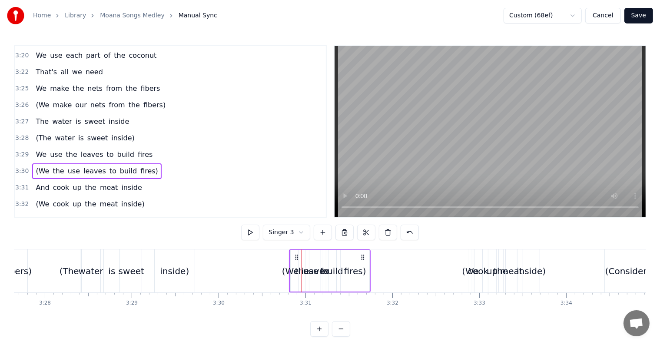
click at [292, 270] on div "(We" at bounding box center [290, 271] width 17 height 13
drag, startPoint x: 292, startPoint y: 271, endPoint x: 297, endPoint y: 272, distance: 4.5
click at [299, 272] on div "(We the use leaves to build fires)" at bounding box center [330, 270] width 82 height 43
click at [288, 269] on div "(We" at bounding box center [290, 271] width 17 height 13
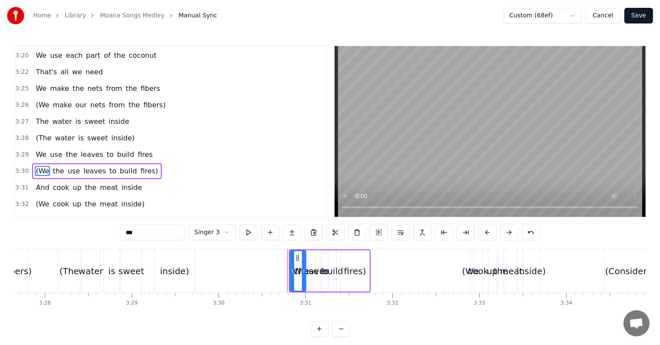
drag, startPoint x: 288, startPoint y: 272, endPoint x: 307, endPoint y: 270, distance: 18.4
click at [306, 273] on div "(We" at bounding box center [298, 270] width 17 height 41
drag, startPoint x: 295, startPoint y: 257, endPoint x: 271, endPoint y: 257, distance: 24.3
click at [271, 257] on icon at bounding box center [273, 258] width 7 height 7
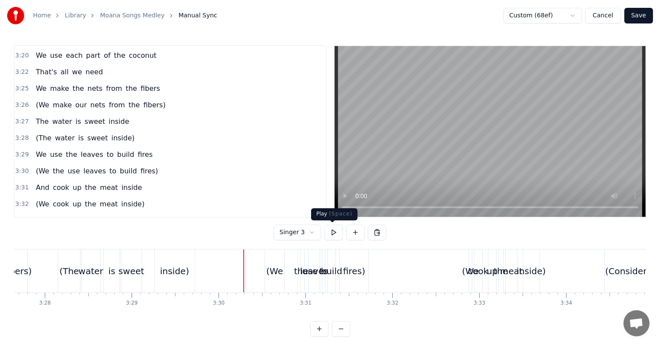
click at [333, 236] on button at bounding box center [333, 233] width 18 height 16
click at [334, 233] on button at bounding box center [333, 233] width 18 height 16
click at [328, 232] on button at bounding box center [333, 233] width 18 height 16
click at [332, 233] on button at bounding box center [333, 233] width 18 height 16
click at [351, 266] on div "fires)" at bounding box center [354, 271] width 22 height 13
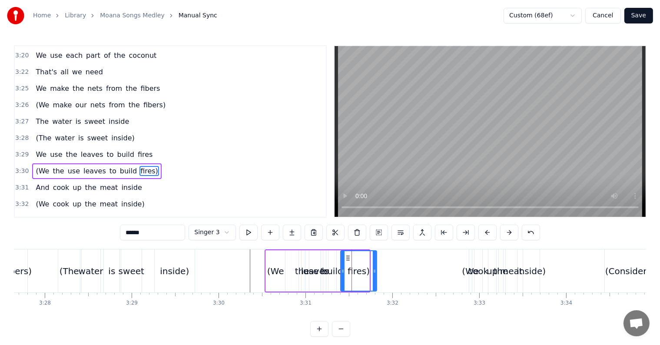
drag, startPoint x: 367, startPoint y: 272, endPoint x: 374, endPoint y: 274, distance: 7.5
click at [376, 275] on div at bounding box center [374, 271] width 3 height 40
drag, startPoint x: 352, startPoint y: 256, endPoint x: 361, endPoint y: 260, distance: 9.4
click at [363, 258] on icon at bounding box center [362, 258] width 7 height 7
click at [337, 271] on div "build" at bounding box center [332, 271] width 21 height 13
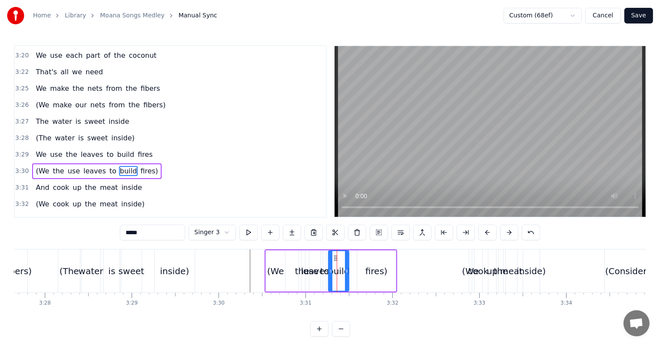
drag, startPoint x: 334, startPoint y: 269, endPoint x: 345, endPoint y: 266, distance: 11.4
click at [347, 268] on icon at bounding box center [346, 271] width 3 height 7
drag, startPoint x: 334, startPoint y: 256, endPoint x: 335, endPoint y: 266, distance: 9.7
click at [342, 259] on icon at bounding box center [344, 258] width 7 height 7
click at [325, 272] on div "to" at bounding box center [324, 271] width 9 height 13
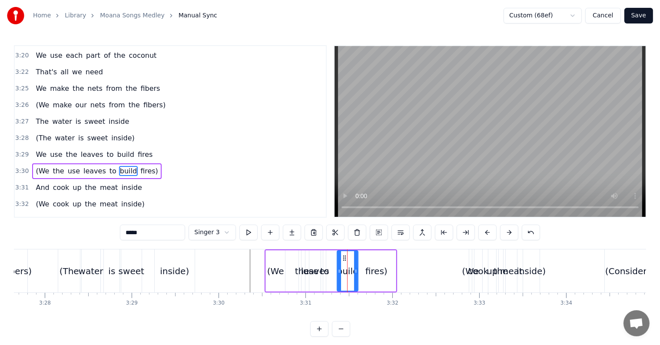
type input "**"
drag, startPoint x: 325, startPoint y: 270, endPoint x: 338, endPoint y: 270, distance: 13.0
click at [338, 270] on div "(We the use leaves to build fires)" at bounding box center [331, 270] width 132 height 43
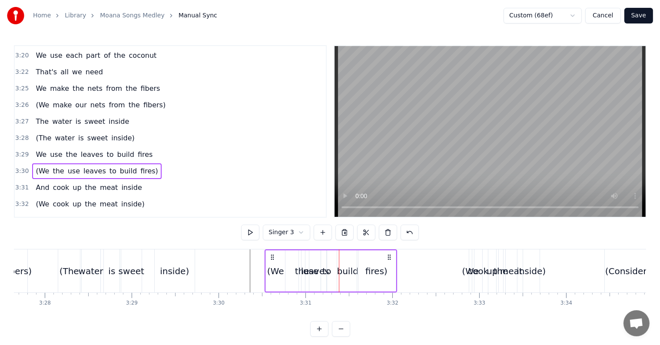
click at [325, 269] on div "to" at bounding box center [326, 271] width 9 height 13
drag, startPoint x: 327, startPoint y: 271, endPoint x: 334, endPoint y: 271, distance: 7.4
click at [334, 271] on div "(We the use leaves to build fires)" at bounding box center [331, 270] width 132 height 43
click at [325, 266] on div "to" at bounding box center [326, 271] width 9 height 13
drag, startPoint x: 323, startPoint y: 268, endPoint x: 312, endPoint y: 264, distance: 11.5
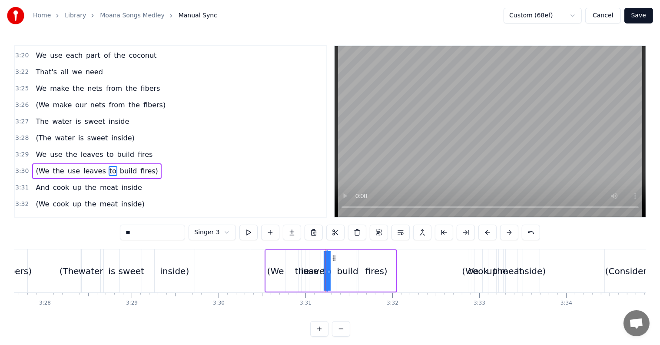
click at [312, 264] on div "(We the use leaves to build fires)" at bounding box center [331, 270] width 132 height 43
click at [324, 268] on div "to" at bounding box center [326, 271] width 9 height 13
drag, startPoint x: 324, startPoint y: 268, endPoint x: 342, endPoint y: 271, distance: 18.9
click at [342, 271] on icon at bounding box center [342, 271] width 3 height 7
click at [351, 268] on div "build" at bounding box center [347, 271] width 21 height 13
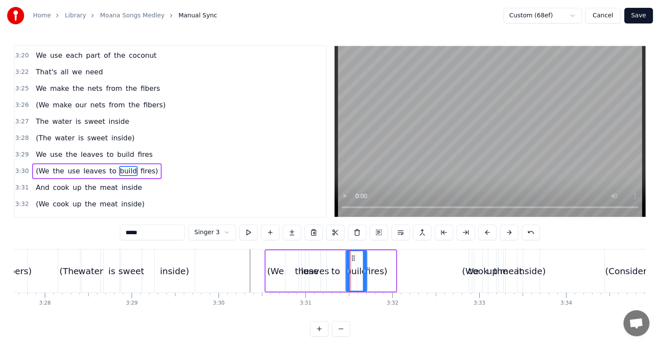
drag, startPoint x: 344, startPoint y: 256, endPoint x: 351, endPoint y: 262, distance: 9.3
click at [353, 261] on div "build" at bounding box center [357, 271] width 20 height 40
click at [339, 261] on div "to" at bounding box center [336, 270] width 18 height 41
drag, startPoint x: 331, startPoint y: 255, endPoint x: 336, endPoint y: 257, distance: 5.2
click at [336, 257] on icon at bounding box center [338, 258] width 7 height 7
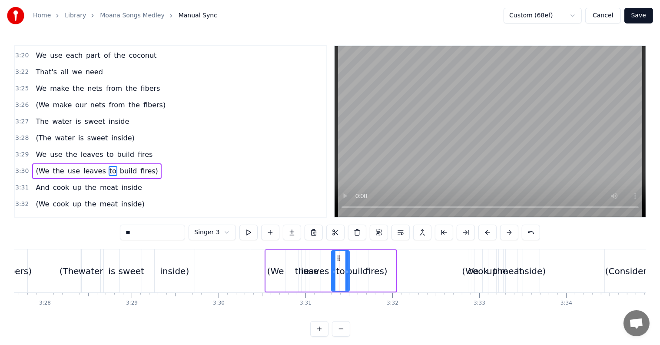
click at [298, 271] on div "the" at bounding box center [302, 271] width 14 height 13
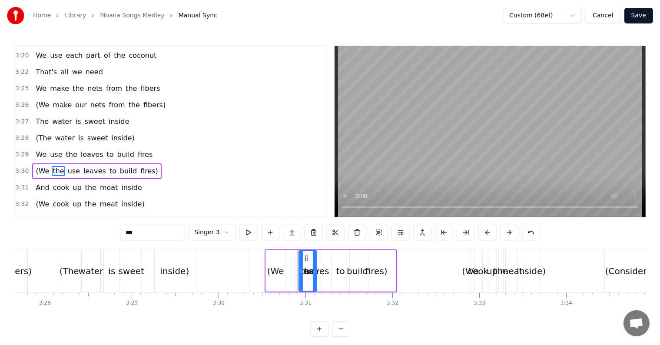
drag, startPoint x: 302, startPoint y: 268, endPoint x: 314, endPoint y: 270, distance: 11.9
click at [314, 270] on icon at bounding box center [314, 271] width 3 height 7
drag, startPoint x: 304, startPoint y: 257, endPoint x: 291, endPoint y: 256, distance: 13.5
click at [291, 256] on icon at bounding box center [292, 258] width 7 height 7
click at [316, 275] on div "leaves" at bounding box center [315, 271] width 28 height 13
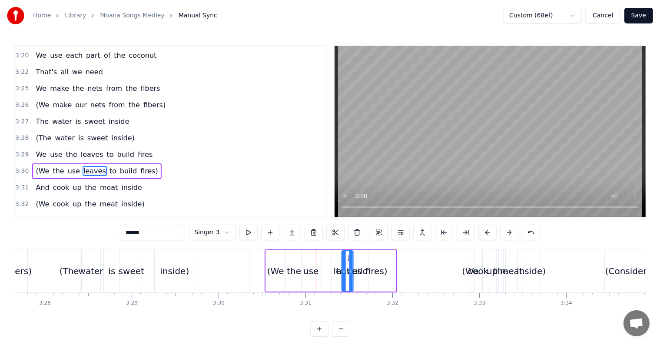
drag, startPoint x: 314, startPoint y: 256, endPoint x: 321, endPoint y: 274, distance: 18.7
click at [292, 267] on div "the" at bounding box center [294, 271] width 14 height 13
type input "***"
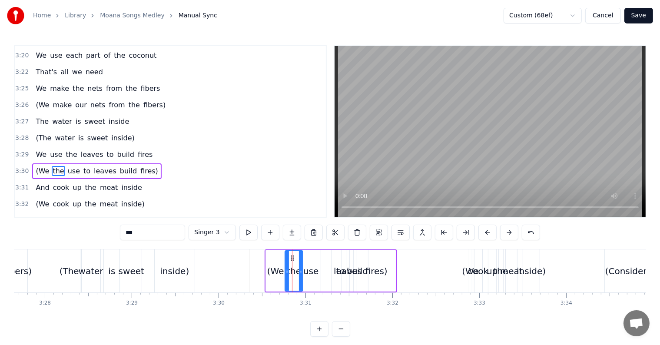
drag, startPoint x: 292, startPoint y: 254, endPoint x: 323, endPoint y: 261, distance: 31.6
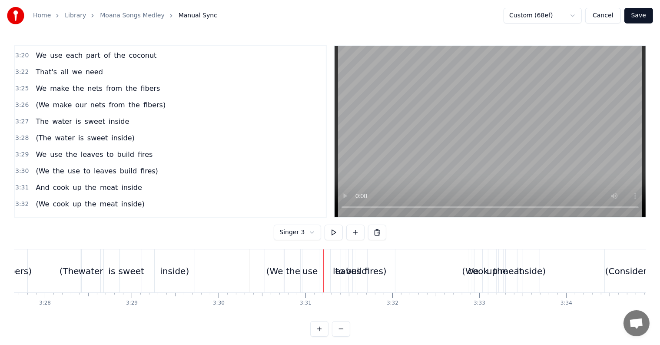
click at [294, 257] on div "the" at bounding box center [293, 270] width 18 height 43
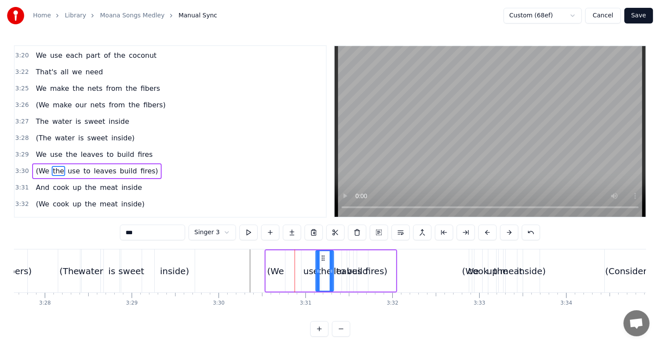
drag, startPoint x: 298, startPoint y: 257, endPoint x: 318, endPoint y: 263, distance: 20.5
click at [310, 268] on div "use" at bounding box center [310, 271] width 15 height 13
drag, startPoint x: 308, startPoint y: 257, endPoint x: 292, endPoint y: 256, distance: 16.1
click at [291, 255] on icon at bounding box center [291, 258] width 7 height 7
click at [320, 263] on div "the" at bounding box center [327, 270] width 18 height 41
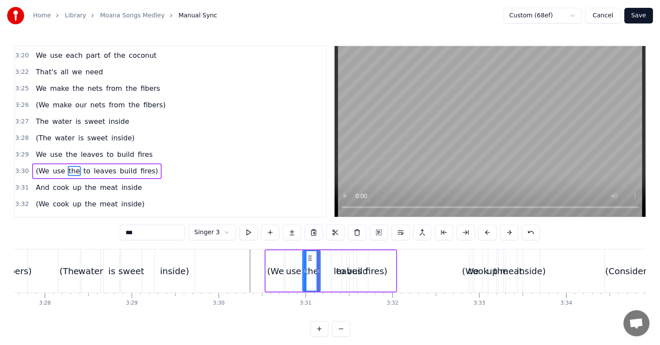
drag, startPoint x: 325, startPoint y: 256, endPoint x: 310, endPoint y: 255, distance: 15.7
click at [310, 255] on icon at bounding box center [310, 258] width 7 height 7
click at [340, 261] on div "to" at bounding box center [340, 270] width 18 height 41
type input "**"
drag, startPoint x: 337, startPoint y: 257, endPoint x: 324, endPoint y: 257, distance: 13.5
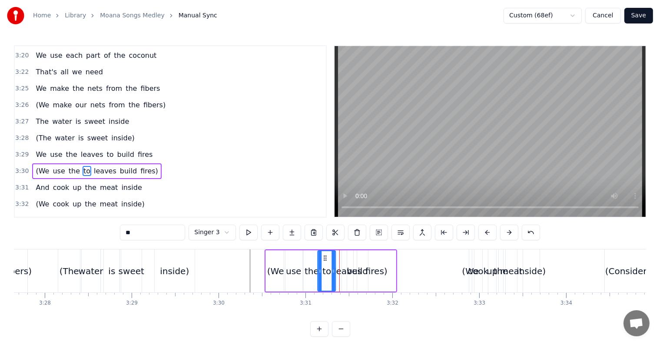
click at [324, 257] on icon at bounding box center [325, 258] width 7 height 7
click at [252, 232] on button at bounding box center [248, 233] width 18 height 16
click at [251, 234] on button at bounding box center [248, 233] width 18 height 16
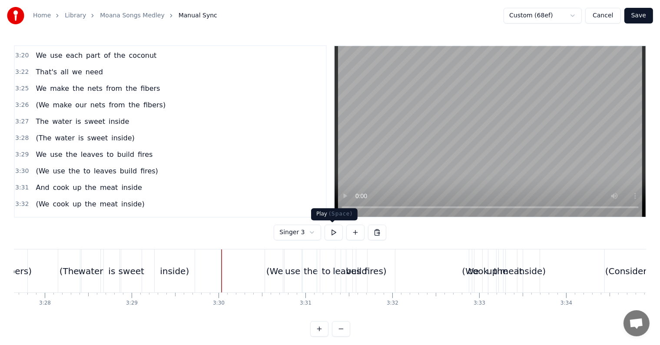
click at [337, 233] on button at bounding box center [333, 233] width 18 height 16
click at [331, 235] on button at bounding box center [333, 233] width 18 height 16
click at [268, 270] on div "(We" at bounding box center [274, 271] width 17 height 13
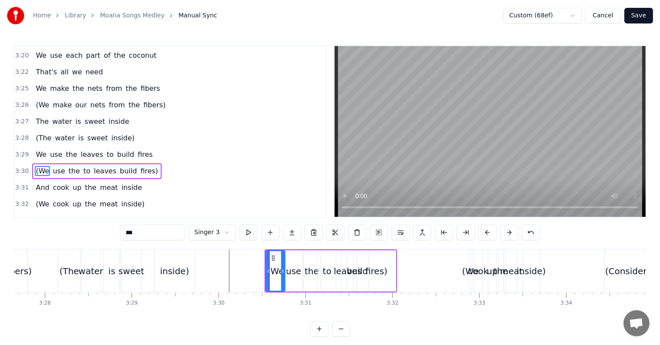
click at [20, 167] on span "3:30" at bounding box center [21, 171] width 13 height 9
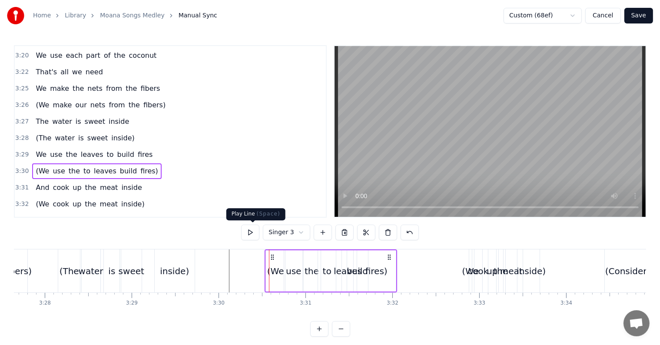
click at [250, 230] on button at bounding box center [250, 233] width 18 height 16
click at [249, 233] on button at bounding box center [250, 233] width 18 height 16
click at [290, 275] on div "use" at bounding box center [293, 271] width 15 height 13
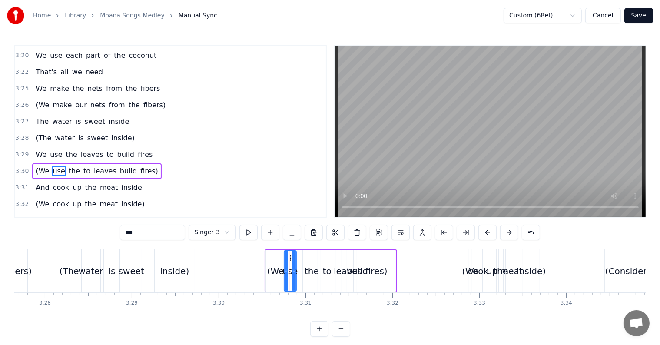
drag, startPoint x: 302, startPoint y: 271, endPoint x: 295, endPoint y: 270, distance: 7.1
click at [295, 270] on icon at bounding box center [293, 271] width 3 height 7
click at [308, 273] on div "the" at bounding box center [311, 271] width 14 height 13
drag, startPoint x: 320, startPoint y: 271, endPoint x: 314, endPoint y: 271, distance: 5.7
click at [314, 271] on div "the" at bounding box center [309, 270] width 15 height 41
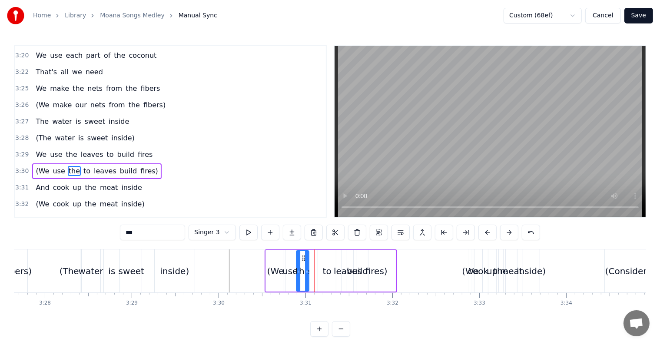
drag, startPoint x: 309, startPoint y: 258, endPoint x: 303, endPoint y: 258, distance: 6.1
click at [303, 258] on icon at bounding box center [304, 258] width 7 height 7
click at [326, 270] on div "to" at bounding box center [327, 271] width 9 height 13
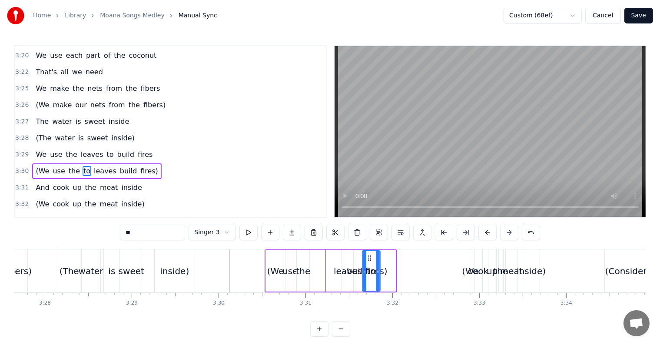
drag, startPoint x: 324, startPoint y: 255, endPoint x: 368, endPoint y: 261, distance: 44.6
click at [341, 271] on div "leaves" at bounding box center [348, 271] width 28 height 13
type input "******"
click at [334, 261] on div "(We use the leaves build fires) to" at bounding box center [331, 270] width 132 height 43
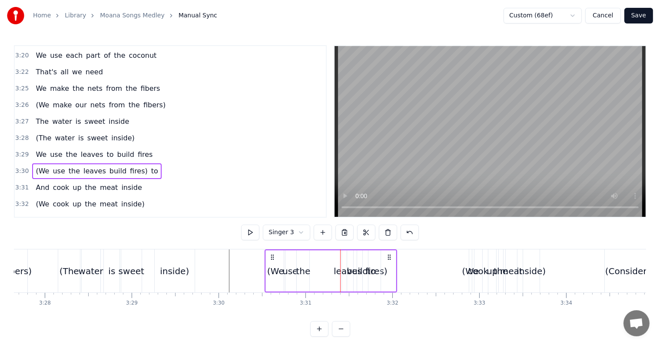
click at [344, 271] on div "leaves" at bounding box center [348, 271] width 28 height 13
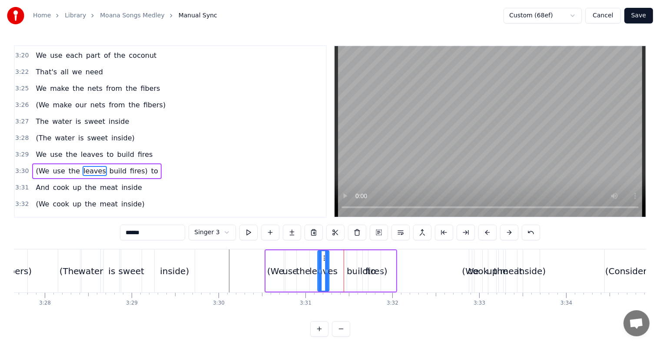
drag, startPoint x: 346, startPoint y: 259, endPoint x: 322, endPoint y: 258, distance: 23.9
click at [322, 258] on icon at bounding box center [325, 258] width 7 height 7
click at [347, 273] on div "build" at bounding box center [357, 271] width 21 height 13
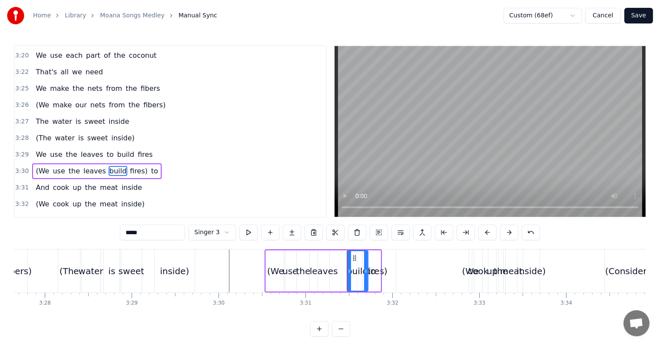
click at [371, 268] on div "to" at bounding box center [371, 271] width 9 height 13
type input "**"
click at [150, 166] on span "to" at bounding box center [154, 171] width 9 height 10
drag, startPoint x: 369, startPoint y: 256, endPoint x: 341, endPoint y: 252, distance: 28.9
click at [341, 252] on div "to" at bounding box center [342, 271] width 17 height 40
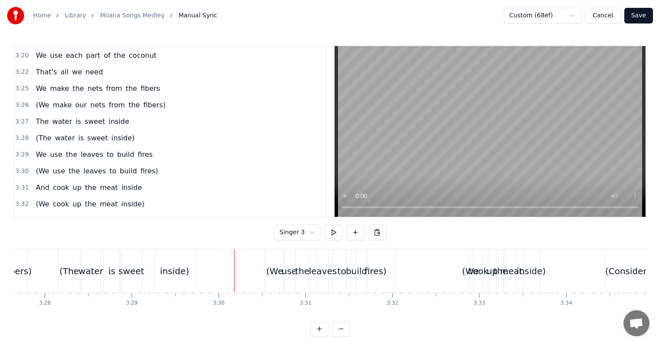
click at [18, 167] on span "3:30" at bounding box center [21, 171] width 13 height 9
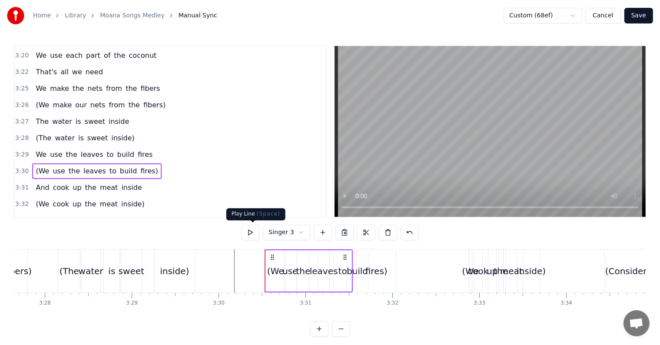
click at [248, 231] on button at bounding box center [250, 233] width 18 height 16
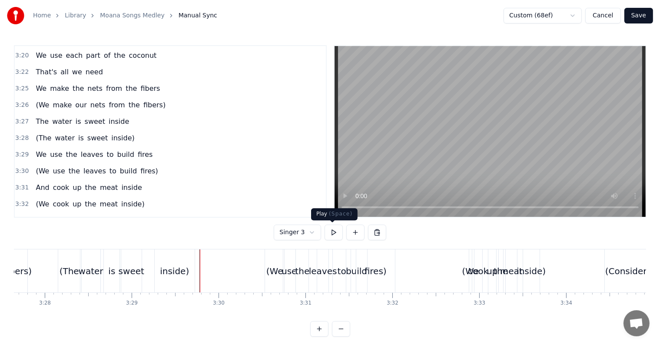
click at [328, 232] on button at bounding box center [333, 233] width 18 height 16
click at [19, 167] on span "3:30" at bounding box center [21, 171] width 13 height 9
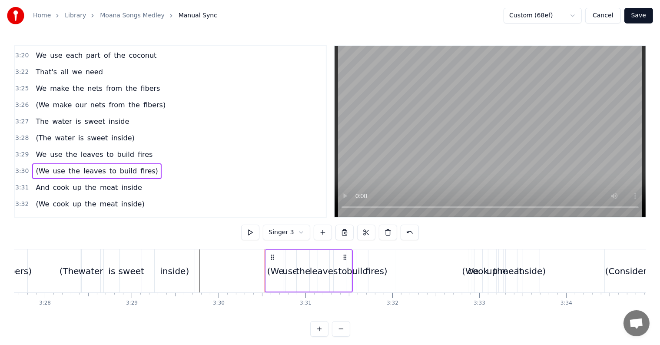
click at [369, 268] on div "fires)" at bounding box center [376, 271] width 22 height 13
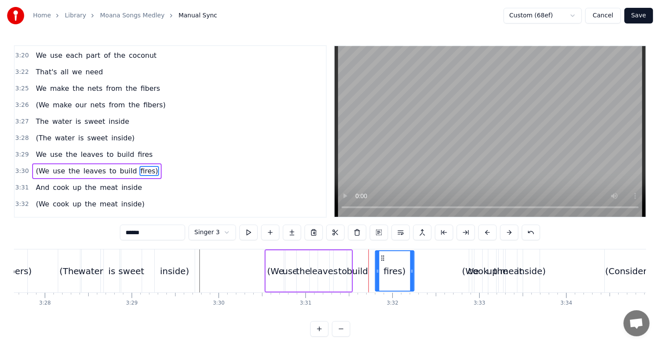
drag, startPoint x: 365, startPoint y: 255, endPoint x: 385, endPoint y: 257, distance: 20.1
click at [384, 257] on icon at bounding box center [382, 258] width 7 height 7
click at [359, 269] on div "build" at bounding box center [357, 271] width 21 height 13
type input "*****"
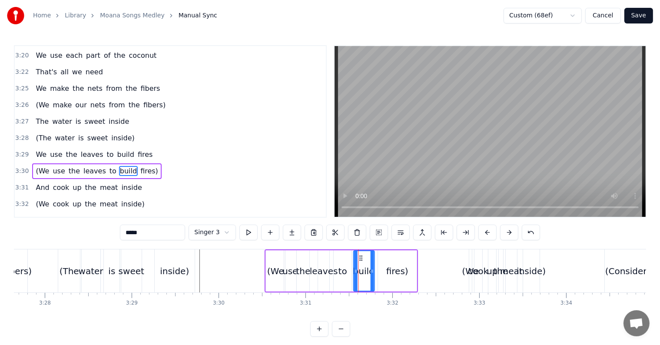
drag, startPoint x: 352, startPoint y: 256, endPoint x: 359, endPoint y: 257, distance: 6.6
click at [359, 257] on icon at bounding box center [360, 258] width 7 height 7
click at [21, 150] on span "3:29" at bounding box center [21, 154] width 13 height 9
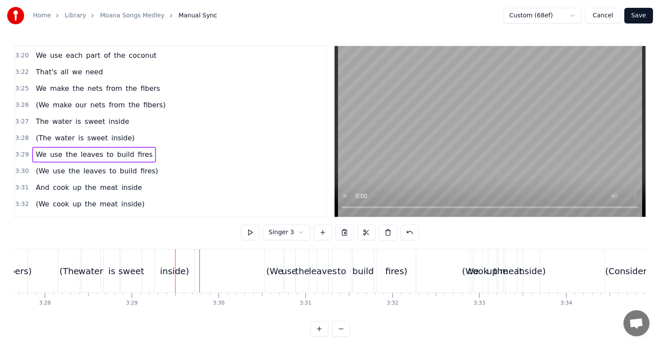
click at [21, 167] on span "3:30" at bounding box center [21, 171] width 13 height 9
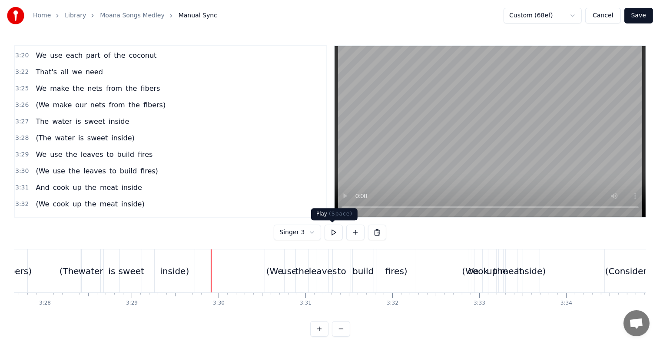
click at [335, 235] on button at bounding box center [333, 233] width 18 height 16
click at [328, 235] on button at bounding box center [333, 233] width 18 height 16
click at [331, 233] on button at bounding box center [333, 233] width 18 height 16
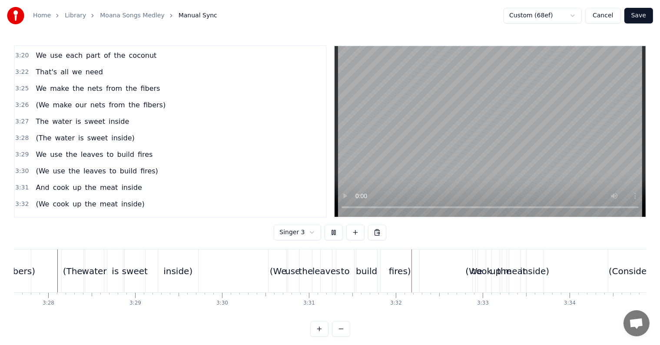
click at [331, 234] on button at bounding box center [333, 233] width 18 height 16
click at [15, 163] on div "3:30 (We use the leaves to build fires)" at bounding box center [170, 171] width 311 height 17
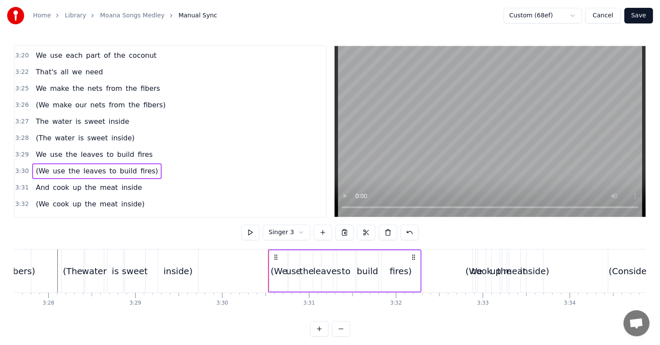
click at [20, 167] on span "3:30" at bounding box center [21, 171] width 13 height 9
drag, startPoint x: 275, startPoint y: 254, endPoint x: 257, endPoint y: 254, distance: 17.8
click at [257, 254] on icon at bounding box center [258, 257] width 7 height 7
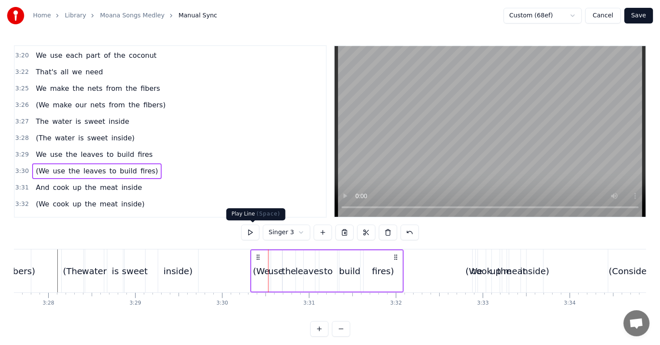
click at [249, 230] on button at bounding box center [250, 233] width 18 height 16
click at [253, 234] on button at bounding box center [250, 233] width 18 height 16
click at [258, 233] on button at bounding box center [250, 233] width 18 height 16
click at [382, 269] on div "fires)" at bounding box center [383, 271] width 22 height 13
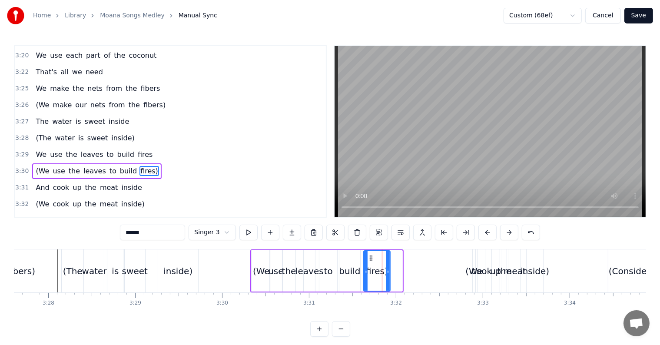
drag, startPoint x: 400, startPoint y: 271, endPoint x: 387, endPoint y: 269, distance: 12.7
click at [387, 269] on icon at bounding box center [387, 271] width 3 height 7
click at [347, 270] on div "build" at bounding box center [349, 271] width 21 height 13
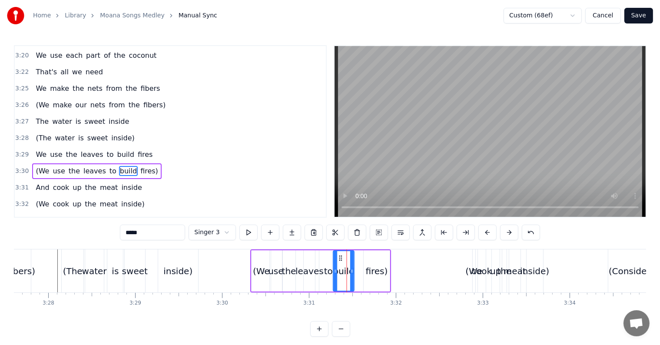
drag, startPoint x: 345, startPoint y: 257, endPoint x: 339, endPoint y: 256, distance: 5.7
click at [339, 256] on icon at bounding box center [340, 258] width 7 height 7
click at [368, 265] on div "fires)" at bounding box center [377, 271] width 22 height 13
type input "******"
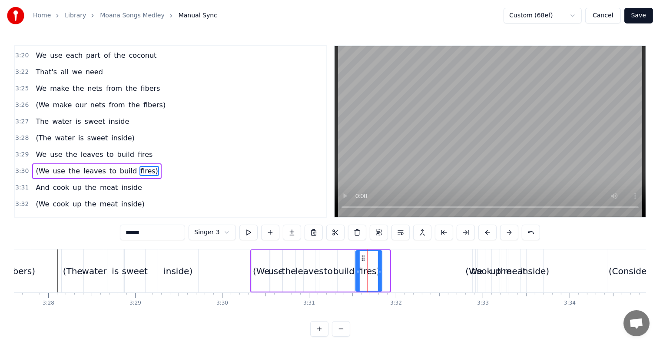
drag, startPoint x: 371, startPoint y: 256, endPoint x: 363, endPoint y: 255, distance: 7.4
click at [363, 255] on icon at bounding box center [363, 258] width 7 height 7
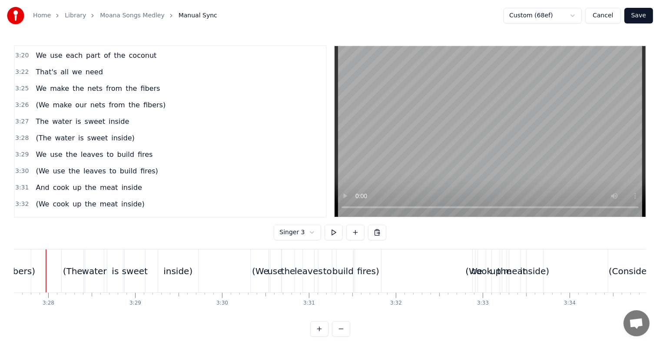
scroll to position [0, 18023]
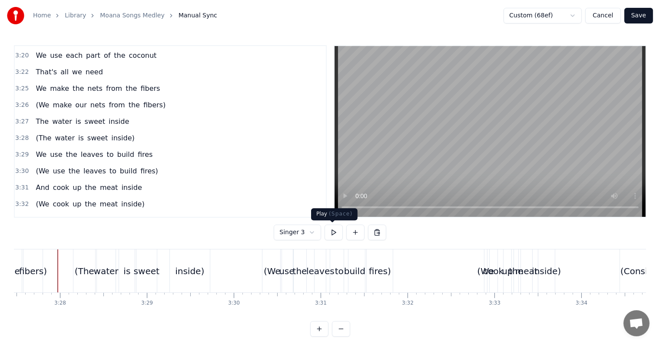
click at [335, 231] on button at bounding box center [333, 233] width 18 height 16
click at [17, 200] on span "3:32" at bounding box center [21, 204] width 13 height 9
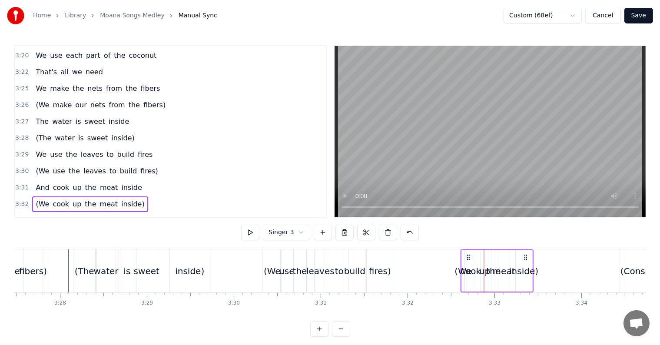
drag, startPoint x: 492, startPoint y: 255, endPoint x: 468, endPoint y: 255, distance: 23.5
click at [469, 255] on circle at bounding box center [469, 255] width 0 height 0
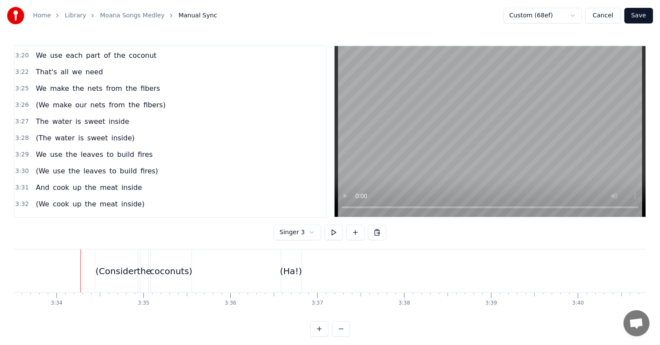
scroll to position [0, 18570]
click at [21, 200] on span "3:32" at bounding box center [21, 204] width 13 height 9
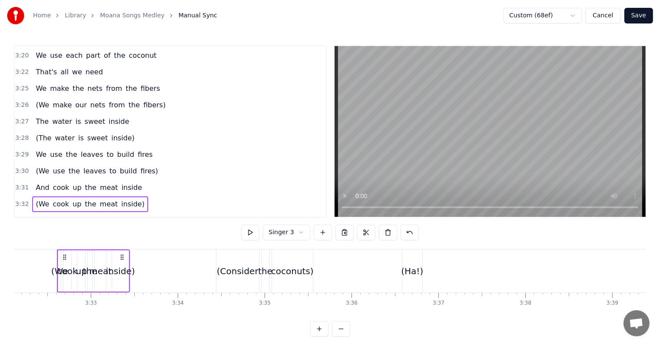
scroll to position [0, 18426]
click at [249, 233] on button at bounding box center [250, 233] width 18 height 16
click at [126, 268] on div "inside)" at bounding box center [121, 271] width 29 height 13
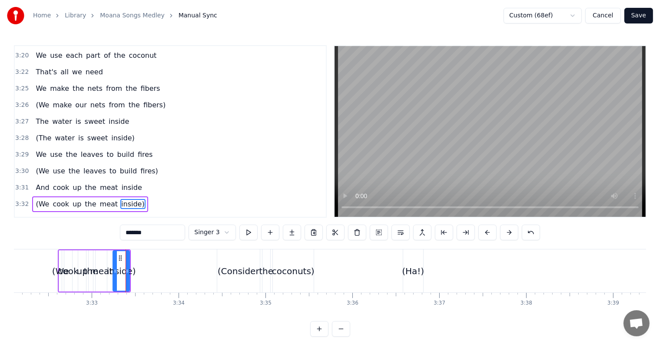
scroll to position [1153, 0]
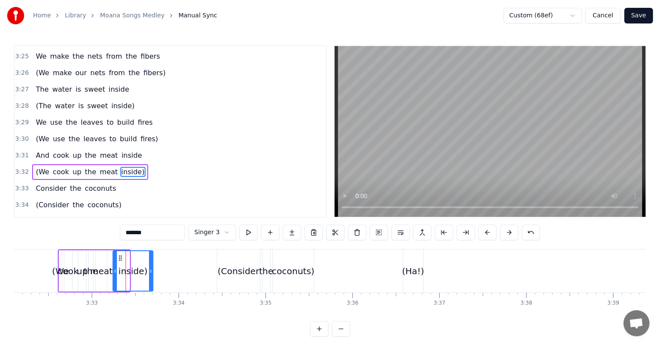
drag, startPoint x: 127, startPoint y: 271, endPoint x: 153, endPoint y: 271, distance: 26.1
click at [152, 271] on circle at bounding box center [151, 271] width 0 height 0
drag, startPoint x: 117, startPoint y: 255, endPoint x: 128, endPoint y: 255, distance: 10.9
click at [128, 255] on icon at bounding box center [130, 258] width 7 height 7
click at [100, 268] on div "meat" at bounding box center [101, 271] width 23 height 13
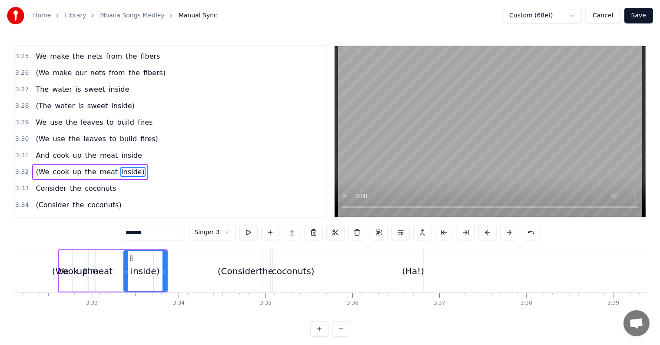
type input "****"
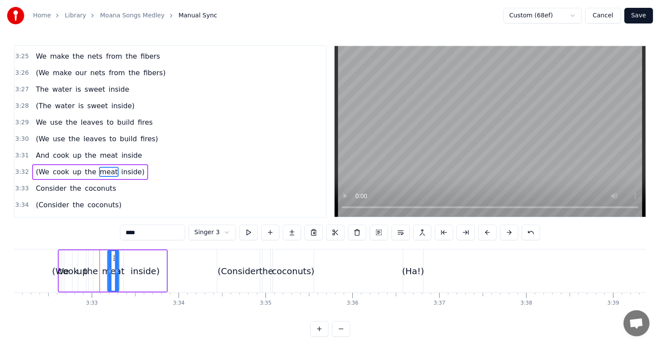
drag, startPoint x: 101, startPoint y: 255, endPoint x: 96, endPoint y: 266, distance: 11.7
click at [113, 256] on icon at bounding box center [114, 258] width 7 height 7
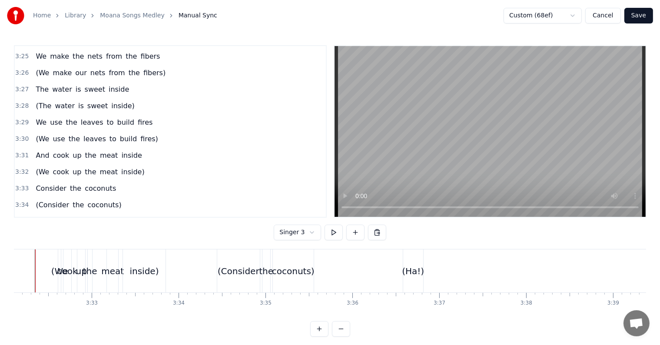
scroll to position [0, 18403]
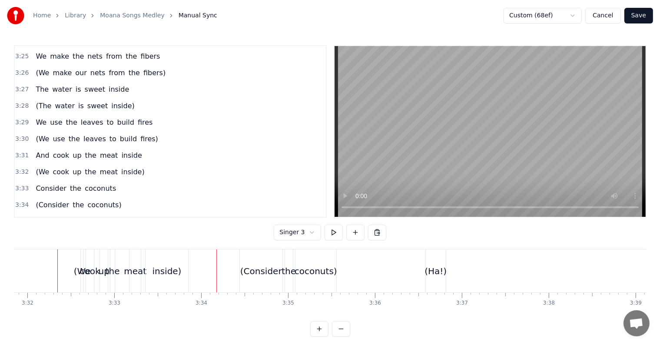
click at [172, 269] on div "inside)" at bounding box center [166, 271] width 29 height 13
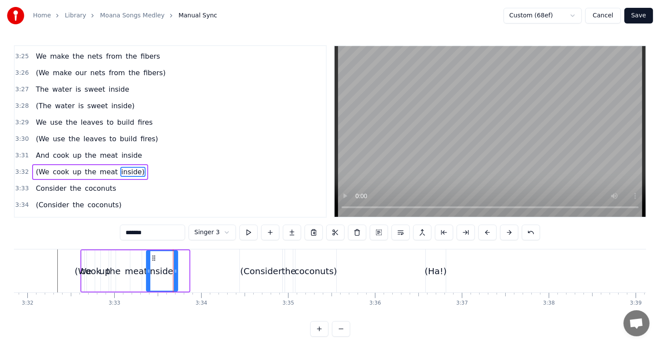
drag, startPoint x: 187, startPoint y: 269, endPoint x: 160, endPoint y: 269, distance: 26.9
click at [175, 269] on icon at bounding box center [175, 271] width 3 height 7
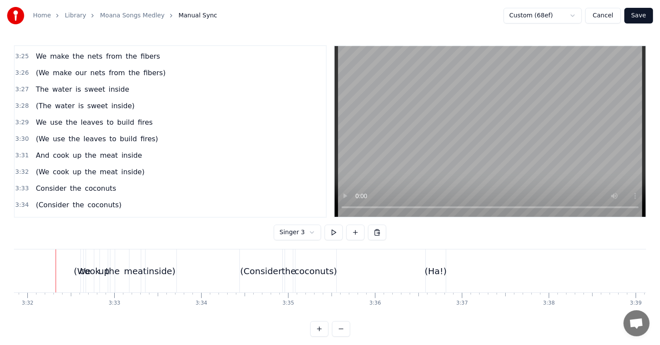
scroll to position [0, 18401]
click at [40, 167] on span "(We" at bounding box center [42, 172] width 15 height 10
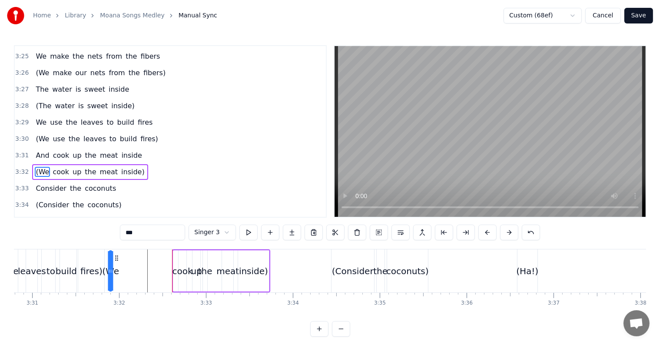
scroll to position [0, 18310]
drag, startPoint x: 90, startPoint y: 258, endPoint x: 171, endPoint y: 259, distance: 80.8
click at [171, 259] on icon at bounding box center [172, 258] width 7 height 7
click at [182, 272] on div "cook" at bounding box center [184, 271] width 20 height 13
click at [187, 269] on icon at bounding box center [188, 271] width 3 height 7
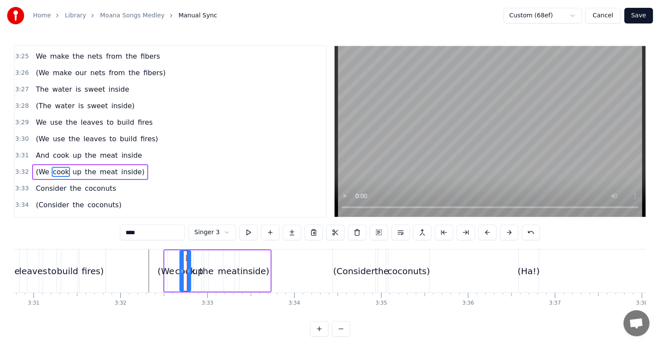
click at [208, 271] on div "the" at bounding box center [206, 271] width 14 height 13
drag, startPoint x: 211, startPoint y: 259, endPoint x: 215, endPoint y: 259, distance: 4.8
click at [215, 259] on icon at bounding box center [215, 258] width 7 height 7
drag, startPoint x: 210, startPoint y: 271, endPoint x: 215, endPoint y: 271, distance: 5.2
click at [215, 271] on icon at bounding box center [216, 271] width 3 height 7
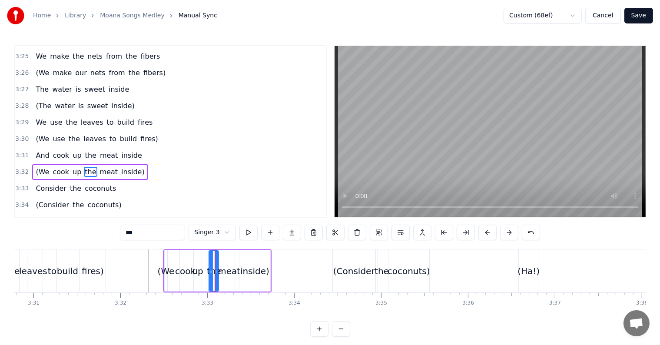
click at [198, 273] on div "up" at bounding box center [197, 271] width 11 height 13
type input "**"
drag, startPoint x: 200, startPoint y: 256, endPoint x: 205, endPoint y: 258, distance: 5.0
click at [205, 258] on div at bounding box center [203, 271] width 3 height 40
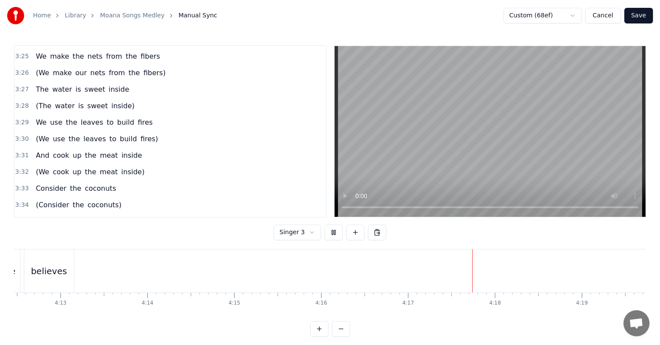
scroll to position [0, 22241]
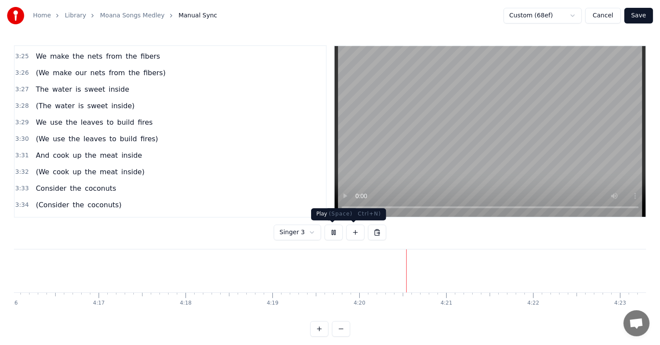
click at [335, 232] on button at bounding box center [333, 233] width 18 height 16
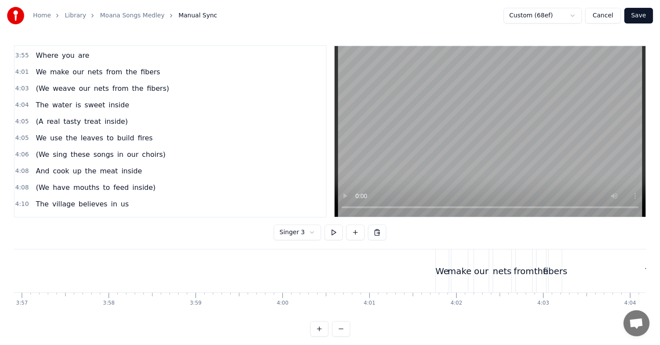
scroll to position [0, 20636]
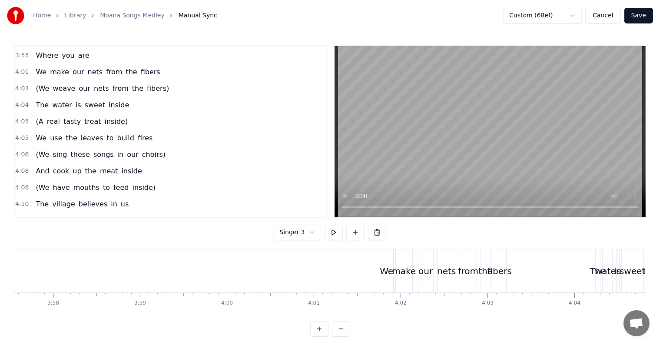
click at [334, 233] on button at bounding box center [333, 233] width 18 height 16
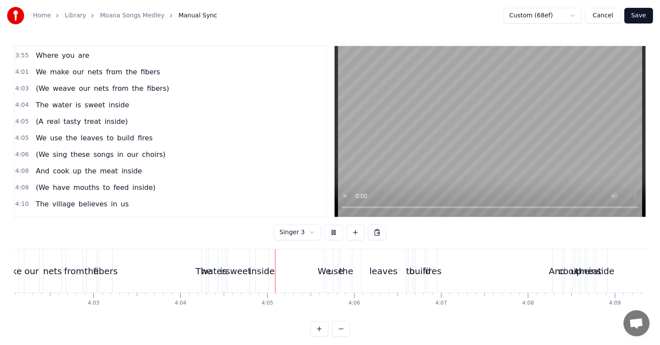
scroll to position [0, 21197]
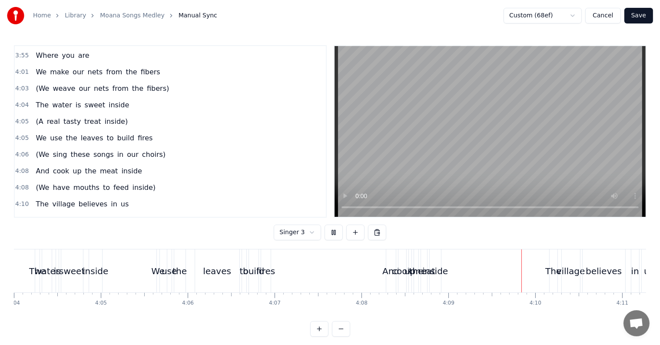
click at [331, 237] on button at bounding box center [333, 233] width 18 height 16
click at [387, 269] on div "And" at bounding box center [390, 271] width 17 height 13
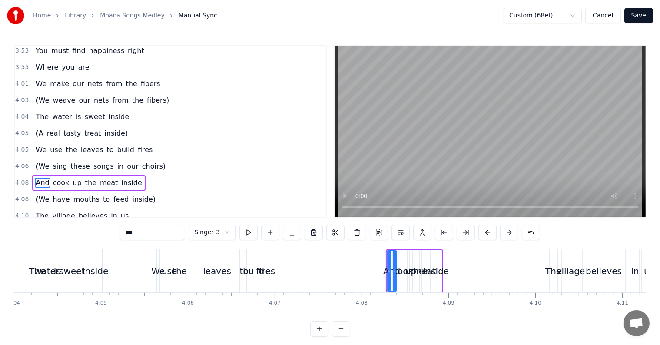
click at [27, 175] on div "4:08 And cook up the meat inside" at bounding box center [170, 183] width 311 height 17
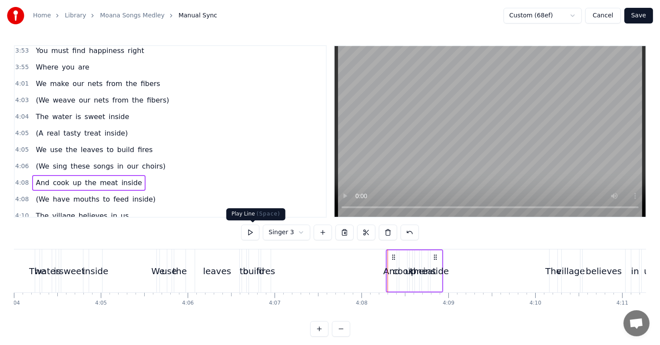
click at [254, 232] on button at bounding box center [250, 233] width 18 height 16
click at [439, 258] on div "inside" at bounding box center [435, 270] width 11 height 41
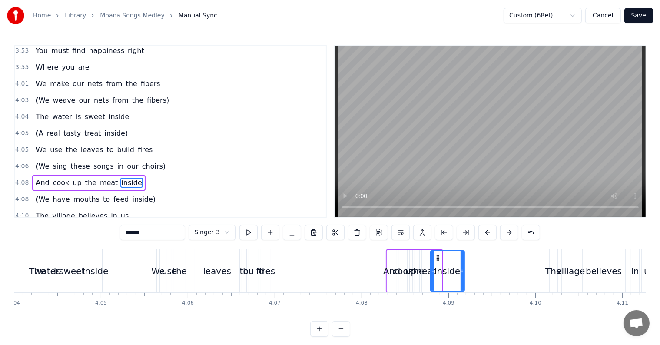
drag, startPoint x: 439, startPoint y: 266, endPoint x: 438, endPoint y: 255, distance: 10.5
click at [462, 266] on div at bounding box center [461, 271] width 3 height 40
drag, startPoint x: 435, startPoint y: 255, endPoint x: 440, endPoint y: 258, distance: 5.6
click at [447, 255] on icon at bounding box center [446, 258] width 7 height 7
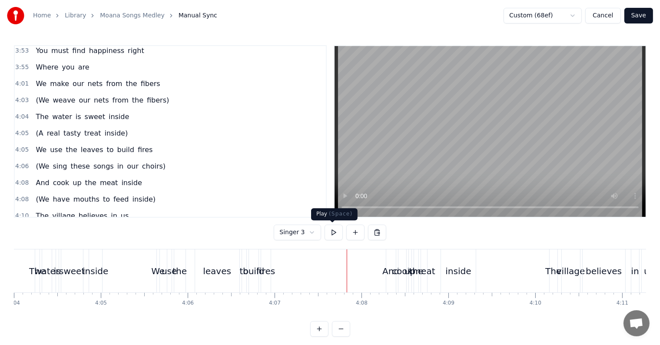
click at [332, 231] on button at bounding box center [333, 233] width 18 height 16
click at [333, 233] on button at bounding box center [333, 233] width 18 height 16
click at [393, 275] on div "cook" at bounding box center [402, 271] width 20 height 13
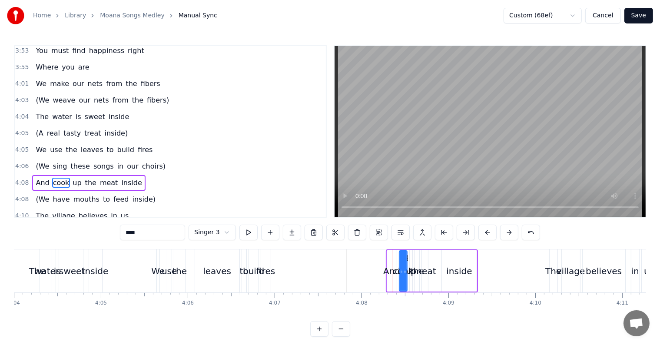
click at [391, 266] on div "And" at bounding box center [391, 271] width 17 height 13
drag, startPoint x: 387, startPoint y: 269, endPoint x: 379, endPoint y: 269, distance: 7.8
click at [383, 269] on icon at bounding box center [384, 271] width 3 height 7
drag, startPoint x: 385, startPoint y: 256, endPoint x: 370, endPoint y: 255, distance: 15.2
click at [370, 255] on icon at bounding box center [371, 258] width 7 height 7
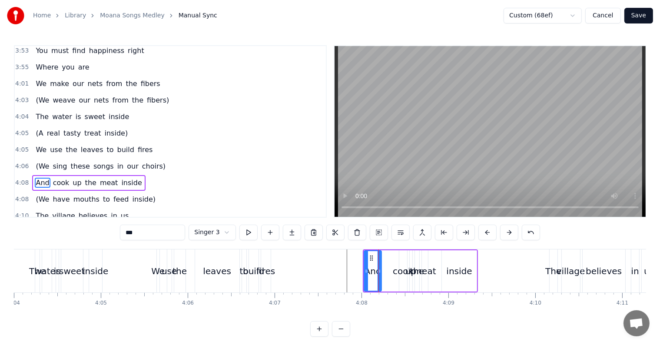
click at [397, 271] on div "cook" at bounding box center [403, 271] width 20 height 13
drag, startPoint x: 399, startPoint y: 268, endPoint x: 390, endPoint y: 268, distance: 9.1
click at [390, 268] on icon at bounding box center [391, 271] width 3 height 7
click at [432, 273] on div "meat" at bounding box center [425, 271] width 23 height 13
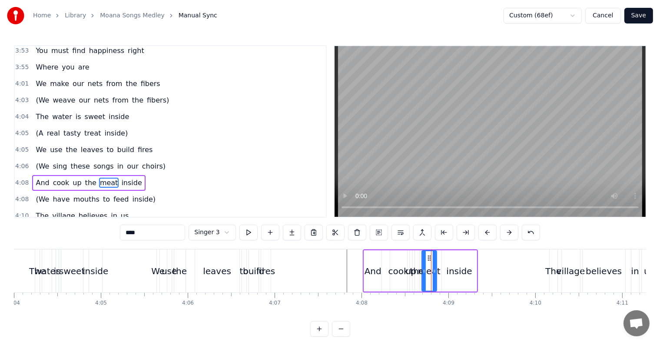
drag, startPoint x: 425, startPoint y: 269, endPoint x: 436, endPoint y: 272, distance: 11.2
click at [436, 272] on icon at bounding box center [434, 271] width 3 height 7
drag, startPoint x: 429, startPoint y: 259, endPoint x: 430, endPoint y: 265, distance: 6.1
click at [434, 261] on div "meat" at bounding box center [435, 271] width 16 height 40
click at [417, 272] on div "the" at bounding box center [417, 271] width 14 height 13
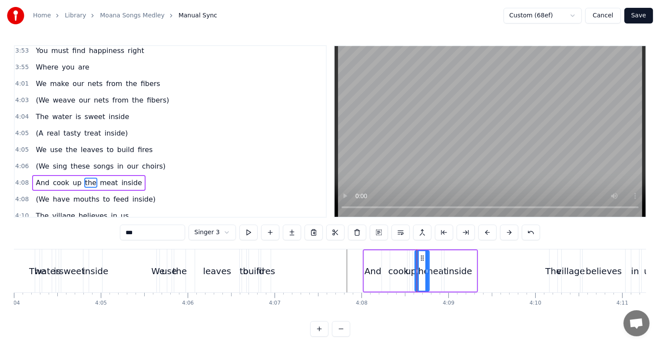
drag, startPoint x: 417, startPoint y: 262, endPoint x: 427, endPoint y: 264, distance: 10.1
click at [427, 264] on div at bounding box center [426, 271] width 3 height 40
click at [396, 272] on div "cook" at bounding box center [398, 271] width 20 height 13
drag, startPoint x: 397, startPoint y: 255, endPoint x: 391, endPoint y: 255, distance: 5.7
click at [391, 255] on icon at bounding box center [391, 258] width 7 height 7
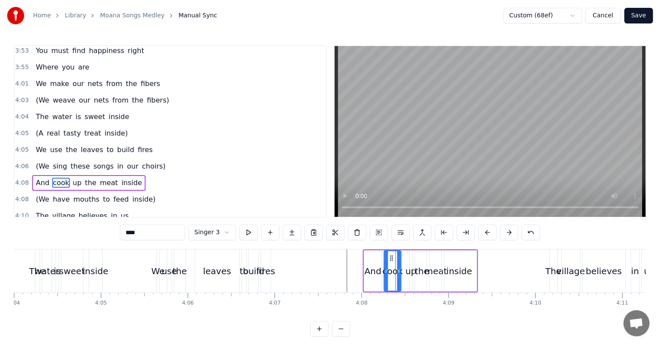
click at [410, 273] on div "up" at bounding box center [410, 271] width 11 height 13
type input "**"
drag, startPoint x: 408, startPoint y: 265, endPoint x: 400, endPoint y: 264, distance: 8.4
click at [400, 264] on div "And cook up the meat inside" at bounding box center [420, 270] width 115 height 43
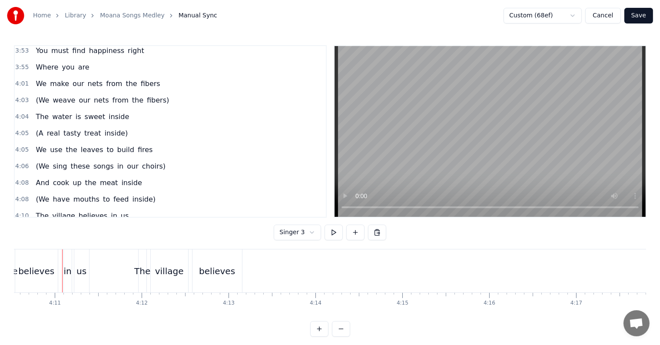
scroll to position [0, 21768]
click at [16, 212] on span "4:10" at bounding box center [21, 216] width 13 height 9
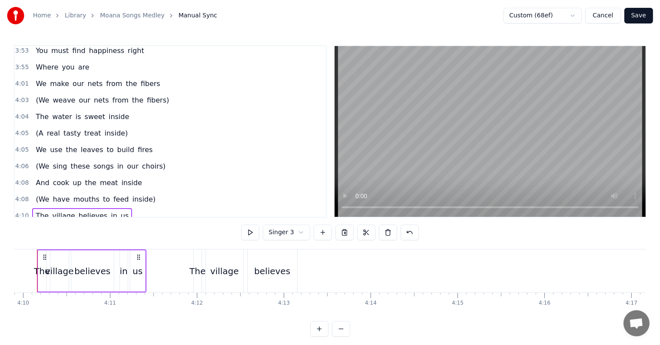
scroll to position [0, 21688]
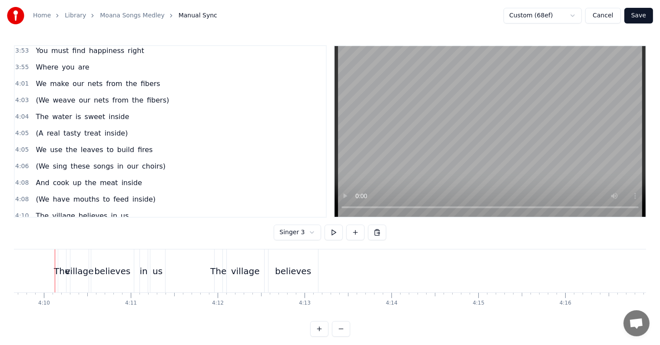
scroll to position [0, 21685]
click at [19, 212] on span "4:10" at bounding box center [21, 216] width 13 height 9
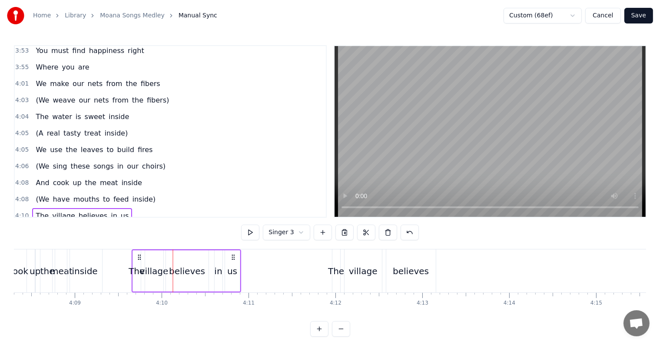
scroll to position [0, 21567]
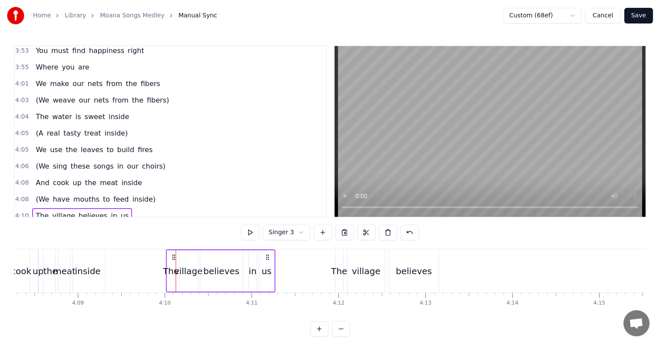
drag, startPoint x: 67, startPoint y: 257, endPoint x: 172, endPoint y: 259, distance: 105.1
click at [172, 259] on icon at bounding box center [173, 257] width 7 height 7
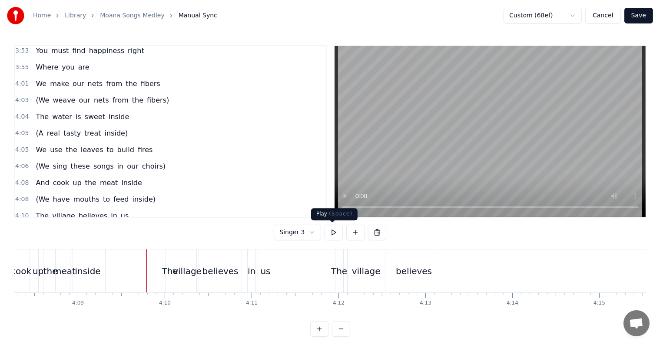
click at [332, 233] on button at bounding box center [333, 233] width 18 height 16
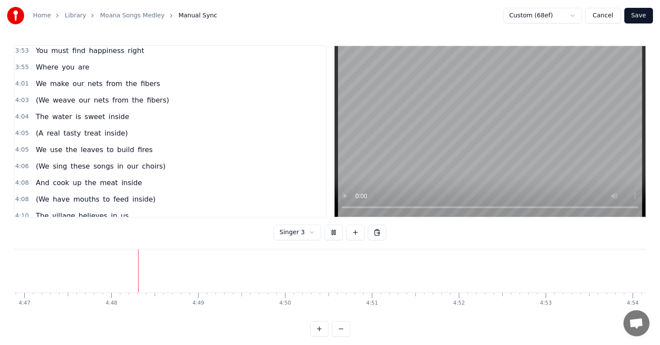
scroll to position [0, 24941]
click at [334, 230] on button at bounding box center [333, 233] width 18 height 16
click at [312, 233] on html "Home Library Moana Songs Medley Manual Sync Custom (68ef) Cancel Save 0:21 I kn…" at bounding box center [330, 175] width 660 height 351
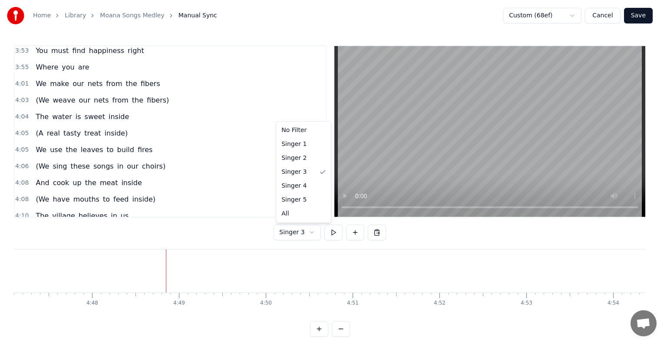
click at [393, 207] on html "Home Library Moana Songs Medley Manual Sync Custom (68ef) Cancel Save 0:21 I kn…" at bounding box center [333, 175] width 667 height 351
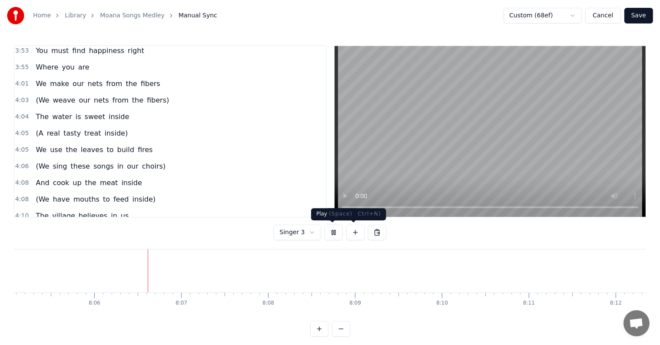
scroll to position [0, 42143]
click at [334, 232] on button at bounding box center [333, 233] width 18 height 16
click at [306, 232] on html "Home Library Moana Songs Medley Manual Sync Custom (68ef) Cancel Save 0:21 I kn…" at bounding box center [330, 175] width 660 height 351
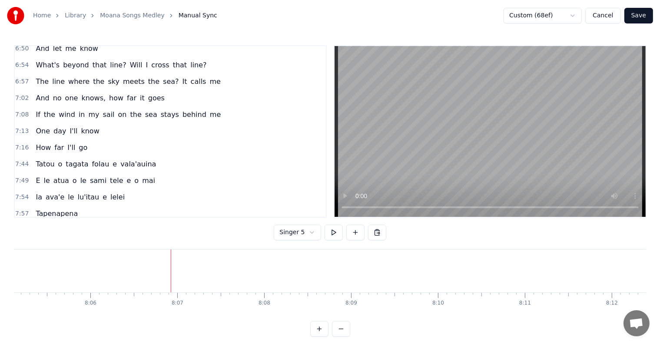
scroll to position [2349, 0]
click at [49, 209] on span "Tapenapena" at bounding box center [57, 214] width 44 height 10
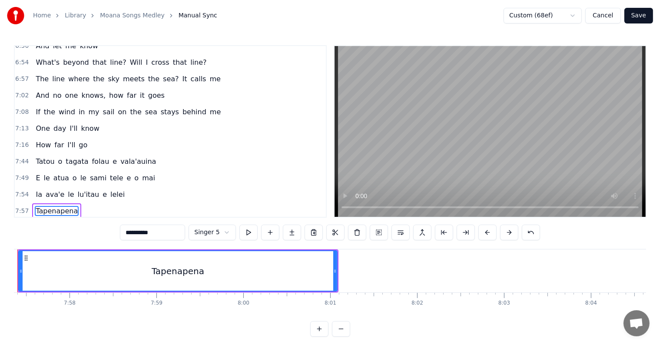
scroll to position [0, 41429]
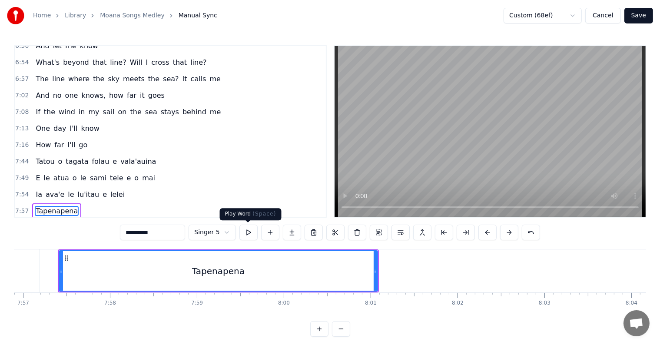
click at [250, 229] on button at bounding box center [248, 233] width 18 height 16
click at [291, 233] on button at bounding box center [292, 233] width 18 height 16
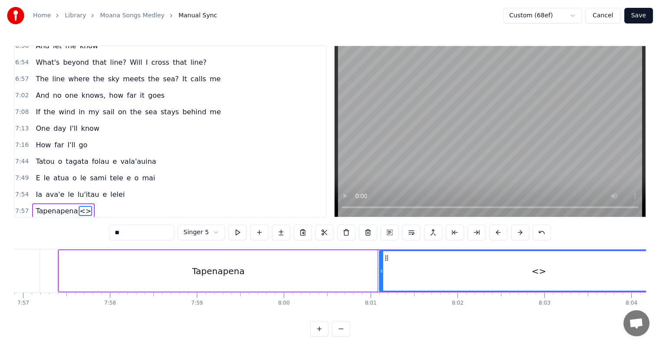
drag, startPoint x: 151, startPoint y: 235, endPoint x: 102, endPoint y: 233, distance: 49.5
click at [102, 233] on div "0:21 I know a girl from an island 0:24 She stands apart from the crowd 0:27 She…" at bounding box center [330, 190] width 632 height 291
type input "**"
click at [281, 233] on button at bounding box center [281, 233] width 18 height 16
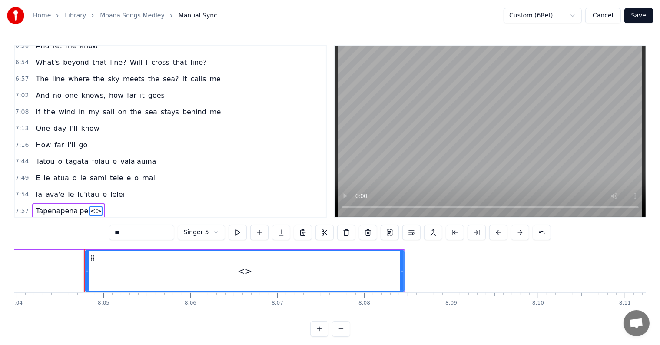
scroll to position [0, 42070]
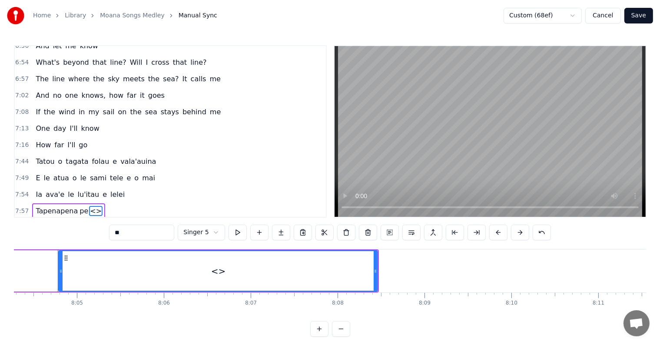
drag, startPoint x: 138, startPoint y: 233, endPoint x: 110, endPoint y: 226, distance: 28.7
click at [110, 226] on div "0:21 I know a girl from an island 0:24 She stands apart from the crowd 0:27 She…" at bounding box center [330, 190] width 632 height 291
type input "**"
click at [278, 238] on button at bounding box center [281, 233] width 18 height 16
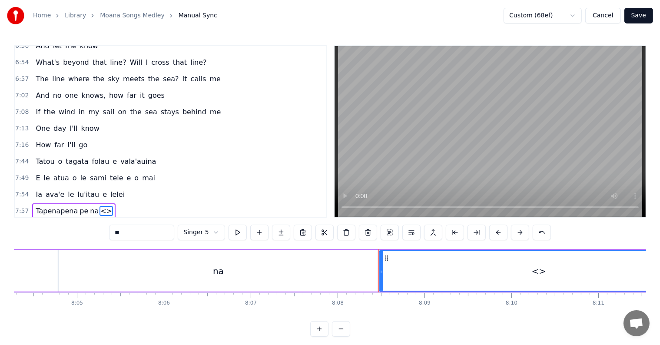
drag, startPoint x: 146, startPoint y: 234, endPoint x: 68, endPoint y: 212, distance: 81.0
click at [68, 212] on div "0:21 I know a girl from an island 0:24 She stands apart from the crowd 0:27 She…" at bounding box center [330, 190] width 632 height 291
type input "**"
click at [277, 234] on button at bounding box center [281, 233] width 18 height 16
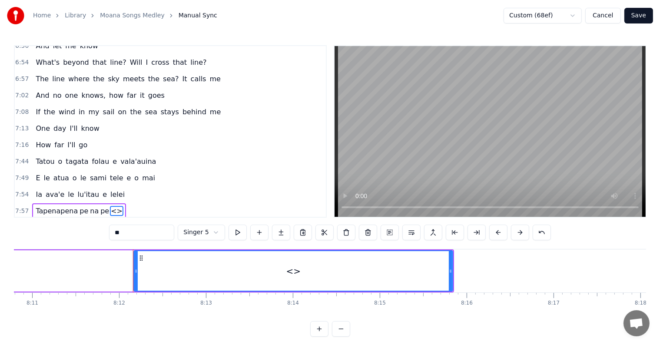
scroll to position [0, 42711]
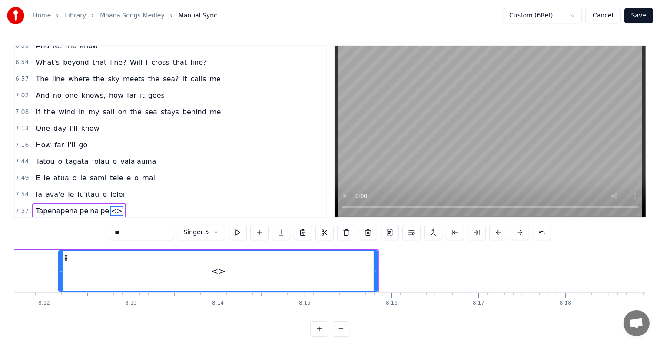
drag, startPoint x: 149, startPoint y: 234, endPoint x: 112, endPoint y: 224, distance: 38.7
click at [112, 224] on div "0:21 I know a girl from an island 0:24 She stands apart from the crowd 0:27 She…" at bounding box center [330, 190] width 632 height 291
click at [41, 206] on span "Tapenapena" at bounding box center [57, 211] width 44 height 10
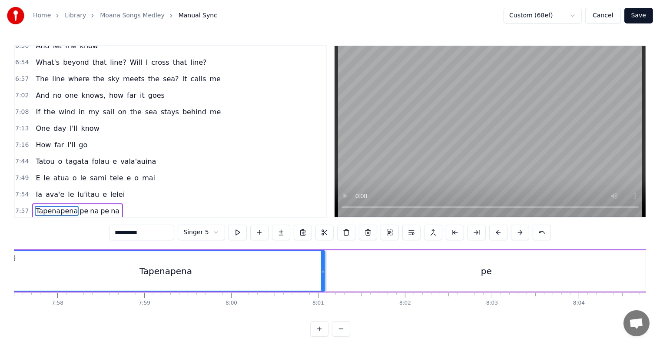
scroll to position [0, 41429]
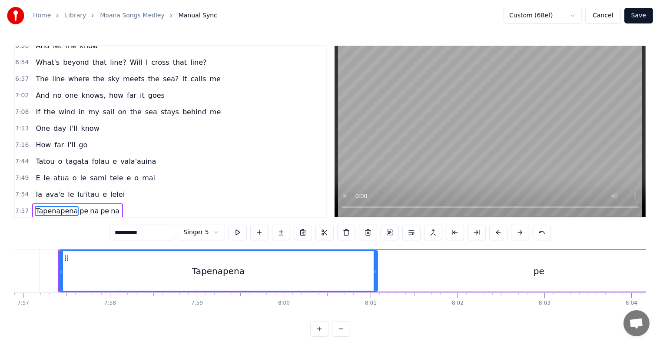
click at [153, 235] on input "**********" at bounding box center [141, 233] width 65 height 16
type input "**"
click at [17, 207] on span "7:57" at bounding box center [21, 211] width 13 height 9
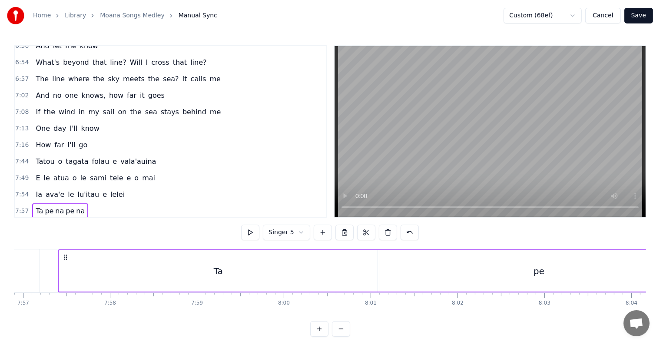
click at [170, 269] on div "Ta" at bounding box center [218, 270] width 319 height 41
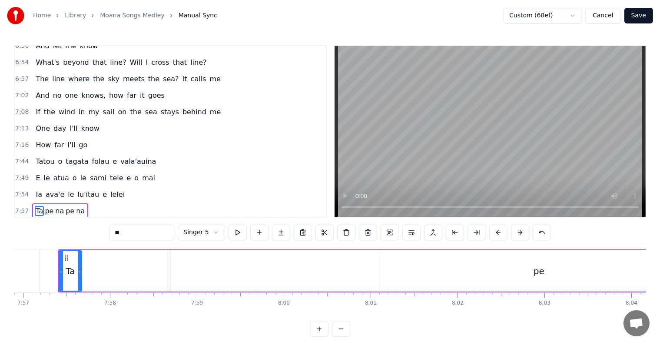
drag, startPoint x: 376, startPoint y: 271, endPoint x: 80, endPoint y: 281, distance: 296.0
click at [80, 281] on div at bounding box center [79, 271] width 3 height 40
click at [496, 266] on div "pe" at bounding box center [538, 270] width 319 height 41
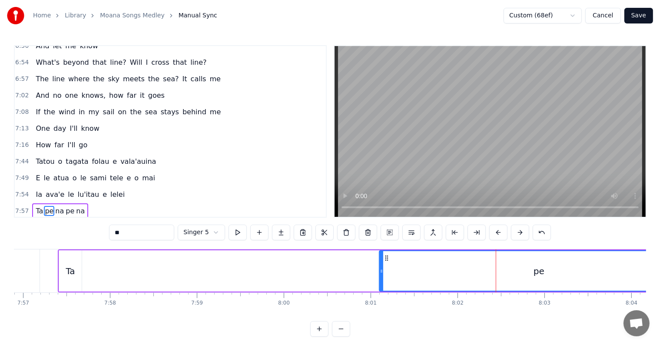
drag, startPoint x: 378, startPoint y: 275, endPoint x: 386, endPoint y: 274, distance: 7.4
click at [386, 274] on div "pe" at bounding box center [539, 270] width 320 height 41
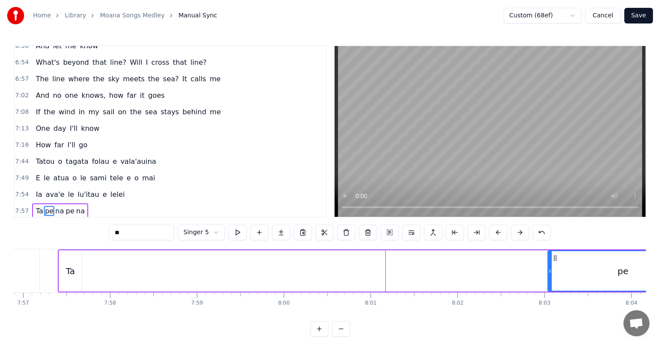
drag, startPoint x: 379, startPoint y: 272, endPoint x: 556, endPoint y: 284, distance: 177.6
click at [552, 284] on div at bounding box center [549, 271] width 3 height 40
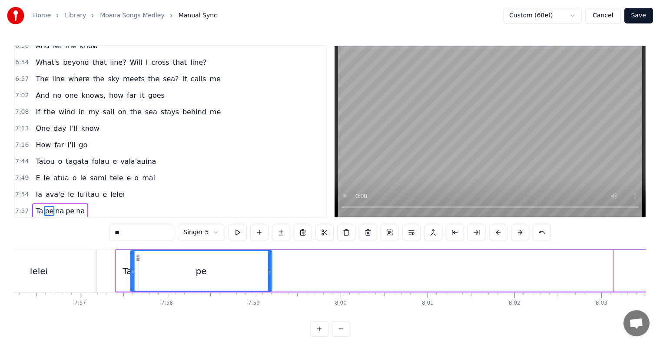
scroll to position [0, 41371]
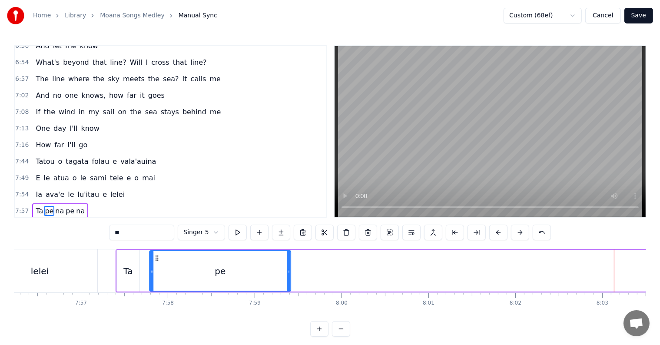
drag, startPoint x: 564, startPoint y: 258, endPoint x: 158, endPoint y: 263, distance: 406.2
click at [158, 263] on div "pe" at bounding box center [219, 271] width 141 height 40
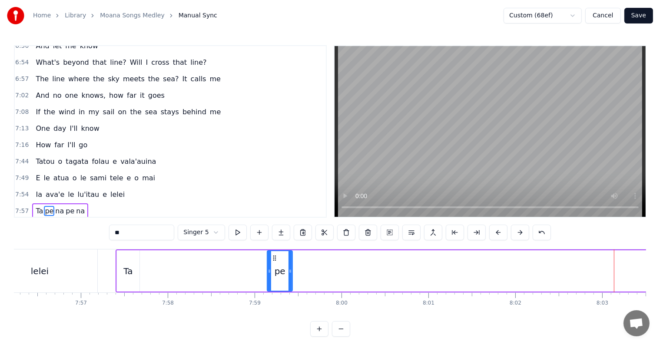
drag, startPoint x: 152, startPoint y: 271, endPoint x: 272, endPoint y: 278, distance: 119.7
click at [269, 288] on div at bounding box center [269, 271] width 3 height 40
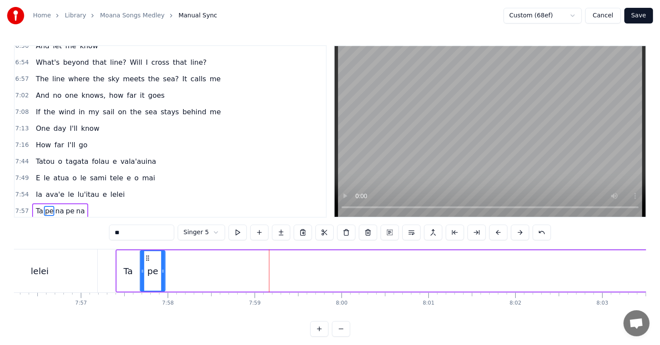
drag, startPoint x: 273, startPoint y: 259, endPoint x: 145, endPoint y: 248, distance: 128.1
click at [145, 248] on div "0:21 I know a girl from an island 0:24 She stands apart from the crowd 0:27 She…" at bounding box center [330, 190] width 632 height 291
click at [54, 206] on span "na" at bounding box center [59, 211] width 10 height 10
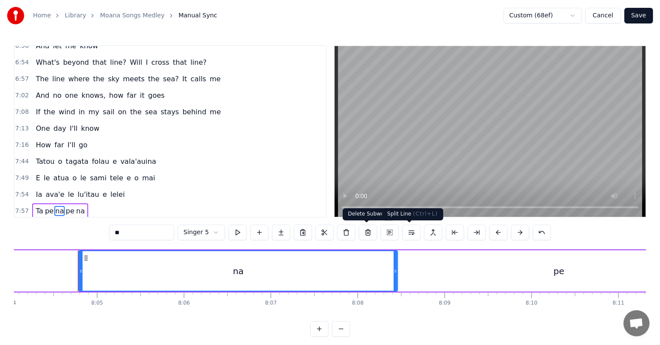
scroll to position [0, 42070]
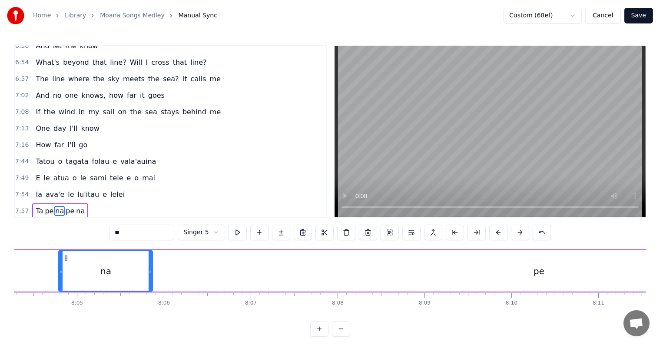
drag, startPoint x: 376, startPoint y: 268, endPoint x: 146, endPoint y: 266, distance: 229.3
click at [149, 266] on div at bounding box center [150, 271] width 3 height 40
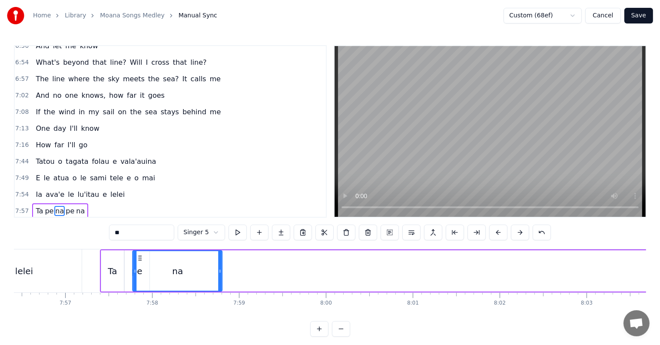
scroll to position [0, 41383]
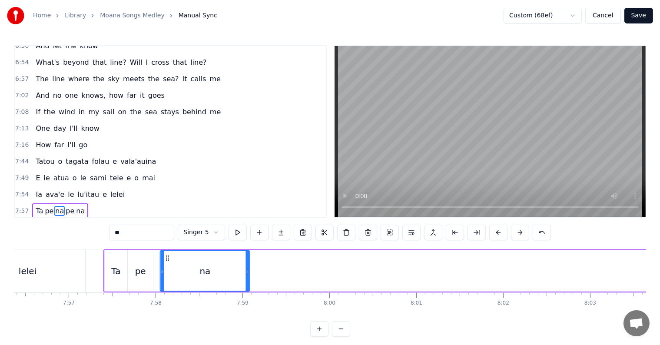
drag, startPoint x: 276, startPoint y: 258, endPoint x: 165, endPoint y: 267, distance: 111.6
click at [165, 267] on div "na" at bounding box center [204, 271] width 89 height 40
drag, startPoint x: 160, startPoint y: 269, endPoint x: 225, endPoint y: 261, distance: 66.1
click at [220, 273] on icon at bounding box center [221, 271] width 3 height 7
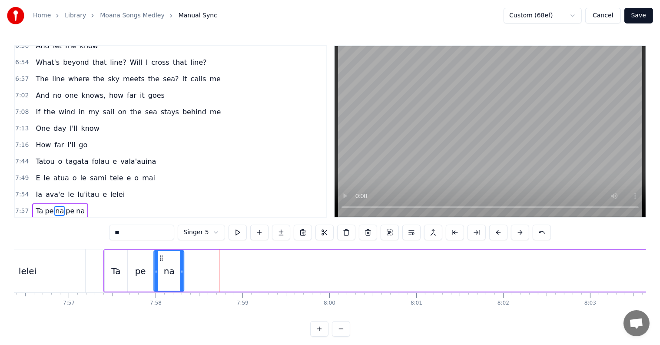
drag, startPoint x: 227, startPoint y: 260, endPoint x: 161, endPoint y: 245, distance: 67.2
click at [161, 245] on div "0:21 I know a girl from an island 0:24 She stands apart from the crowd 0:27 She…" at bounding box center [330, 190] width 632 height 291
drag, startPoint x: 183, startPoint y: 271, endPoint x: 173, endPoint y: 270, distance: 9.6
click at [173, 270] on icon at bounding box center [171, 271] width 3 height 7
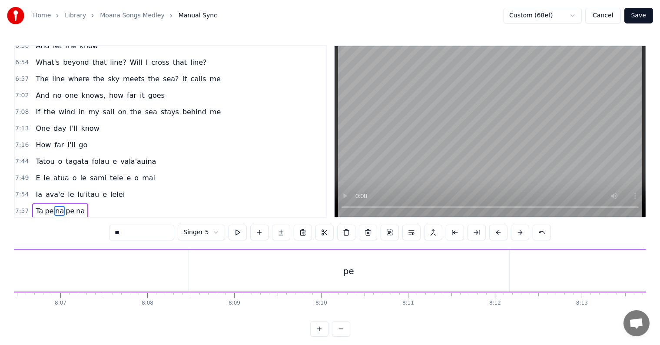
scroll to position [0, 42265]
click at [329, 274] on div "pe" at bounding box center [343, 270] width 319 height 41
drag, startPoint x: 499, startPoint y: 272, endPoint x: 209, endPoint y: 275, distance: 289.7
click at [210, 275] on div at bounding box center [211, 271] width 3 height 40
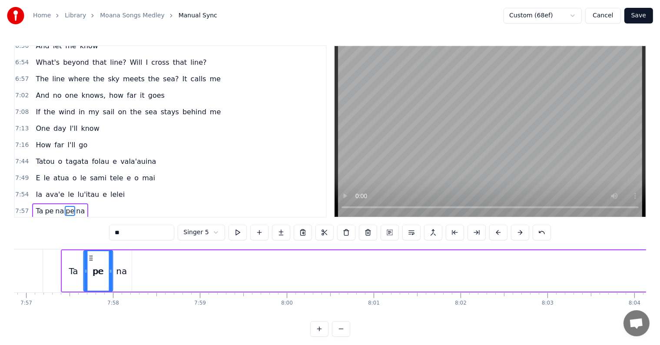
scroll to position [0, 41422]
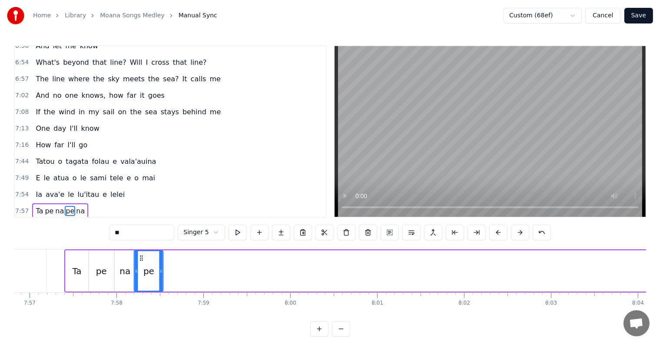
drag, startPoint x: 349, startPoint y: 258, endPoint x: 142, endPoint y: 242, distance: 207.8
click at [142, 242] on div "0:21 I know a girl from an island 0:24 She stands apart from the crowd 0:27 She…" at bounding box center [330, 190] width 632 height 291
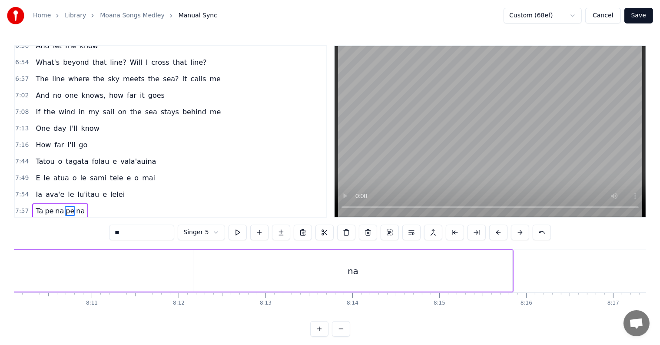
scroll to position [0, 42611]
click at [330, 269] on div "na" at bounding box center [318, 270] width 319 height 41
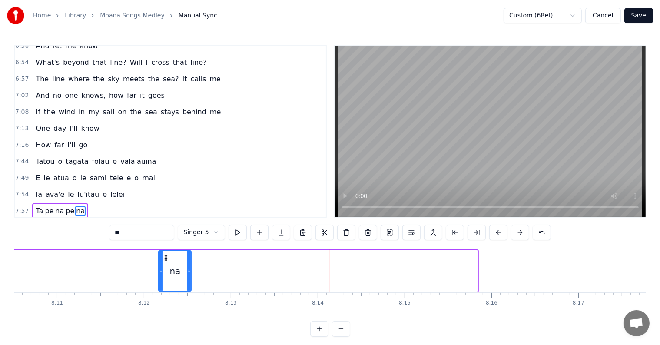
drag, startPoint x: 475, startPoint y: 271, endPoint x: 188, endPoint y: 267, distance: 287.6
click at [188, 268] on icon at bounding box center [188, 271] width 3 height 7
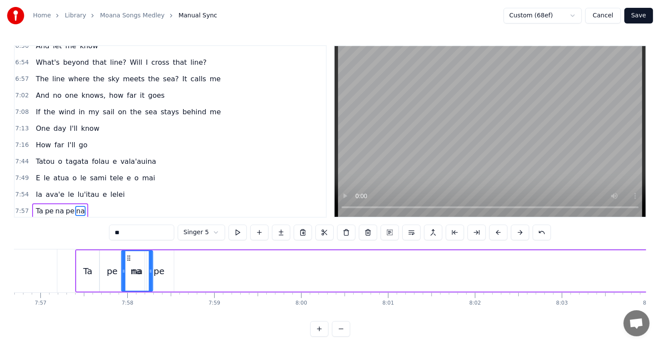
scroll to position [0, 41404]
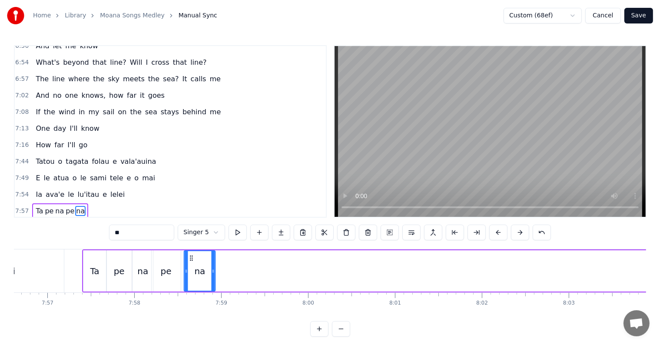
drag, startPoint x: 164, startPoint y: 259, endPoint x: 189, endPoint y: 240, distance: 31.6
click at [189, 240] on div "0:21 I know a girl from an island 0:24 She stands apart from the crowd 0:27 She…" at bounding box center [330, 190] width 632 height 291
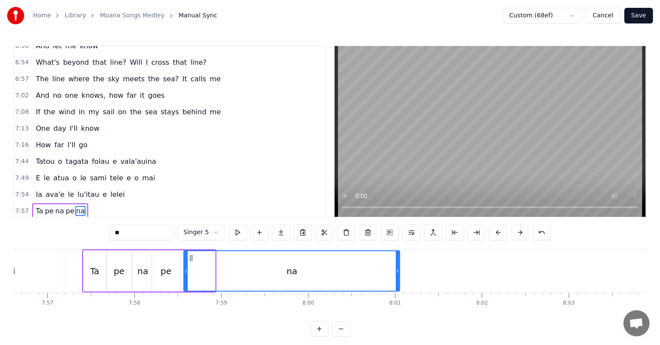
drag, startPoint x: 213, startPoint y: 266, endPoint x: 398, endPoint y: 264, distance: 184.6
click at [398, 264] on div at bounding box center [397, 271] width 3 height 40
click at [41, 257] on div "lelei" at bounding box center [6, 270] width 116 height 43
type input "*****"
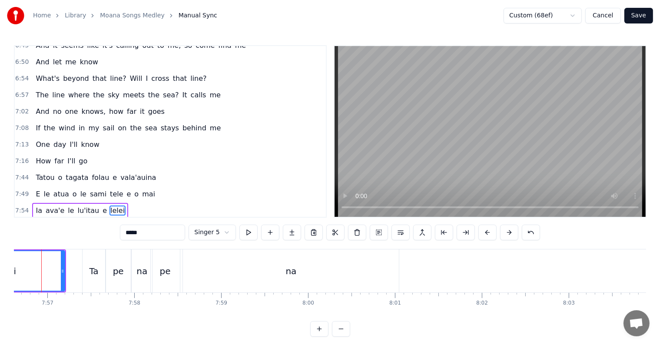
scroll to position [0, 41388]
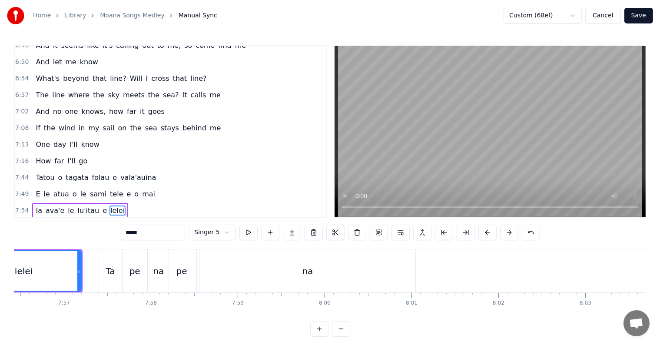
click at [20, 223] on span "7:57" at bounding box center [21, 227] width 13 height 9
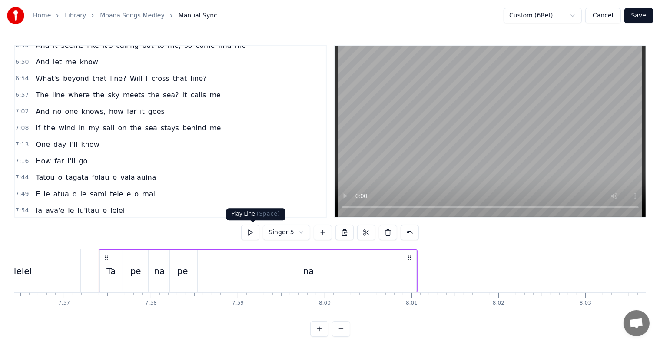
click at [253, 232] on button at bounding box center [250, 233] width 18 height 16
click at [252, 229] on button at bounding box center [250, 233] width 18 height 16
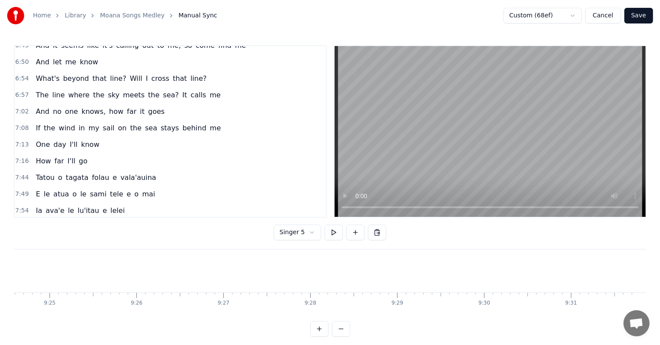
scroll to position [0, 49047]
click at [645, 17] on button "Save" at bounding box center [638, 16] width 29 height 16
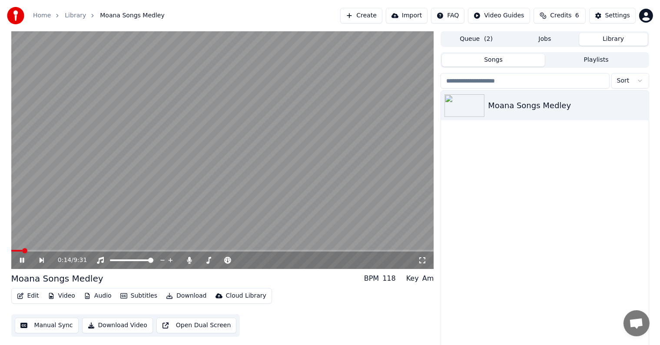
click at [18, 257] on icon at bounding box center [28, 260] width 20 height 7
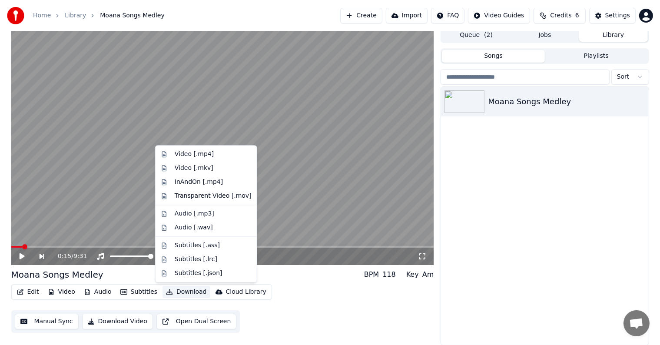
click at [166, 291] on icon "button" at bounding box center [169, 292] width 7 height 6
click at [215, 153] on div "Video [.mp4]" at bounding box center [213, 154] width 77 height 9
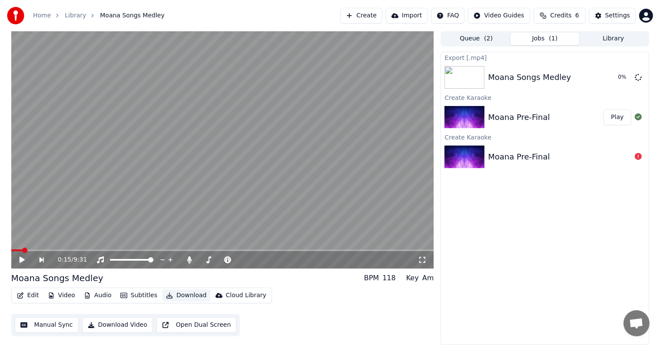
scroll to position [0, 0]
click at [609, 82] on button "Show" at bounding box center [615, 78] width 31 height 16
